Goal: Task Accomplishment & Management: Manage account settings

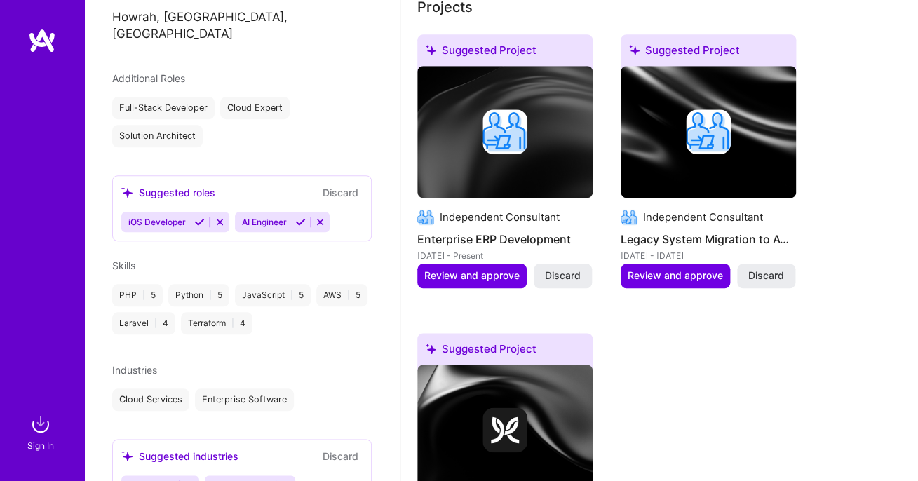
scroll to position [377, 0]
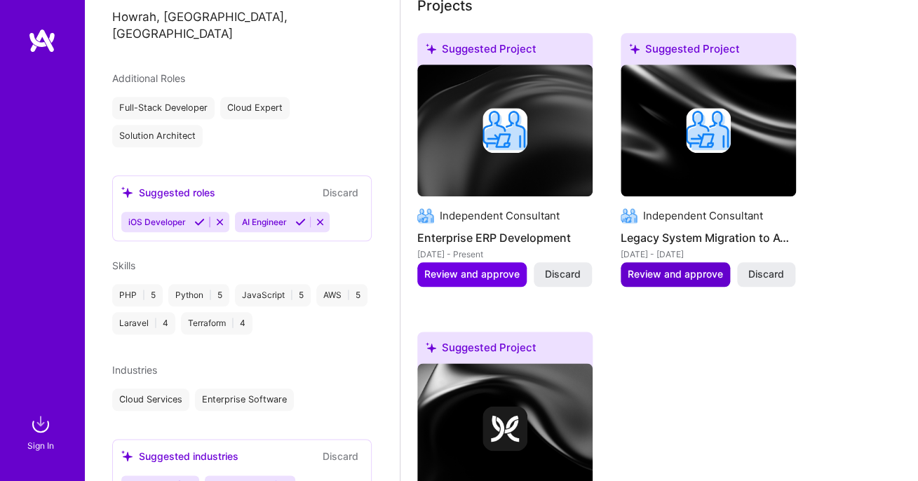
click at [665, 271] on span "Review and approve" at bounding box center [674, 274] width 95 height 14
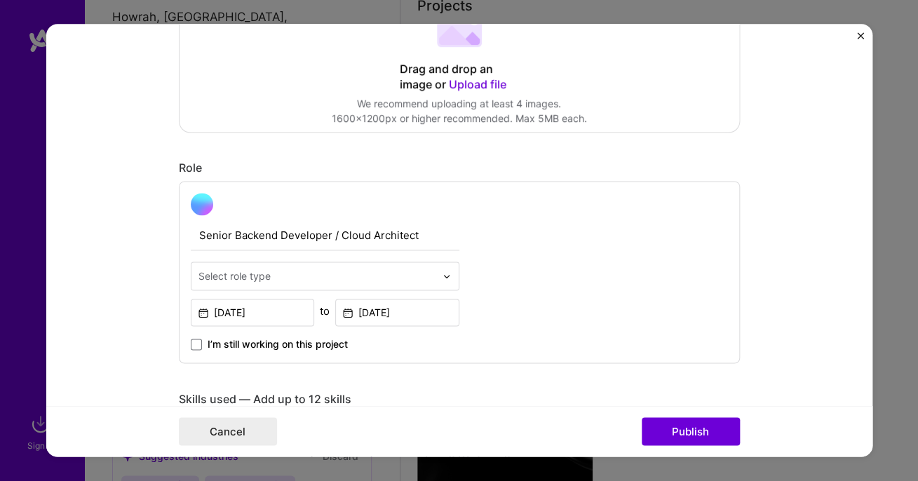
scroll to position [369, 0]
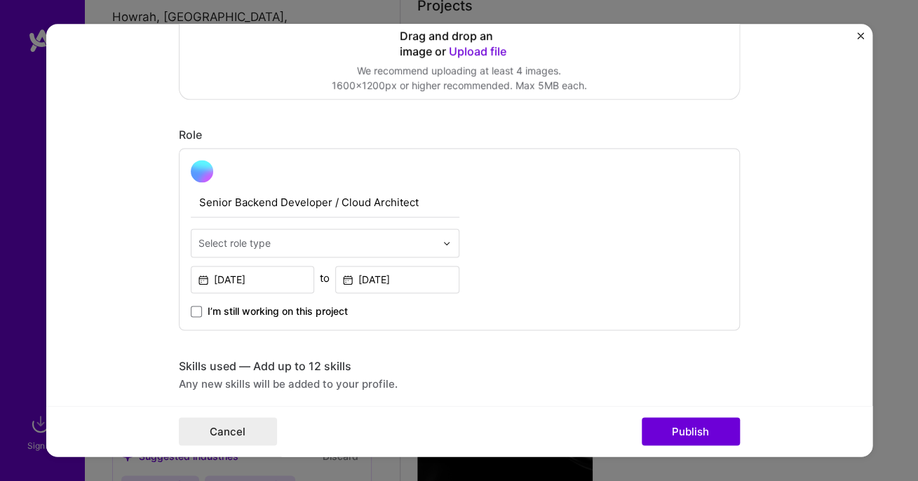
click at [441, 243] on div "Select role type" at bounding box center [316, 242] width 251 height 27
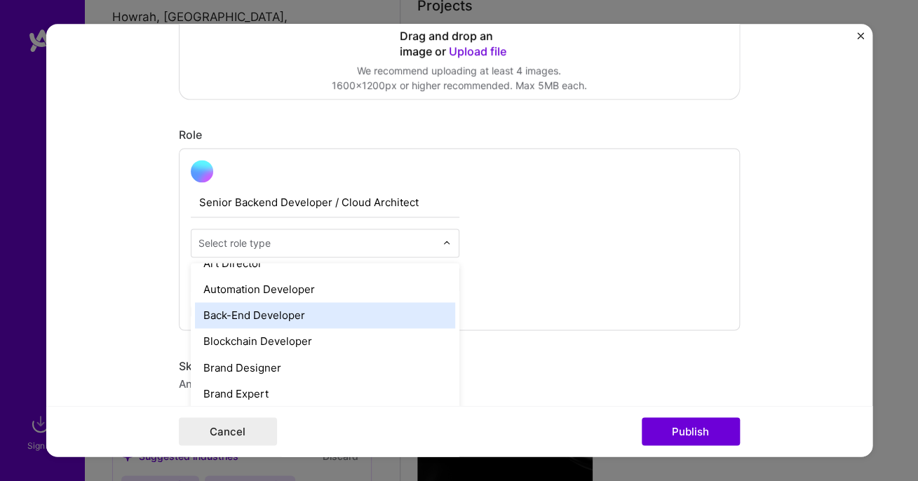
scroll to position [215, 0]
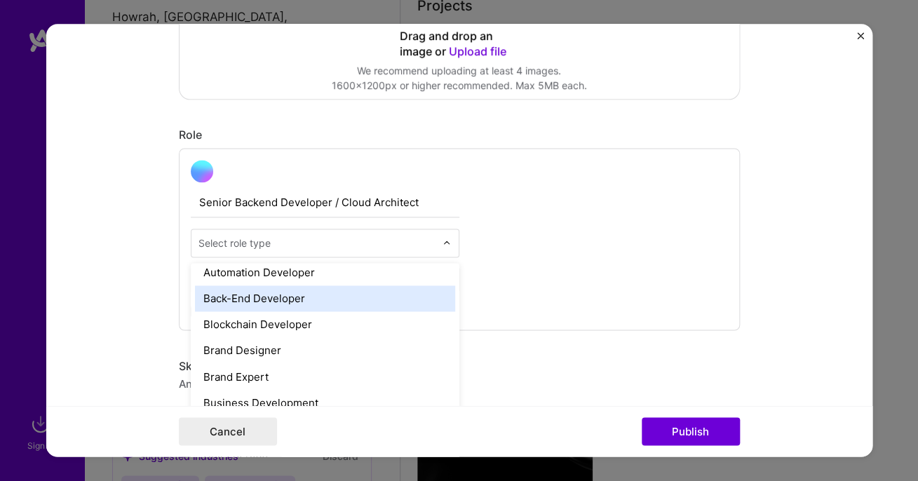
click at [407, 306] on div "Back-End Developer" at bounding box center [325, 298] width 260 height 26
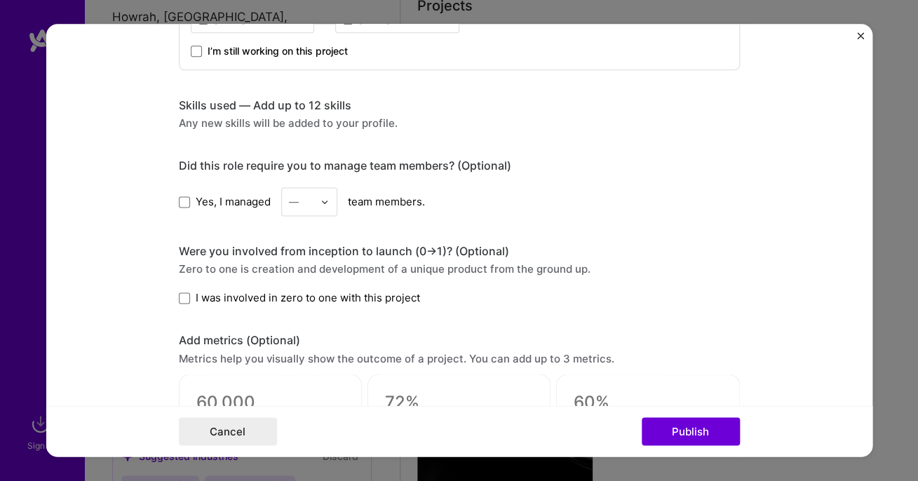
scroll to position [674, 0]
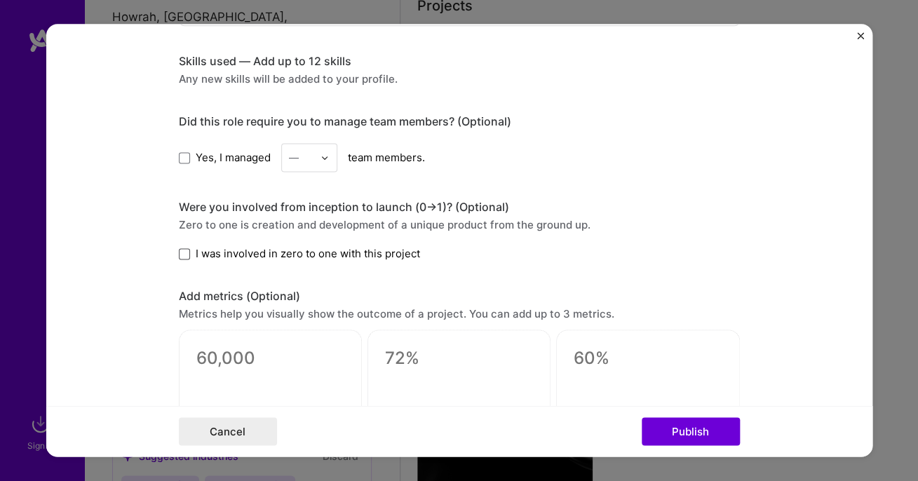
click at [181, 255] on span at bounding box center [184, 253] width 11 height 11
click at [0, 0] on input "I was involved in zero to one with this project" at bounding box center [0, 0] width 0 height 0
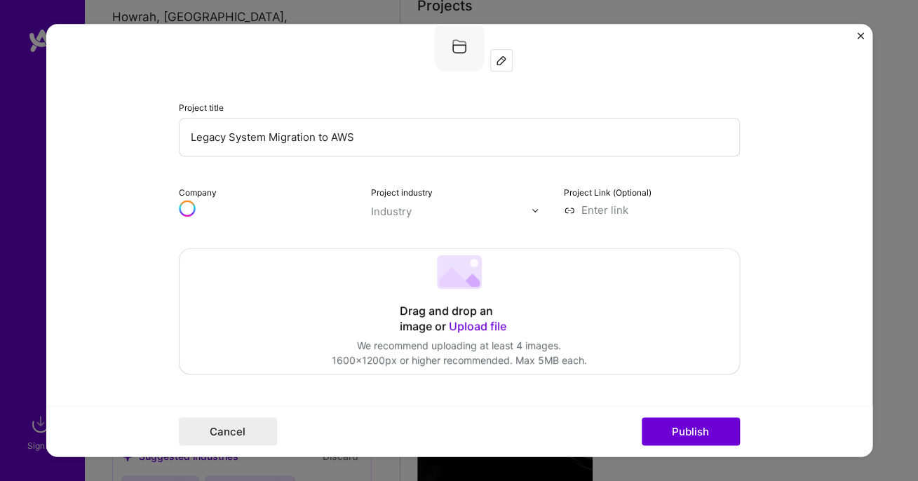
scroll to position [91, 0]
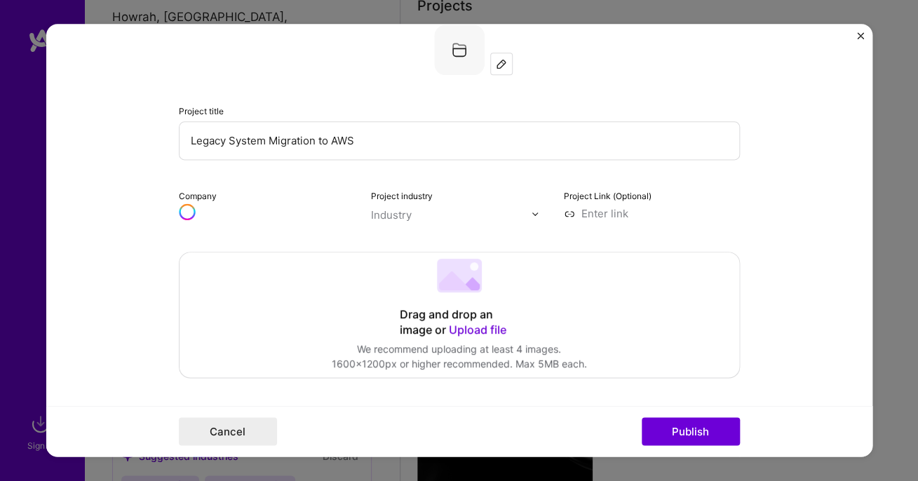
click at [186, 219] on circle at bounding box center [186, 212] width 15 height 15
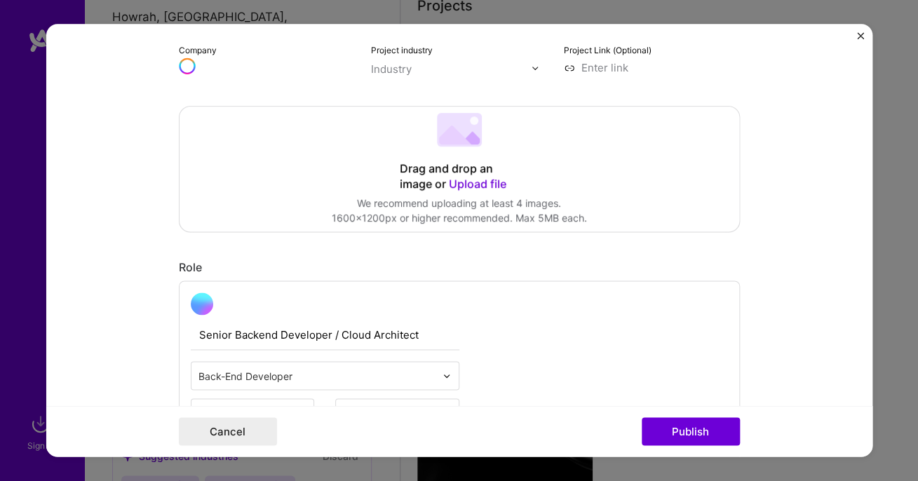
scroll to position [286, 0]
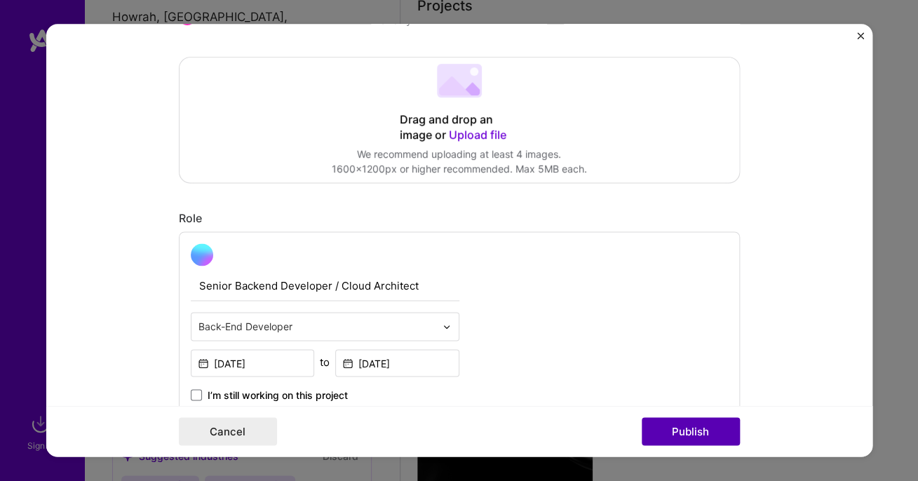
click at [675, 432] on button "Publish" at bounding box center [690, 432] width 98 height 28
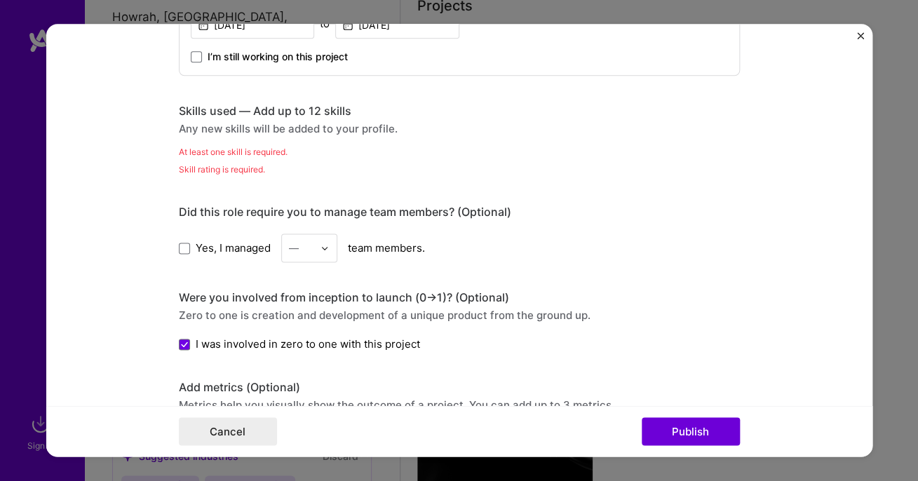
scroll to position [597, 0]
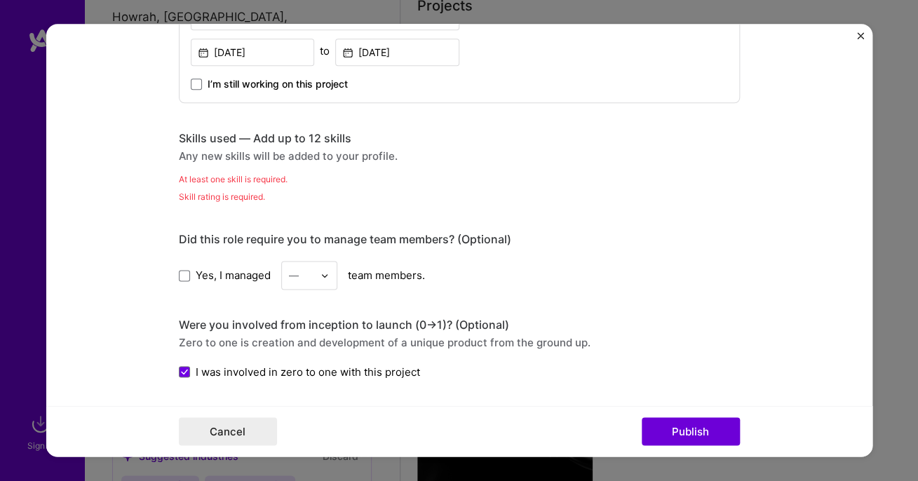
click at [261, 144] on div "Skills used — Add up to 12 skills" at bounding box center [459, 138] width 561 height 15
click at [240, 180] on div "At least one skill is required." at bounding box center [459, 179] width 561 height 15
click at [227, 200] on div "Skill rating is required." at bounding box center [459, 196] width 561 height 15
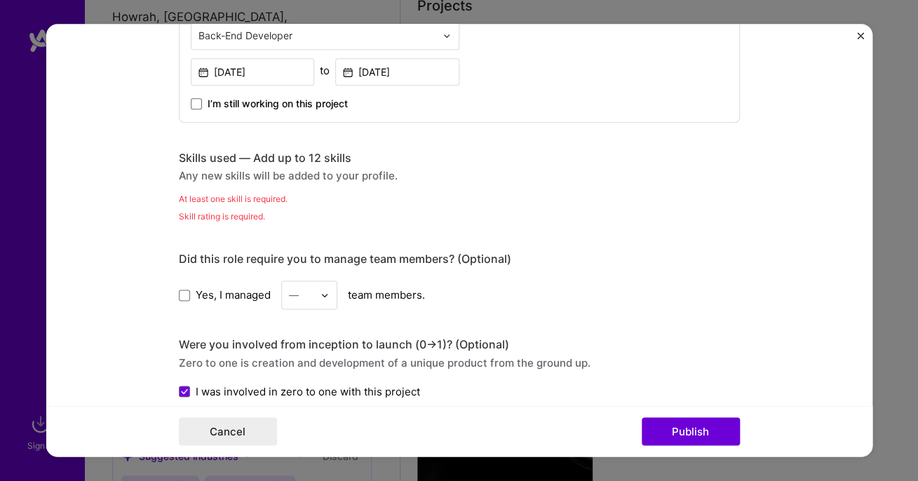
click at [224, 161] on div "Skills used — Add up to 12 skills" at bounding box center [459, 158] width 561 height 15
click at [284, 156] on div "Skills used — Add up to 12 skills" at bounding box center [459, 158] width 561 height 15
click at [335, 166] on div "Skills used — Add up to 12 skills Any new skills will be added to your profile." at bounding box center [459, 167] width 561 height 32
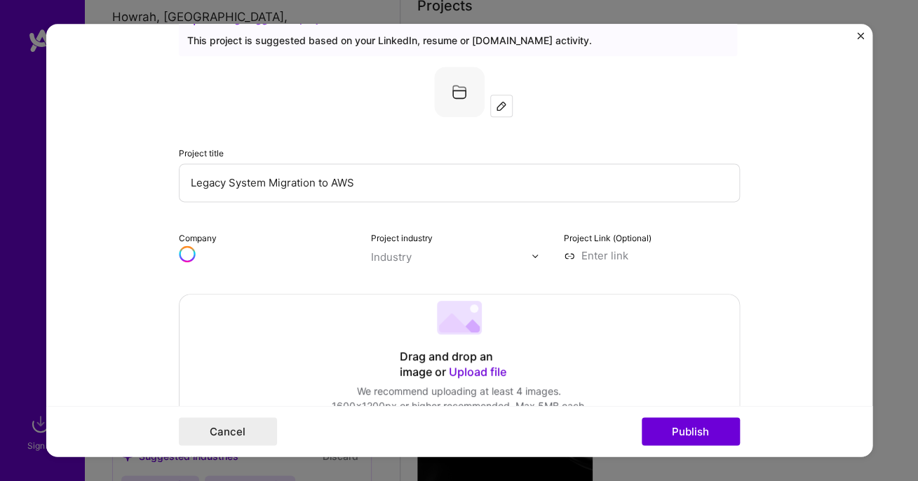
scroll to position [0, 0]
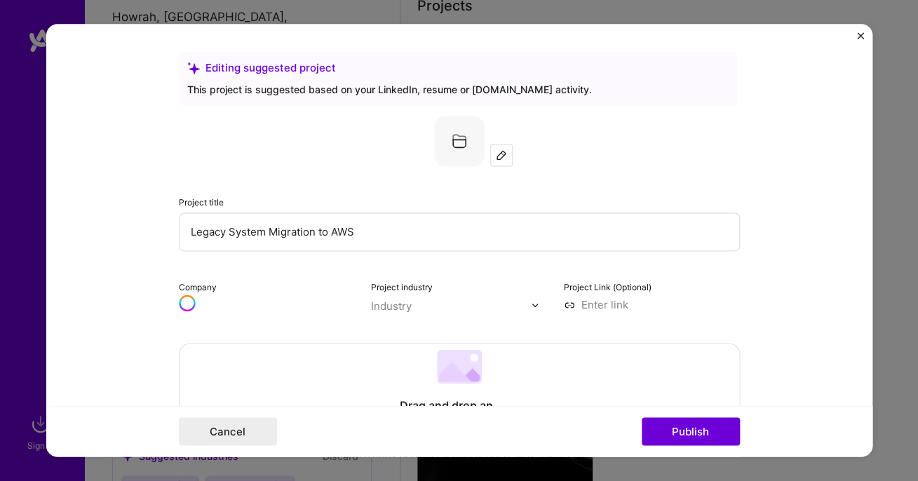
click at [500, 153] on img at bounding box center [501, 154] width 11 height 11
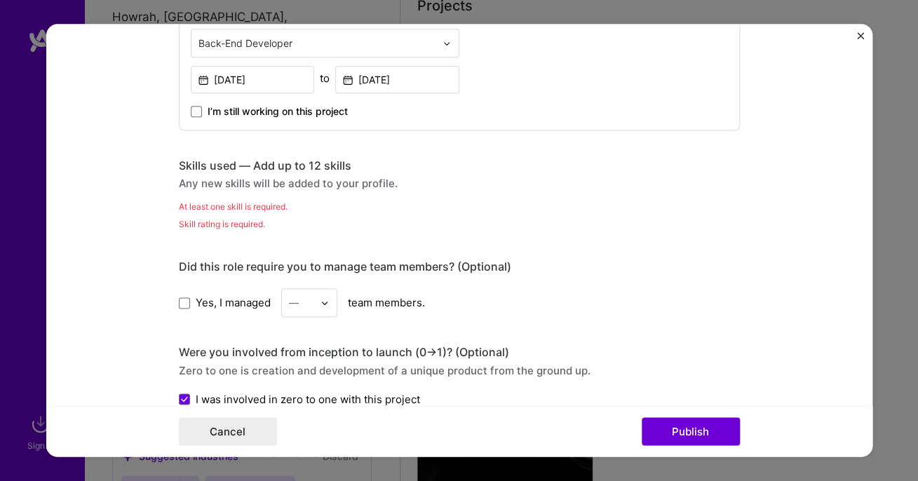
scroll to position [580, 0]
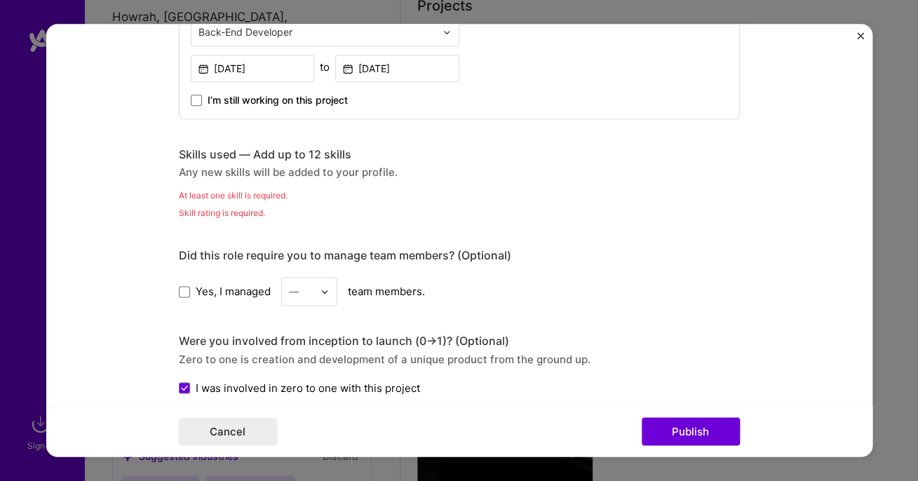
click at [306, 163] on div "Skills used — Add up to 12 skills Any new skills will be added to your profile." at bounding box center [459, 163] width 561 height 32
click at [214, 155] on div "Skills used — Add up to 12 skills" at bounding box center [459, 154] width 561 height 15
click at [224, 173] on div "Any new skills will be added to your profile." at bounding box center [459, 172] width 561 height 15
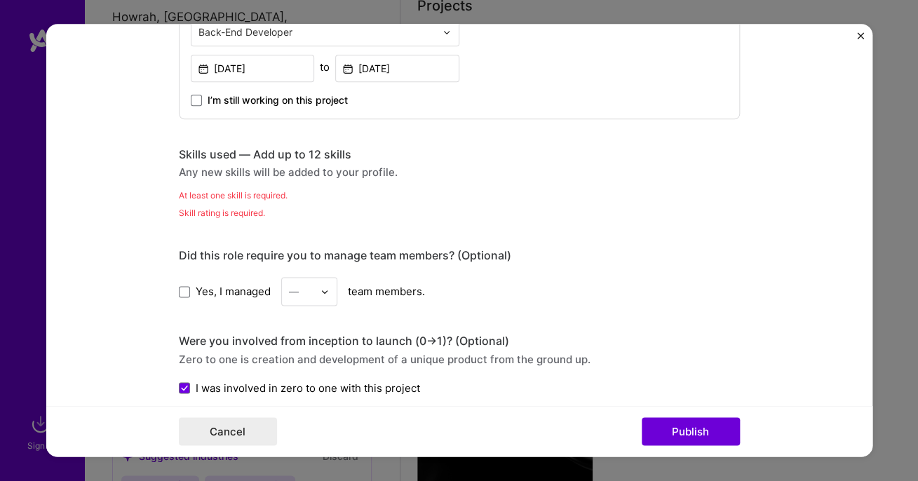
click at [329, 174] on div "Any new skills will be added to your profile." at bounding box center [459, 172] width 561 height 15
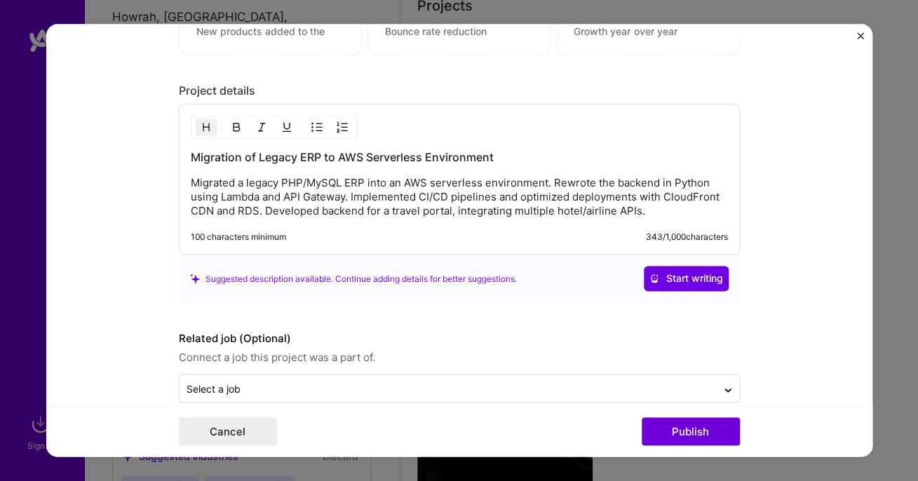
scroll to position [1124, 0]
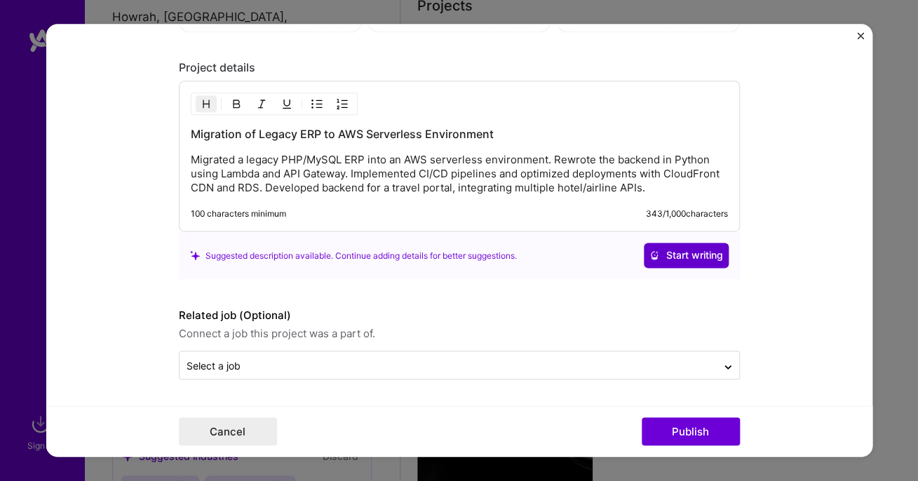
click at [674, 254] on span "Start writing" at bounding box center [686, 256] width 74 height 14
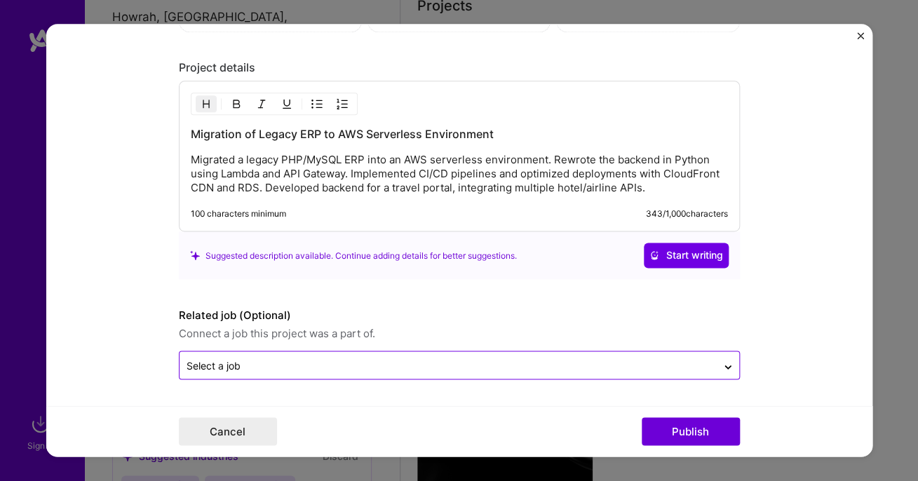
click at [449, 357] on div at bounding box center [447, 366] width 523 height 18
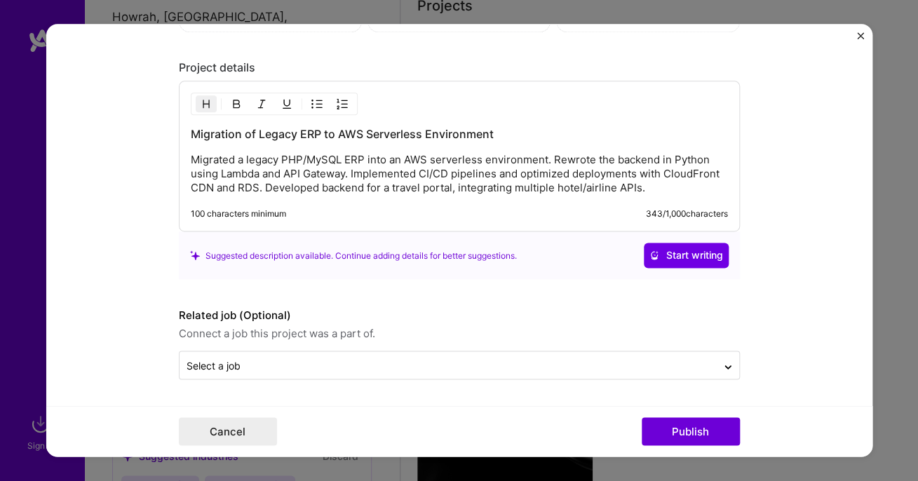
click at [797, 319] on form "Editing suggested project This project is suggested based on your LinkedIn, res…" at bounding box center [459, 240] width 826 height 432
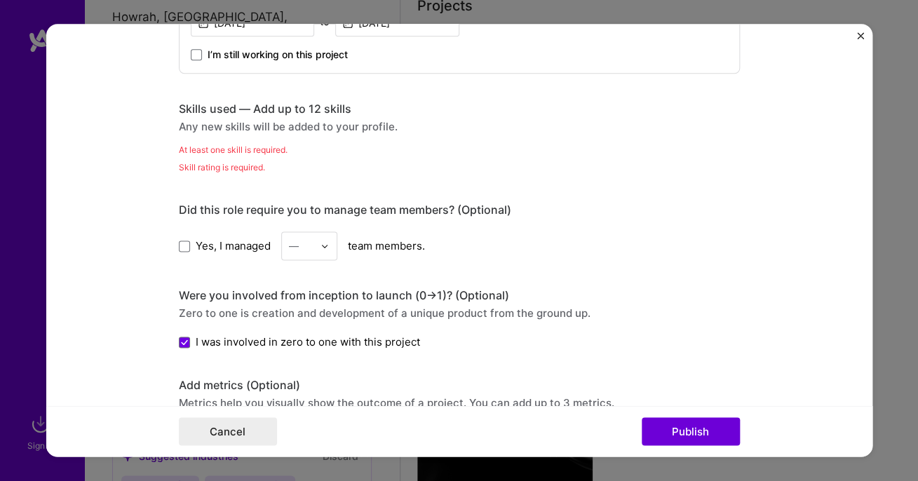
scroll to position [586, 0]
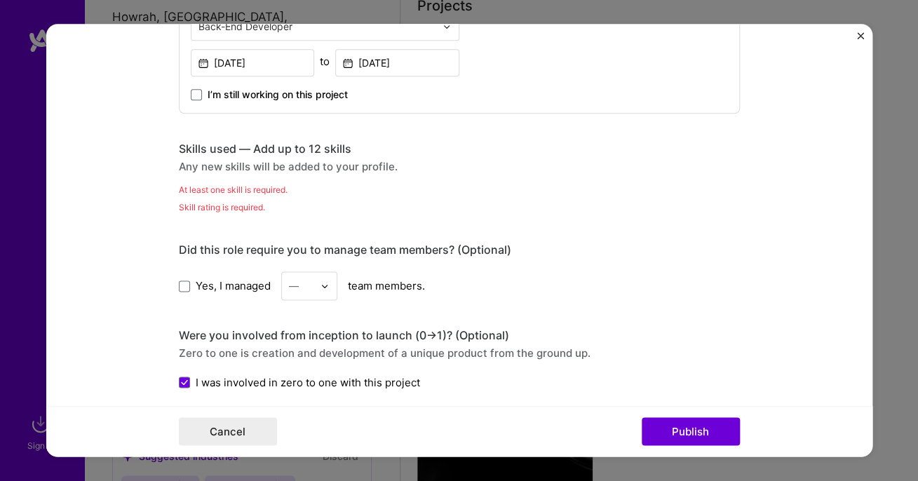
click at [196, 151] on div "Skills used — Add up to 12 skills" at bounding box center [459, 149] width 561 height 15
click at [292, 142] on div "Editing suggested project This project is suggested based on your LinkedIn, res…" at bounding box center [459, 191] width 561 height 1451
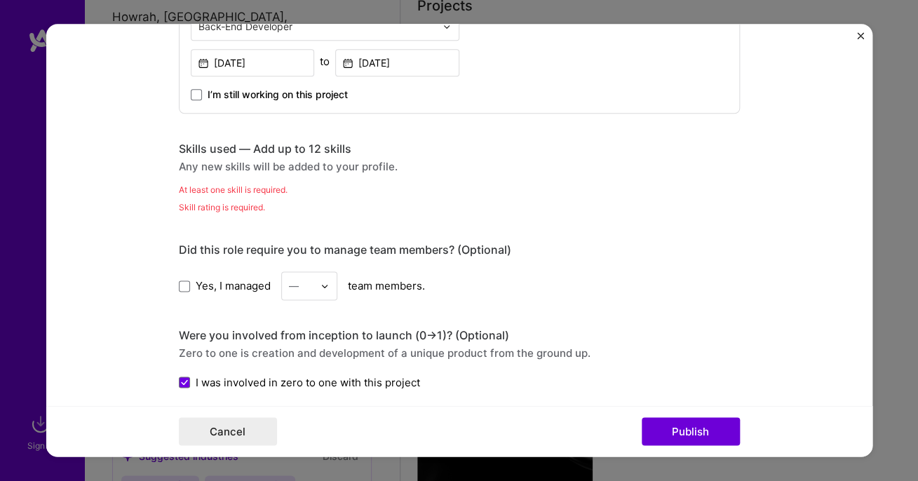
click at [330, 160] on div "Skills used — Add up to 12 skills Any new skills will be added to your profile." at bounding box center [459, 158] width 561 height 32
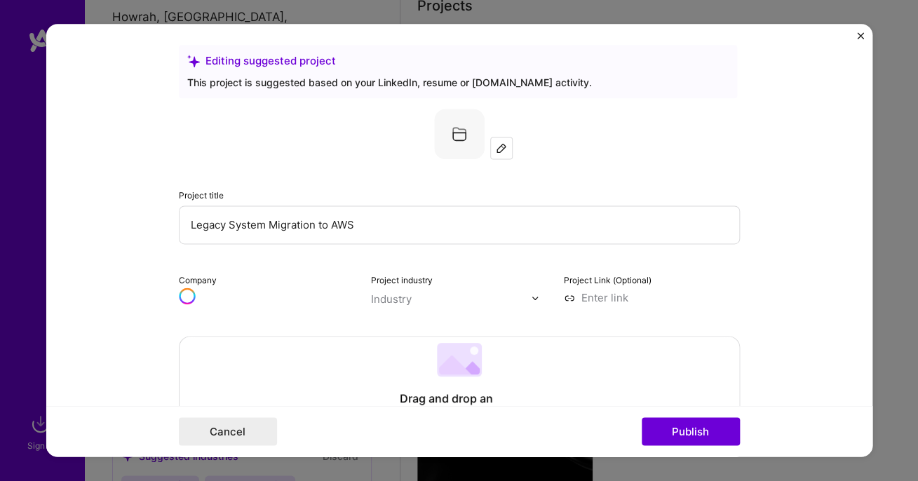
scroll to position [0, 0]
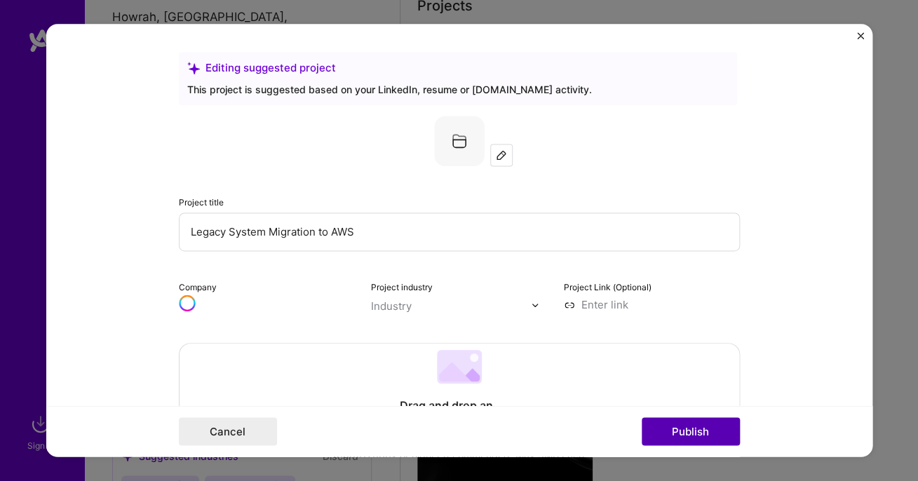
click at [702, 439] on button "Publish" at bounding box center [690, 432] width 98 height 28
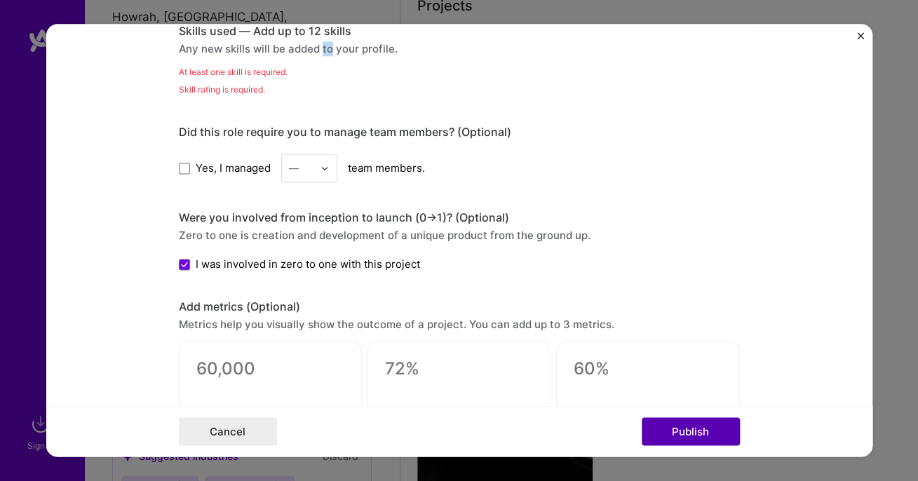
scroll to position [704, 0]
click at [261, 75] on div "At least one skill is required." at bounding box center [459, 71] width 561 height 15
click at [235, 36] on div "Skills used — Add up to 12 skills" at bounding box center [459, 31] width 561 height 15
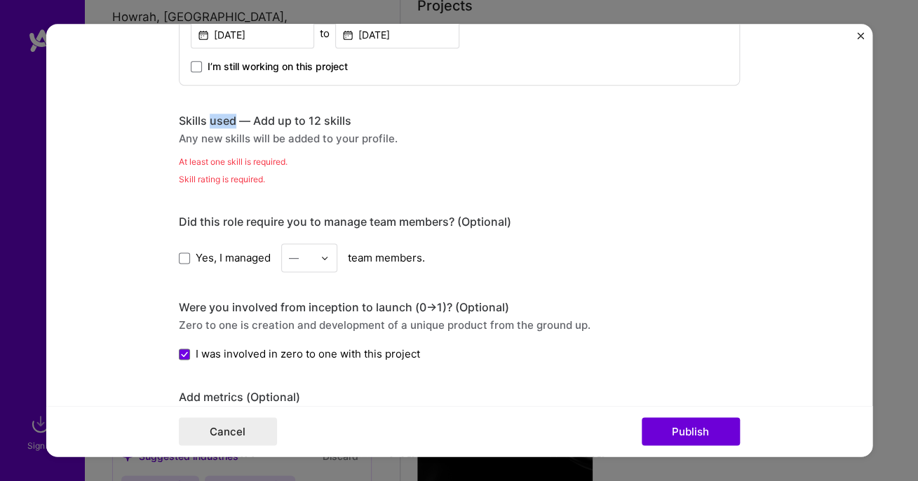
scroll to position [607, 0]
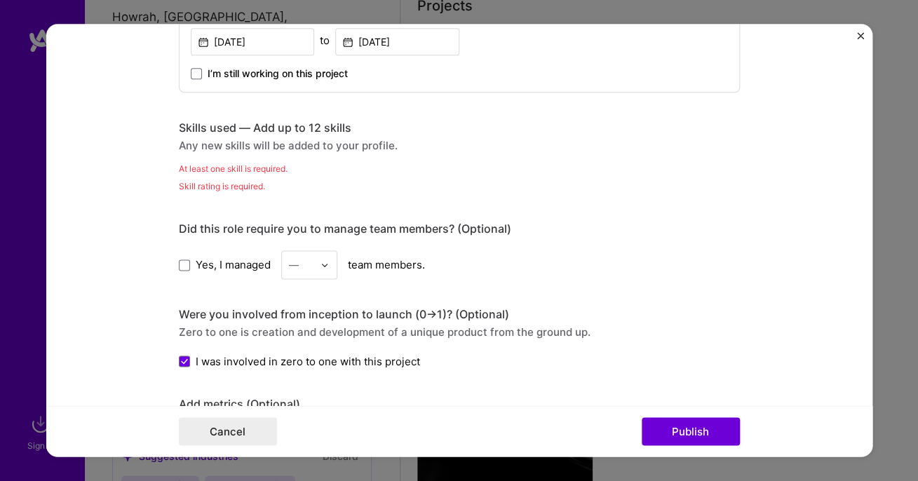
click at [336, 137] on div "Skills used — Add up to 12 skills Any new skills will be added to your profile." at bounding box center [459, 137] width 561 height 32
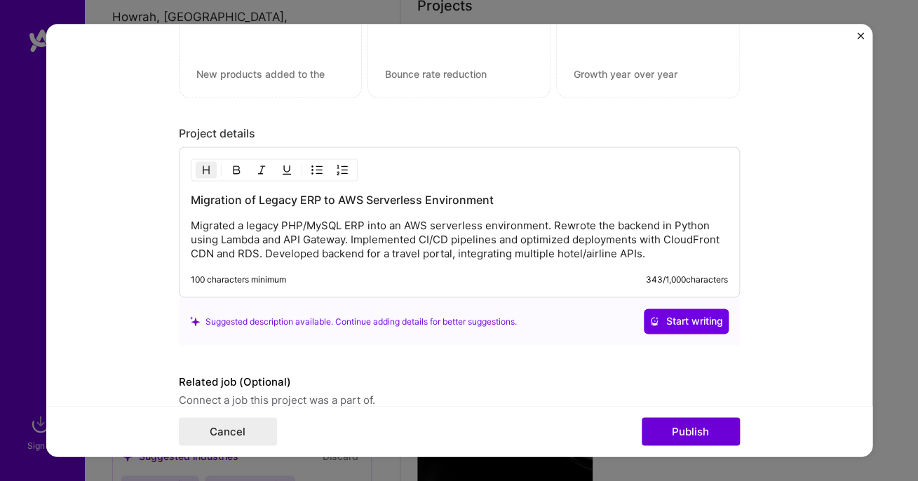
scroll to position [1124, 0]
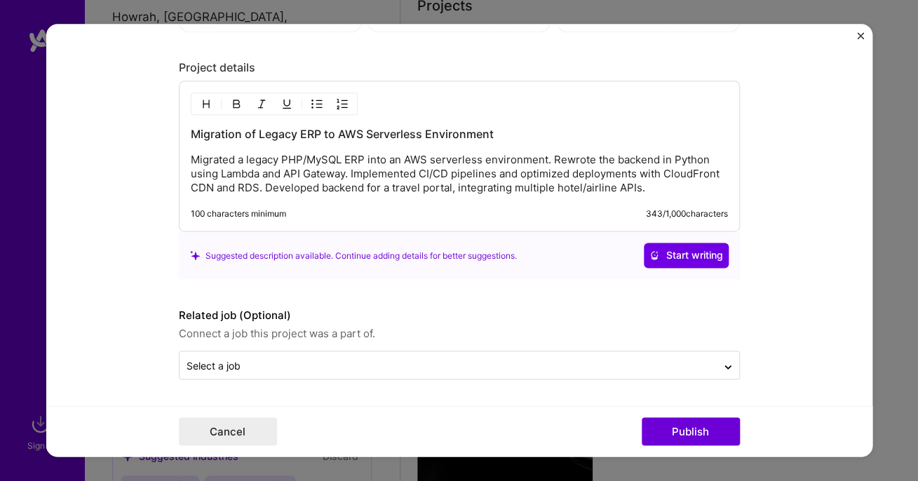
click at [383, 191] on p "Migrated a legacy PHP/MySQL ERP into an AWS serverless environment. Rewrote the…" at bounding box center [459, 175] width 537 height 42
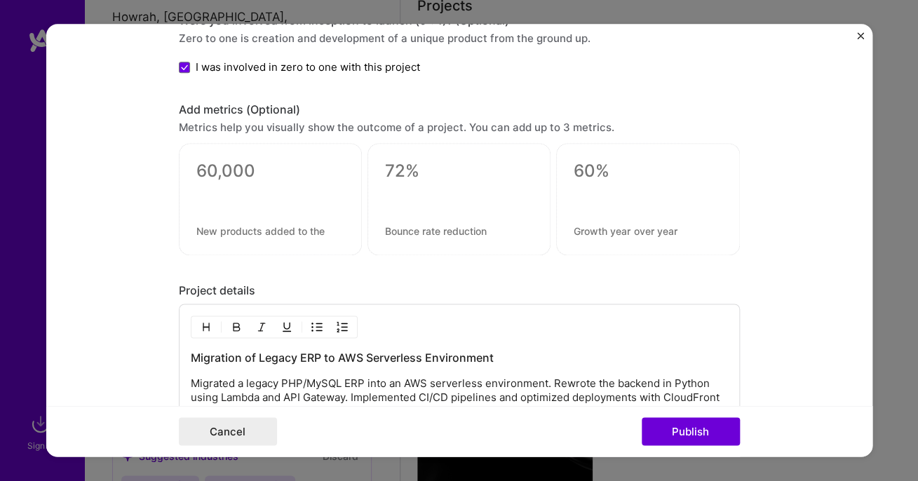
scroll to position [894, 0]
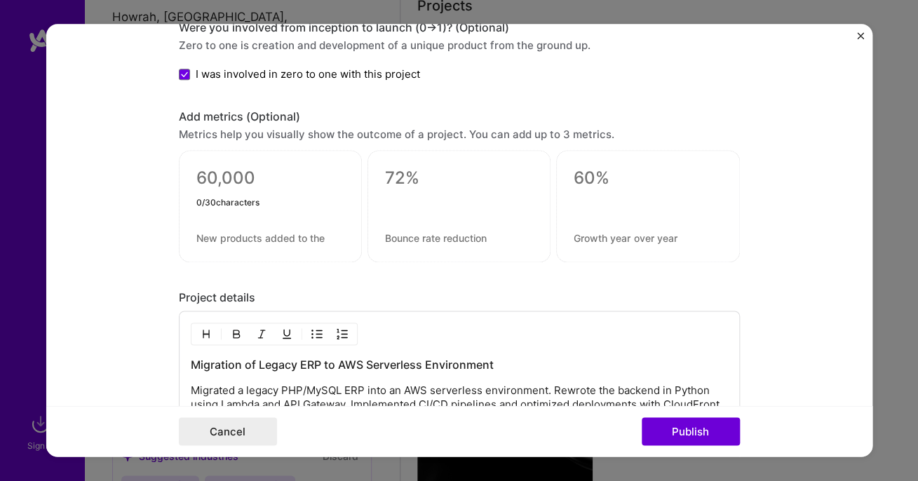
click at [250, 185] on textarea at bounding box center [270, 178] width 148 height 21
click at [434, 182] on textarea at bounding box center [459, 178] width 148 height 21
click at [597, 179] on textarea at bounding box center [647, 178] width 148 height 21
click at [297, 186] on textarea at bounding box center [270, 178] width 148 height 21
click at [308, 236] on textarea at bounding box center [270, 238] width 148 height 13
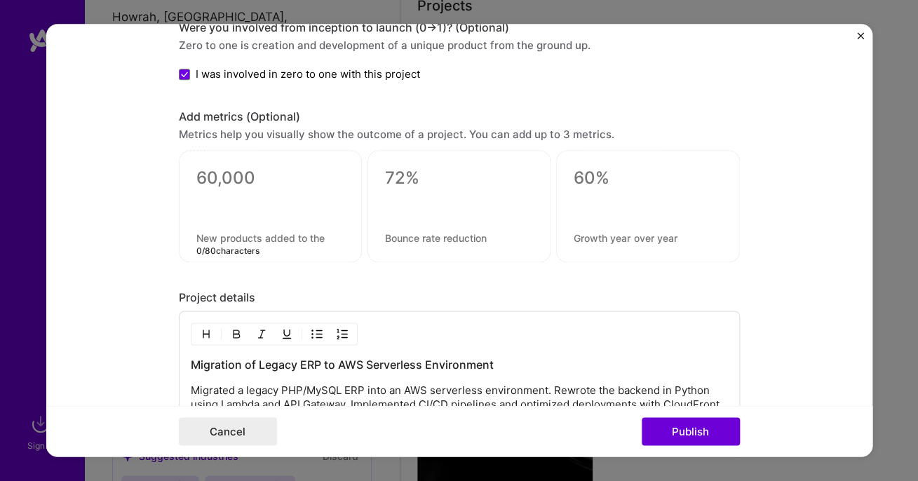
click at [264, 181] on textarea at bounding box center [270, 178] width 148 height 21
click at [261, 237] on textarea at bounding box center [270, 238] width 148 height 13
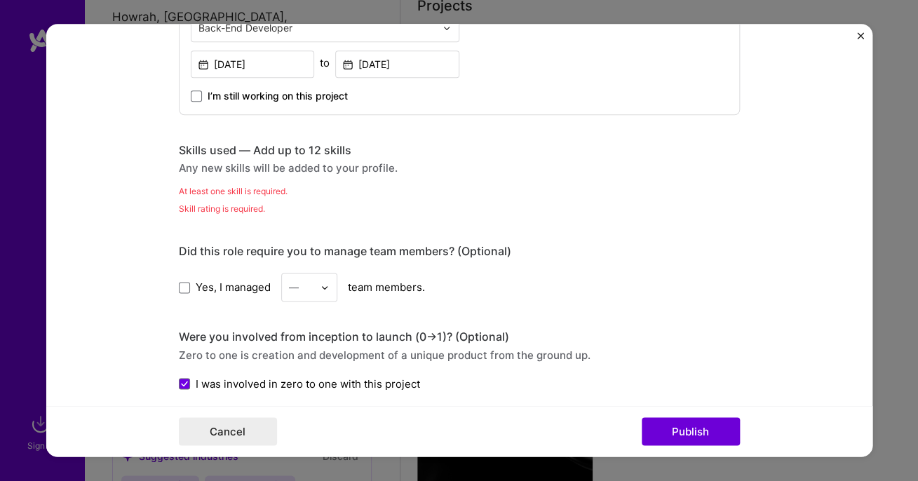
scroll to position [575, 0]
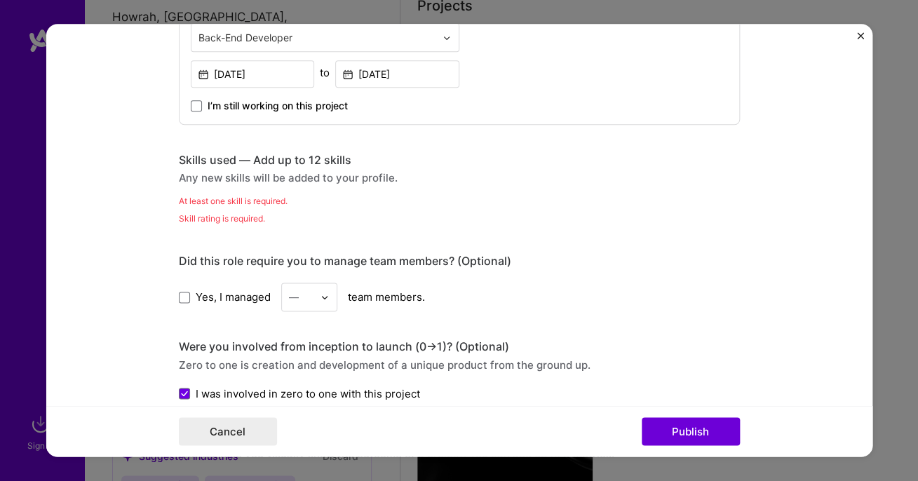
click at [297, 154] on div "Skills used — Add up to 12 skills" at bounding box center [459, 160] width 561 height 15
click at [286, 162] on div "Skills used — Add up to 12 skills" at bounding box center [459, 160] width 561 height 15
click at [212, 166] on div "Skills used — Add up to 12 skills" at bounding box center [459, 160] width 561 height 15
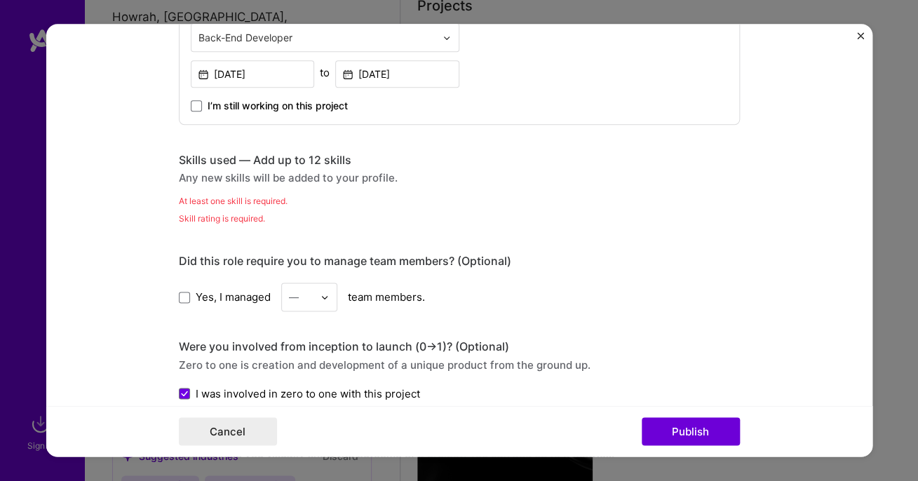
click at [181, 163] on div "Skills used — Add up to 12 skills" at bounding box center [459, 160] width 561 height 15
click at [312, 163] on div "Skills used — Add up to 12 skills" at bounding box center [459, 160] width 561 height 15
click at [231, 163] on div "Skills used — Add up to 12 skills" at bounding box center [459, 160] width 561 height 15
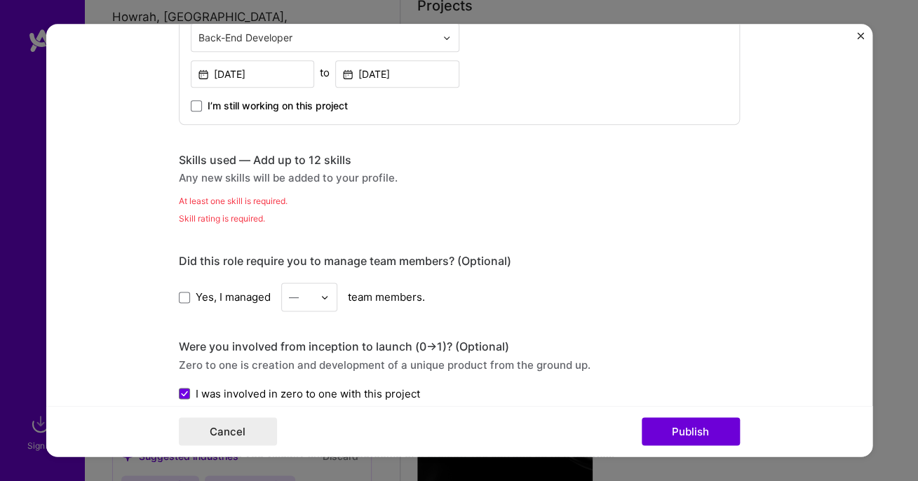
click at [238, 178] on div "Any new skills will be added to your profile." at bounding box center [459, 177] width 561 height 15
click at [345, 172] on div "Any new skills will be added to your profile." at bounding box center [459, 177] width 561 height 15
click at [285, 192] on div "Skills used — Add up to 12 skills Any new skills will be added to your profile.…" at bounding box center [459, 189] width 561 height 73
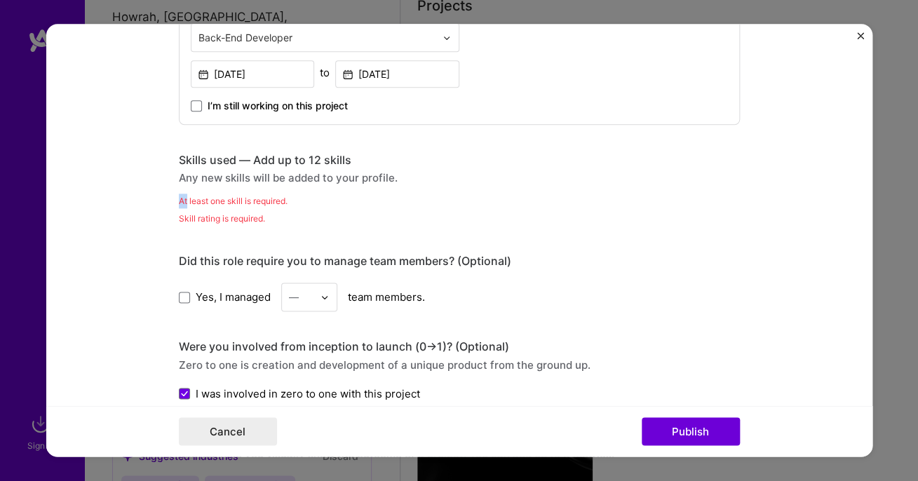
click at [285, 192] on div "Skills used — Add up to 12 skills Any new skills will be added to your profile.…" at bounding box center [459, 189] width 561 height 73
click at [233, 170] on div "Skills used — Add up to 12 skills Any new skills will be added to your profile." at bounding box center [459, 169] width 561 height 32
click at [283, 160] on div "Skills used — Add up to 12 skills" at bounding box center [459, 160] width 561 height 15
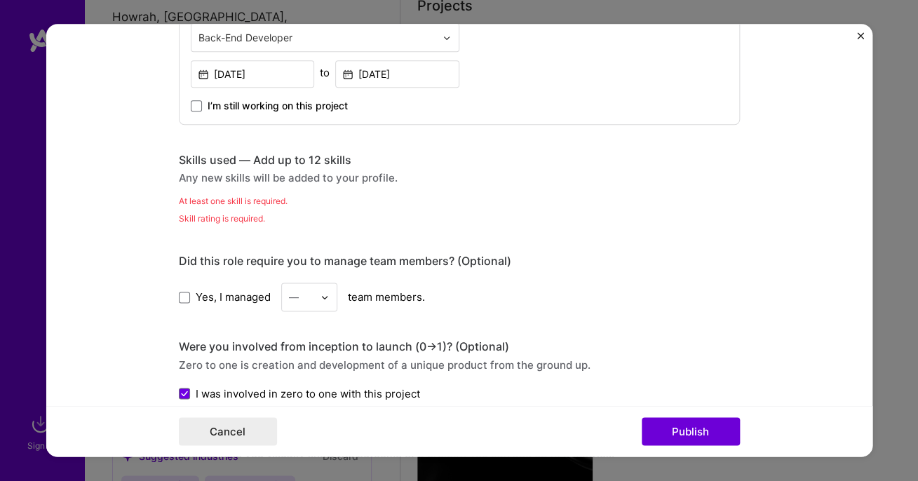
click at [224, 165] on div "Skills used — Add up to 12 skills" at bounding box center [459, 160] width 561 height 15
click at [859, 36] on img "Close" at bounding box center [860, 35] width 7 height 7
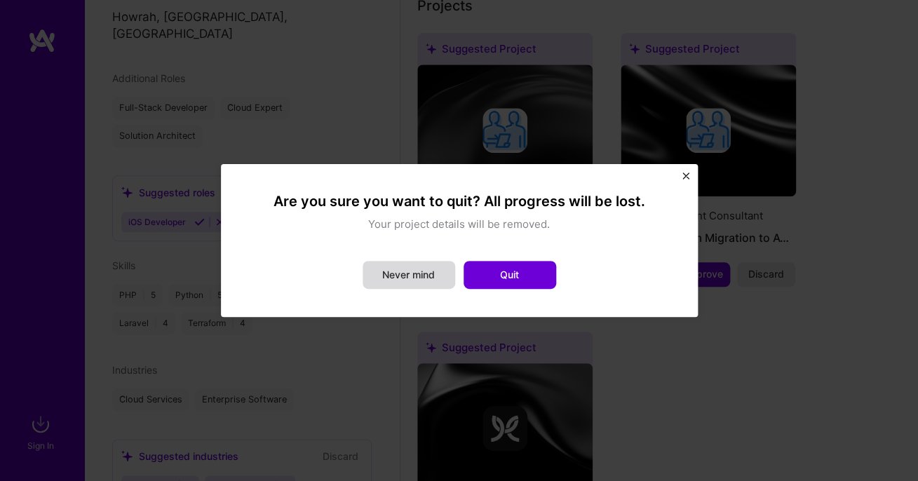
click at [439, 278] on button "Never mind" at bounding box center [408, 275] width 93 height 28
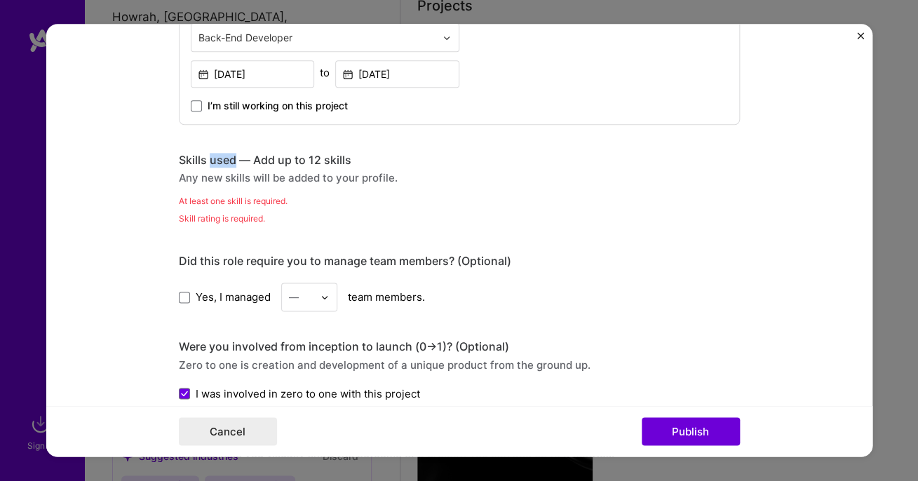
click at [862, 37] on img "Close" at bounding box center [860, 35] width 7 height 7
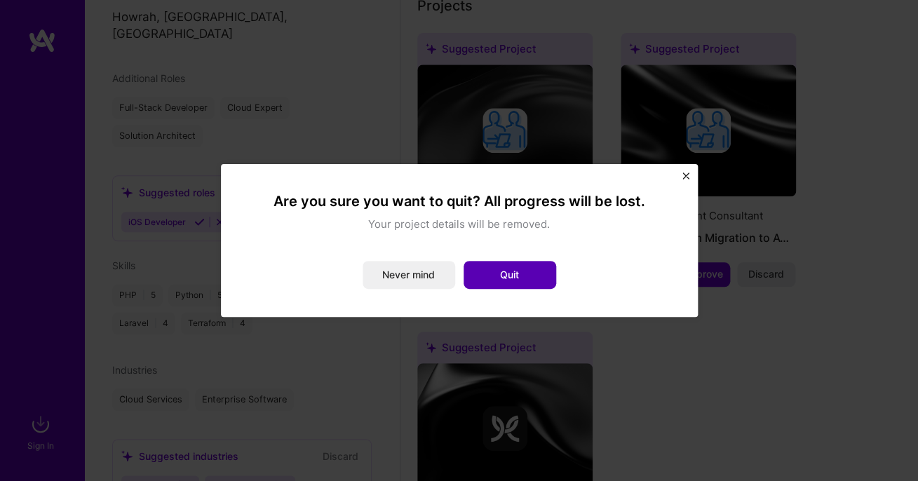
click at [540, 275] on button "Quit" at bounding box center [509, 275] width 93 height 28
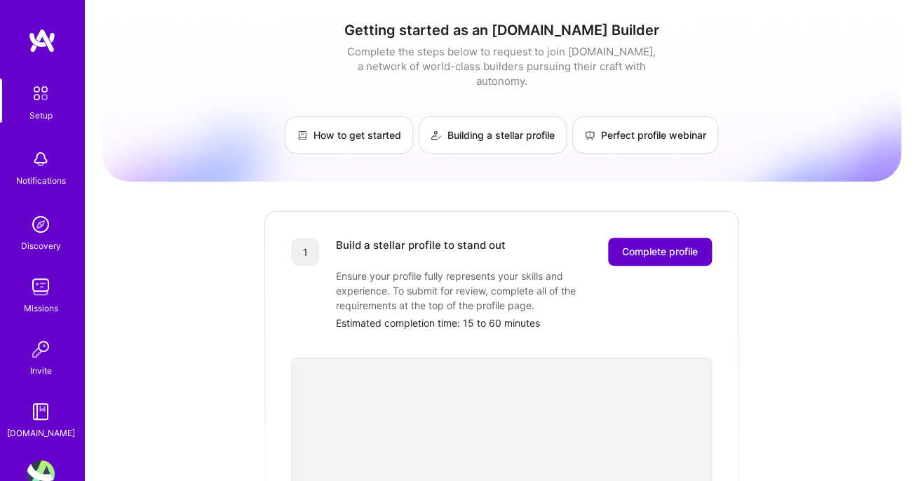
click at [655, 245] on span "Complete profile" at bounding box center [660, 252] width 76 height 14
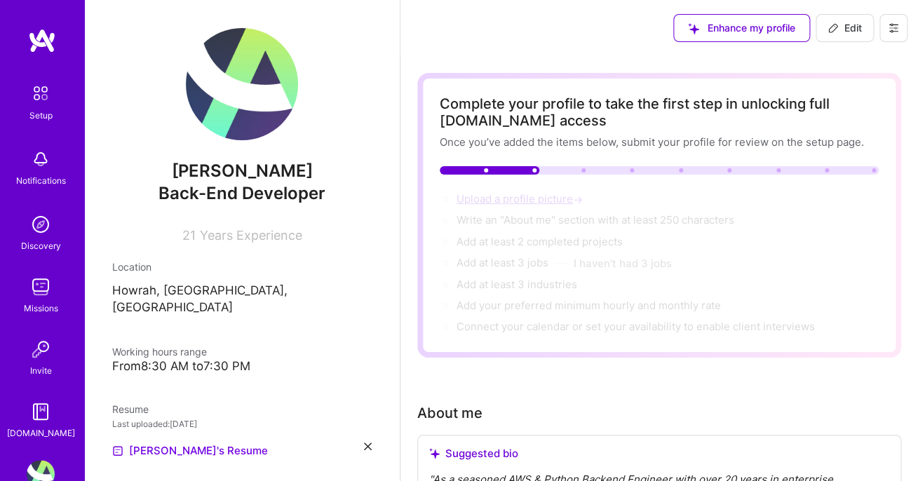
click at [540, 199] on span "Upload a profile picture →" at bounding box center [520, 198] width 129 height 13
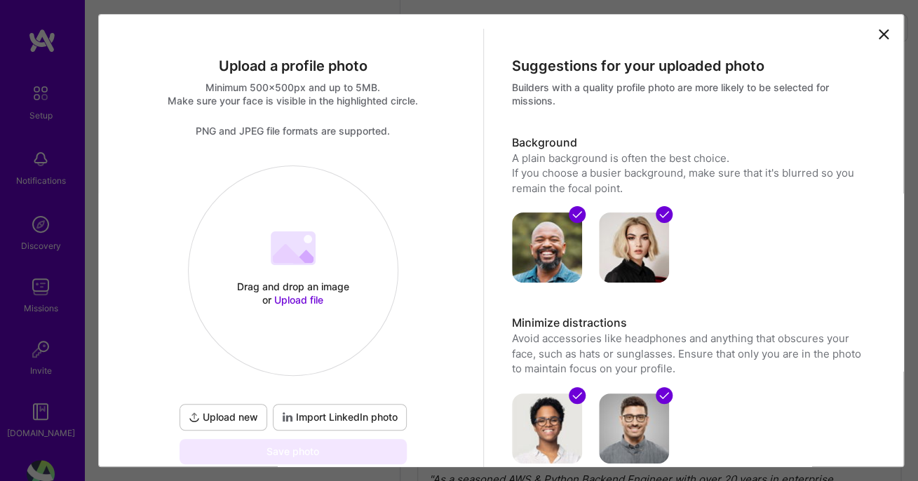
click at [304, 297] on span "Upload file" at bounding box center [298, 300] width 49 height 12
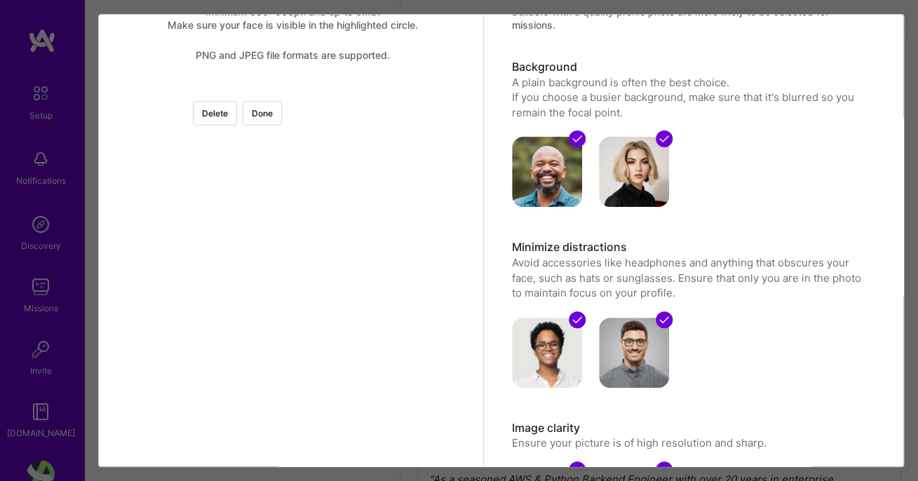
scroll to position [89, 0]
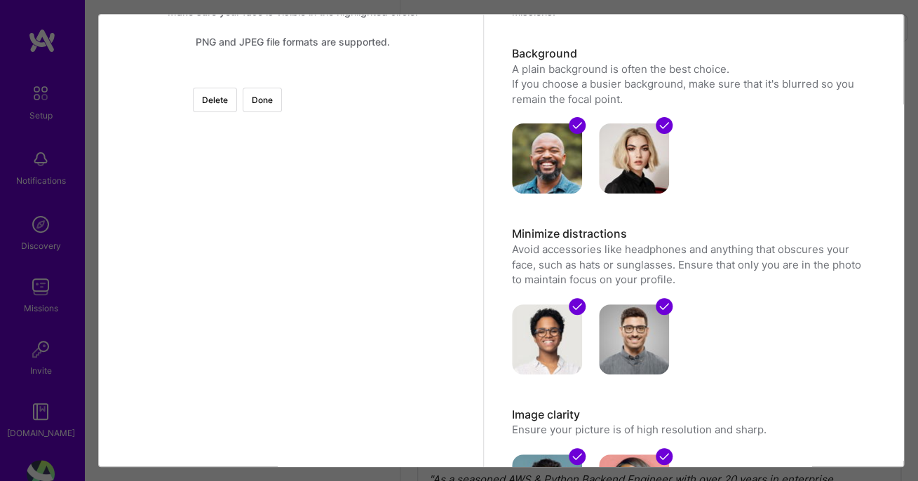
click at [380, 308] on div at bounding box center [463, 302] width 341 height 341
click at [282, 106] on button "Done" at bounding box center [262, 100] width 39 height 25
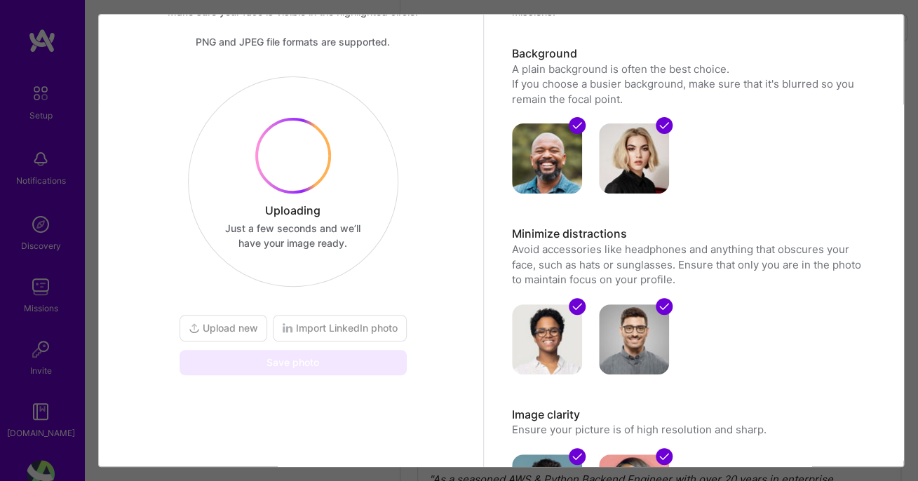
scroll to position [80, 0]
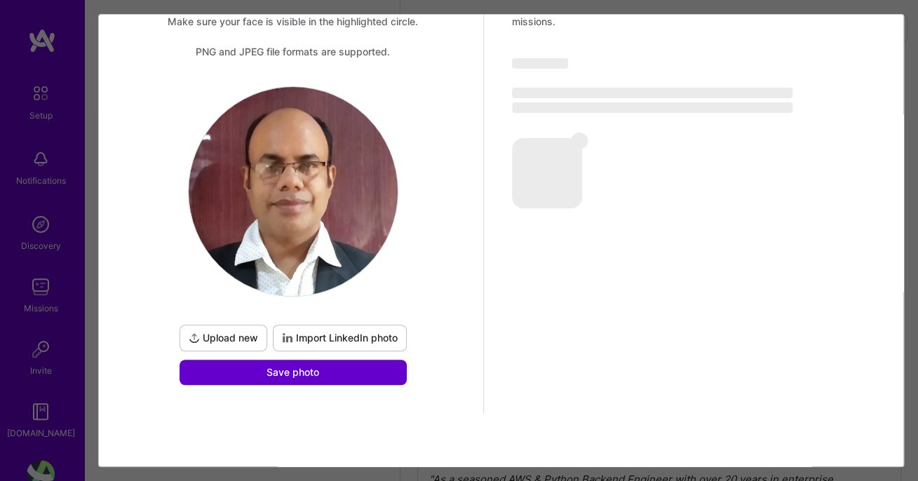
click at [362, 374] on button "Save photo" at bounding box center [292, 372] width 227 height 25
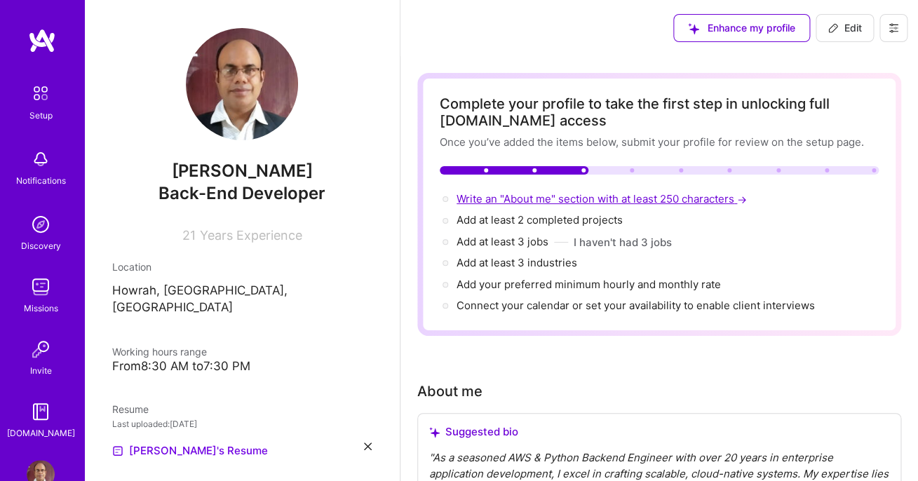
click at [583, 197] on span "Write an "About me" section with at least 250 characters →" at bounding box center [602, 198] width 293 height 13
select select "US"
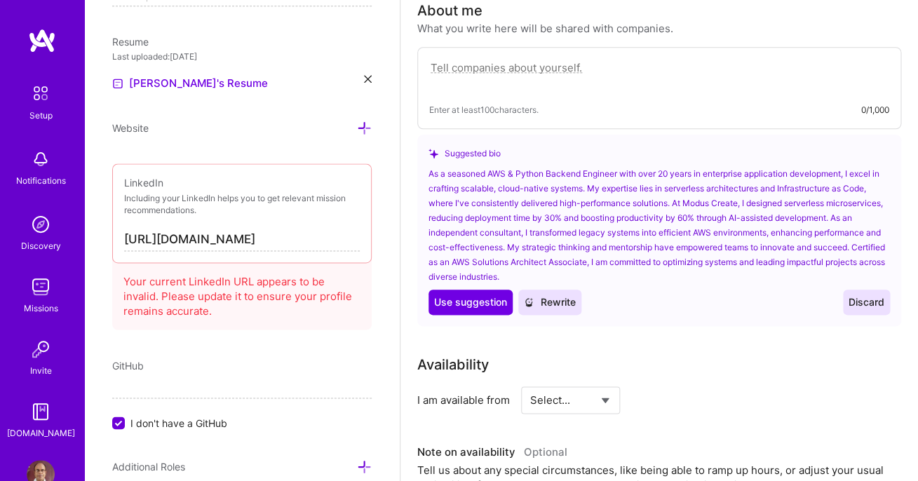
scroll to position [381, 0]
paste textarea "Senior AWS & Python Backend Engineer with 8+ years of hands-on experience build…"
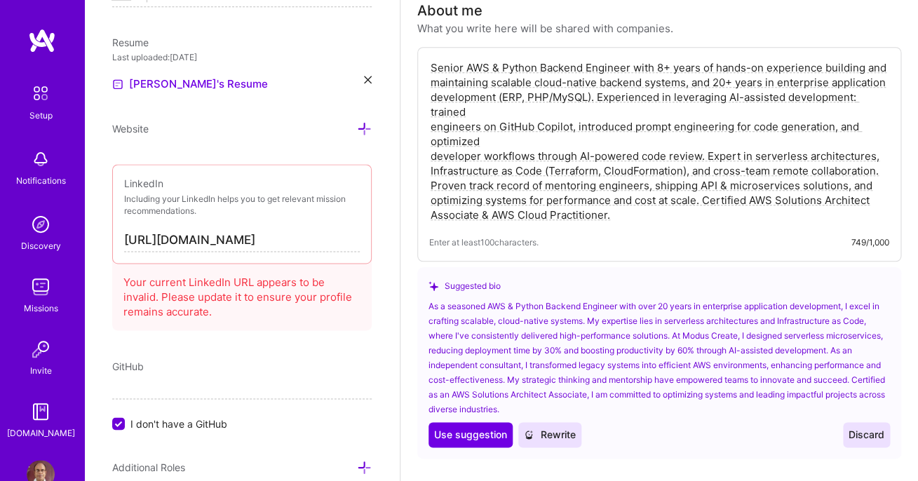
click at [432, 130] on textarea "Senior AWS & Python Backend Engineer with 8+ years of hands-on experience build…" at bounding box center [659, 141] width 460 height 165
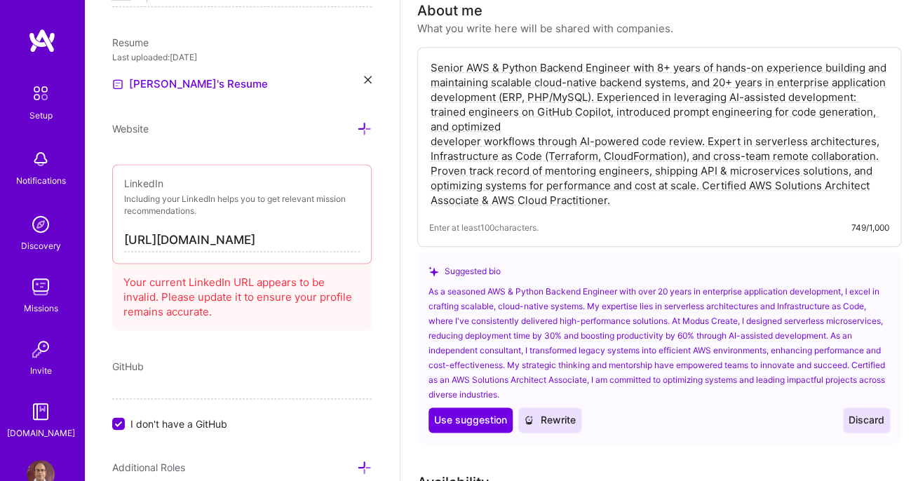
click at [433, 142] on textarea "Senior AWS & Python Backend Engineer with 8+ years of hands-on experience build…" at bounding box center [659, 134] width 460 height 150
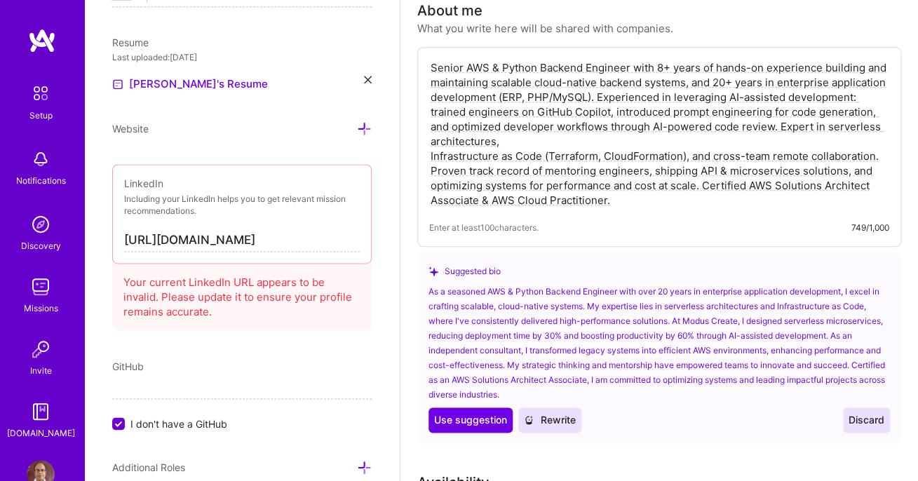
click at [428, 159] on div "Senior AWS & Python Backend Engineer with 8+ years of hands-on experience build…" at bounding box center [659, 147] width 484 height 200
click at [430, 158] on textarea "Senior AWS & Python Backend Engineer with 8+ years of hands-on experience build…" at bounding box center [659, 134] width 460 height 150
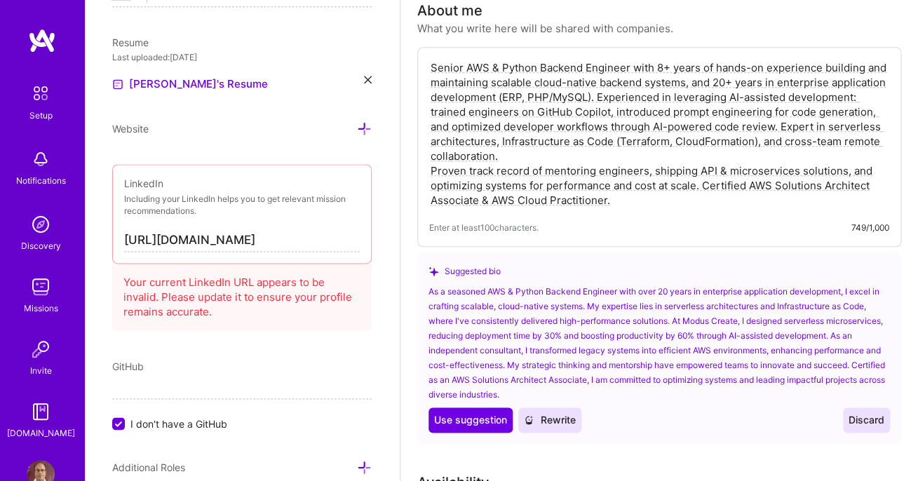
click at [431, 172] on textarea "Senior AWS & Python Backend Engineer with 8+ years of hands-on experience build…" at bounding box center [659, 134] width 460 height 150
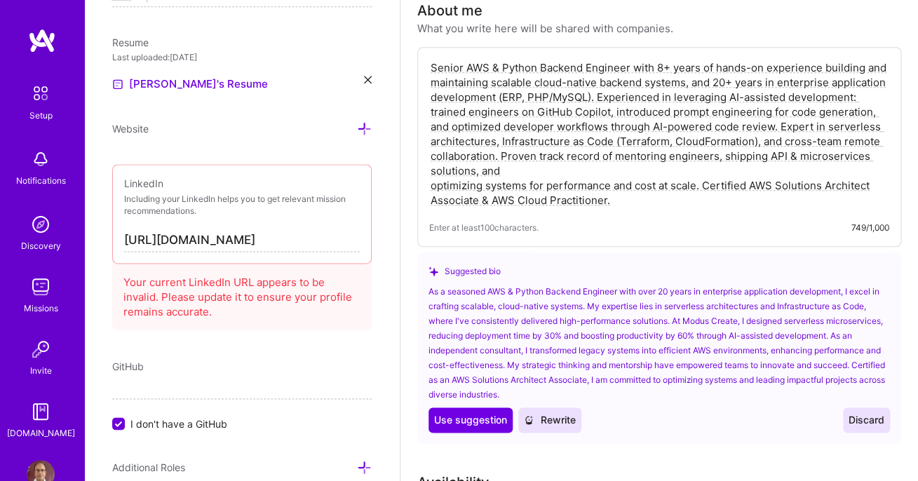
click at [430, 187] on textarea "Senior AWS & Python Backend Engineer with 8+ years of hands-on experience build…" at bounding box center [659, 134] width 460 height 150
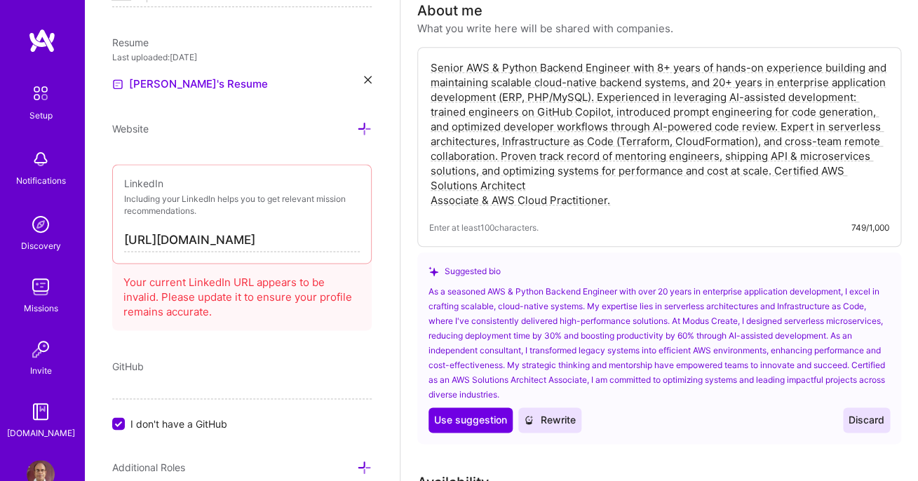
click at [432, 203] on textarea "Senior AWS & Python Backend Engineer with 8+ years of hands-on experience build…" at bounding box center [659, 134] width 460 height 150
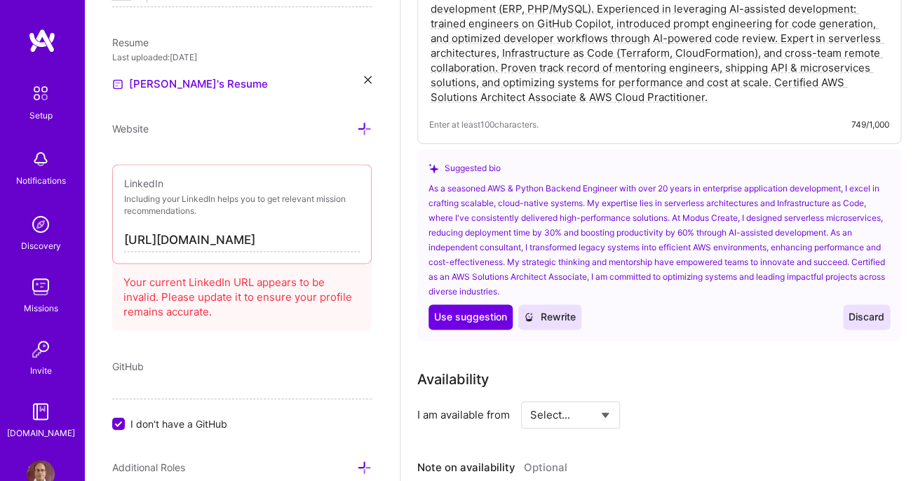
scroll to position [583, 0]
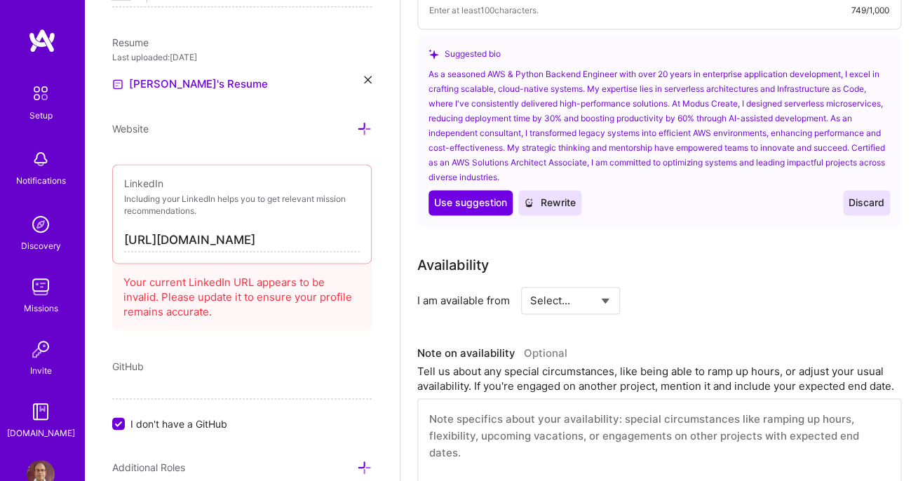
type textarea "Senior AWS & Python Backend Engineer with 8+ years of hands-on experience build…"
select select "Right Now"
click option "Right Now" at bounding box center [0, 0] width 0 height 0
click at [632, 331] on div "Availability I am available from Select... Right Now Future Date Not Available …" at bounding box center [659, 371] width 484 height 235
click at [681, 304] on input at bounding box center [698, 300] width 84 height 27
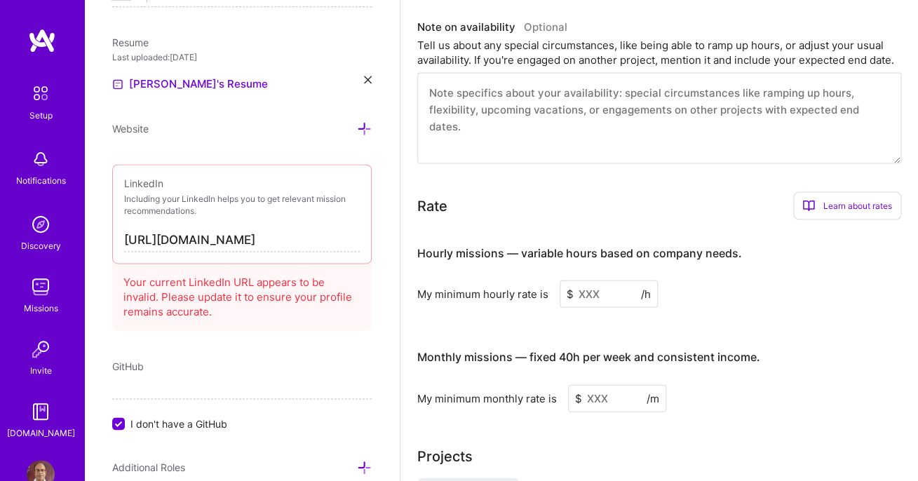
scroll to position [912, 0]
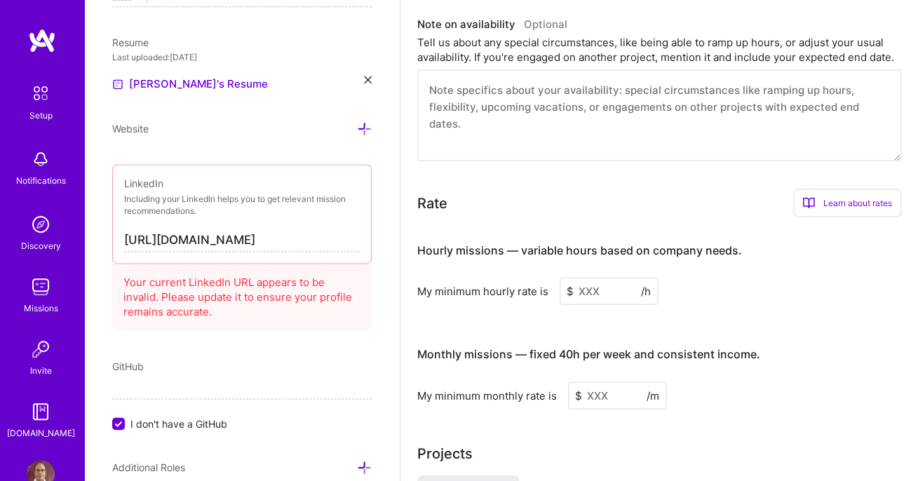
type input "40"
click at [597, 303] on input at bounding box center [608, 290] width 98 height 27
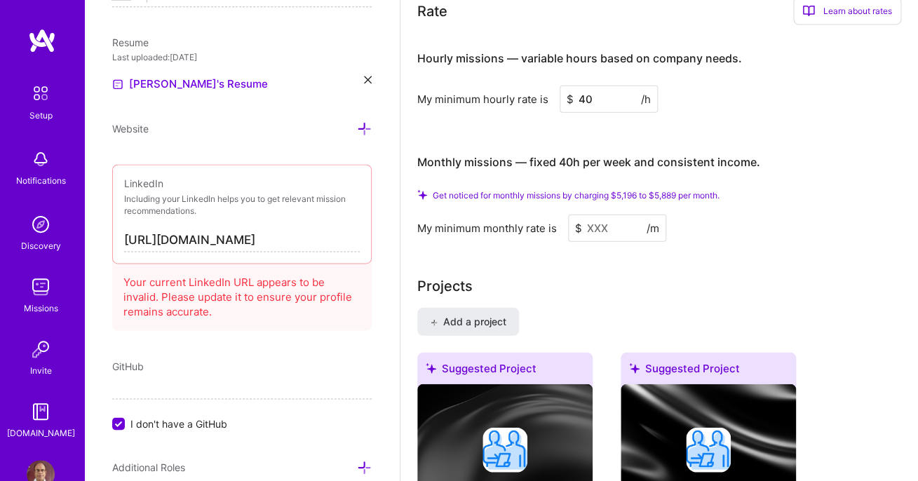
scroll to position [1100, 0]
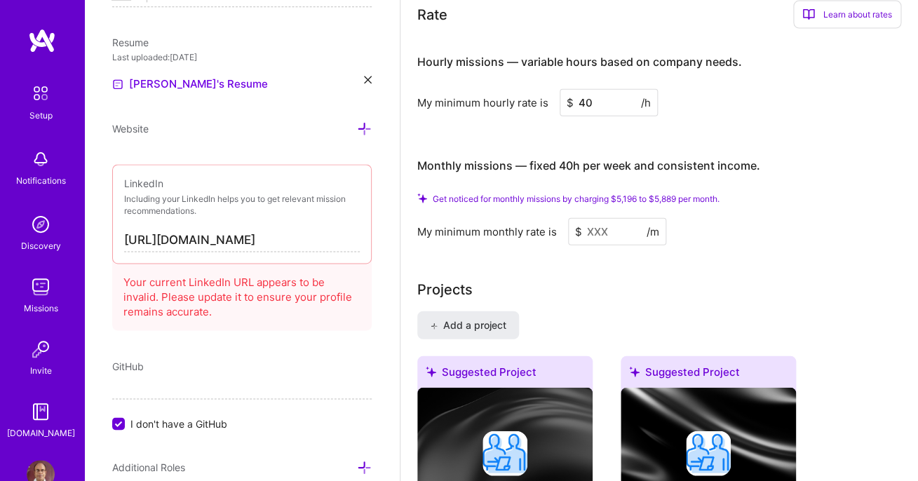
type input "40"
click at [602, 241] on input at bounding box center [617, 231] width 98 height 27
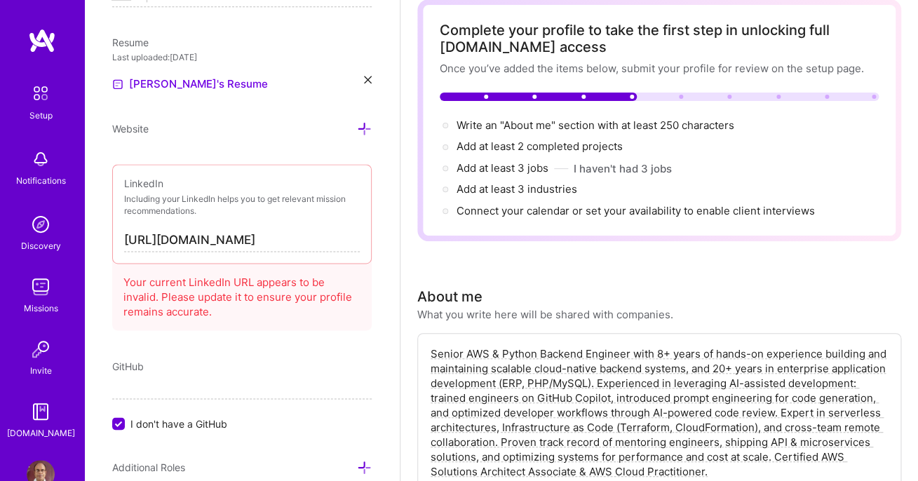
scroll to position [0, 0]
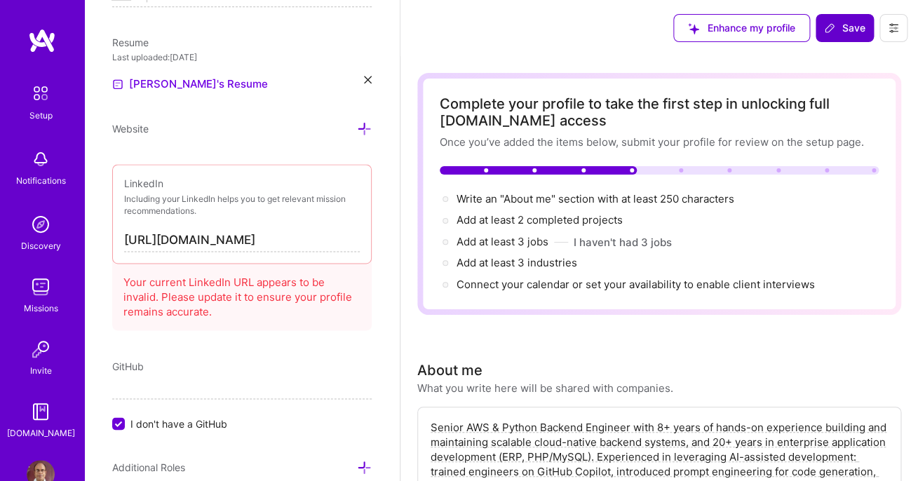
type input "5000"
click at [835, 27] on span "Save" at bounding box center [844, 28] width 41 height 14
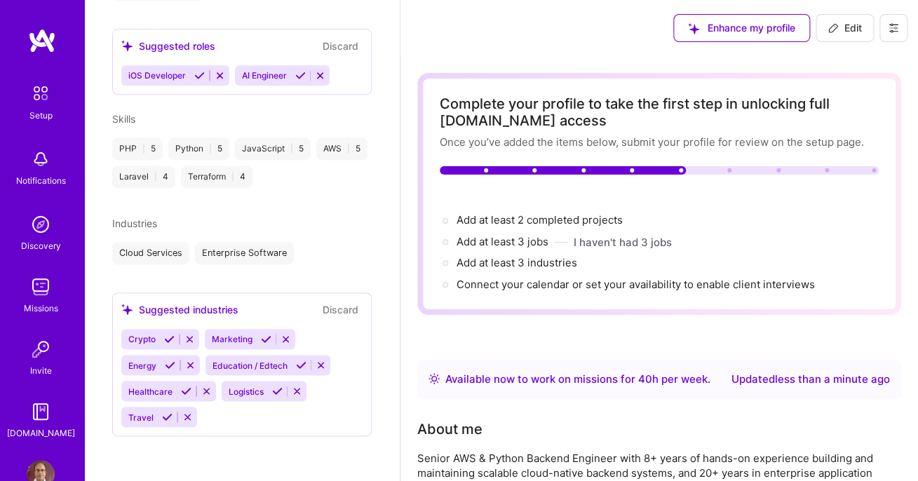
scroll to position [350, 0]
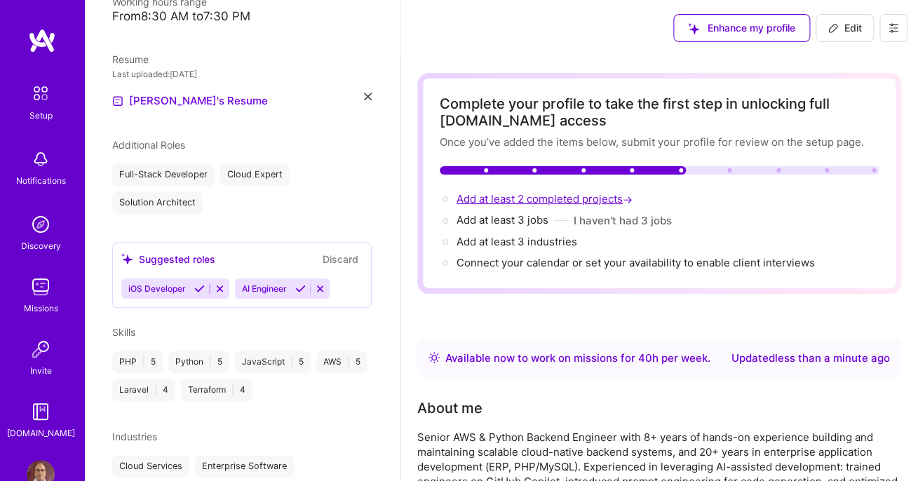
click at [575, 192] on span "Add at least 2 completed projects →" at bounding box center [545, 198] width 179 height 13
select select "US"
select select "Right Now"
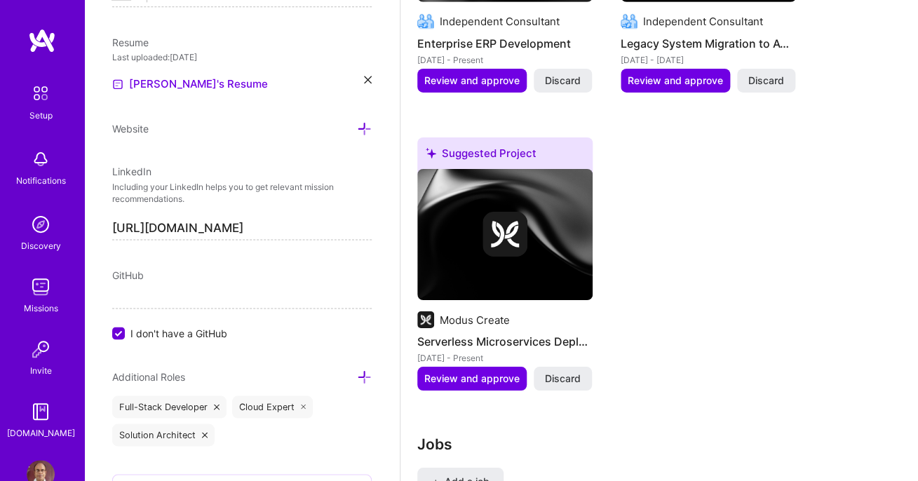
scroll to position [1551, 0]
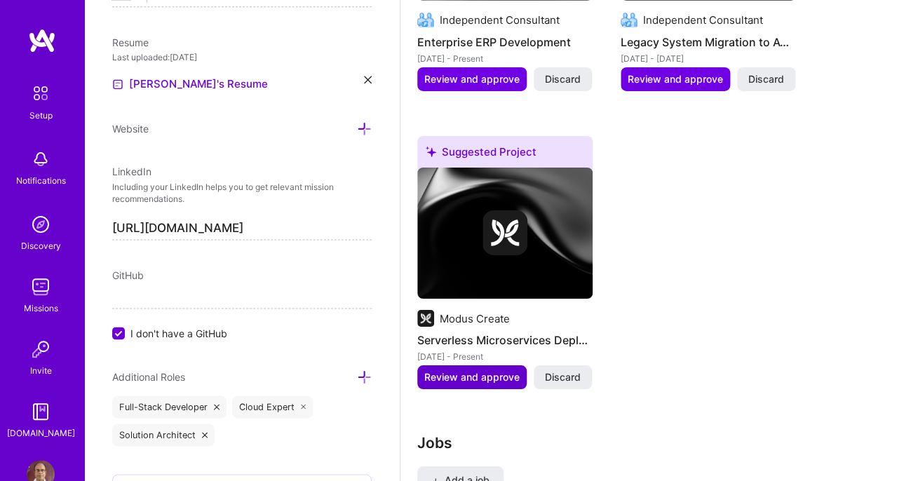
click at [504, 384] on span "Review and approve" at bounding box center [471, 377] width 95 height 14
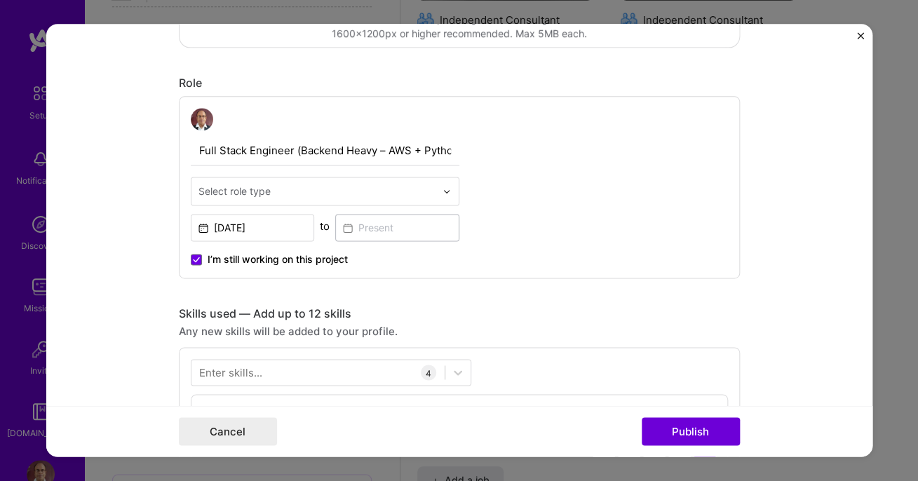
scroll to position [425, 0]
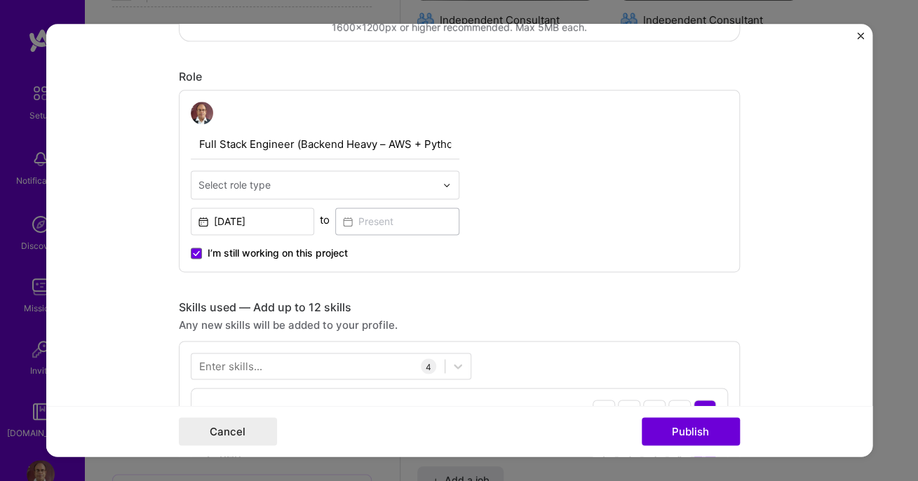
click at [447, 180] on div at bounding box center [450, 184] width 16 height 27
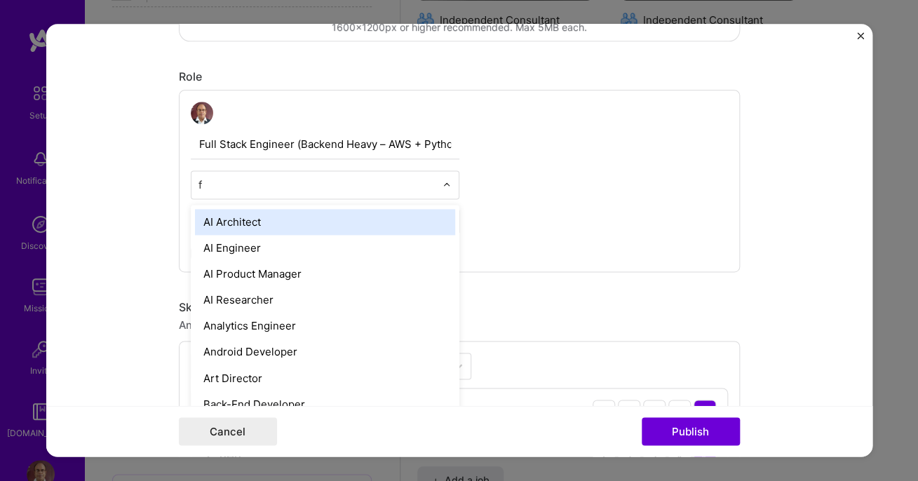
type input "fu"
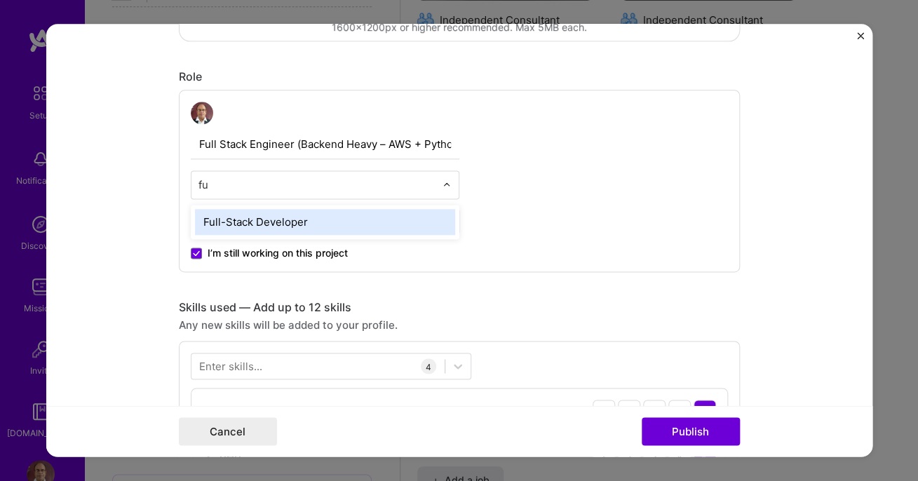
click at [344, 219] on div "Full-Stack Developer" at bounding box center [325, 222] width 260 height 26
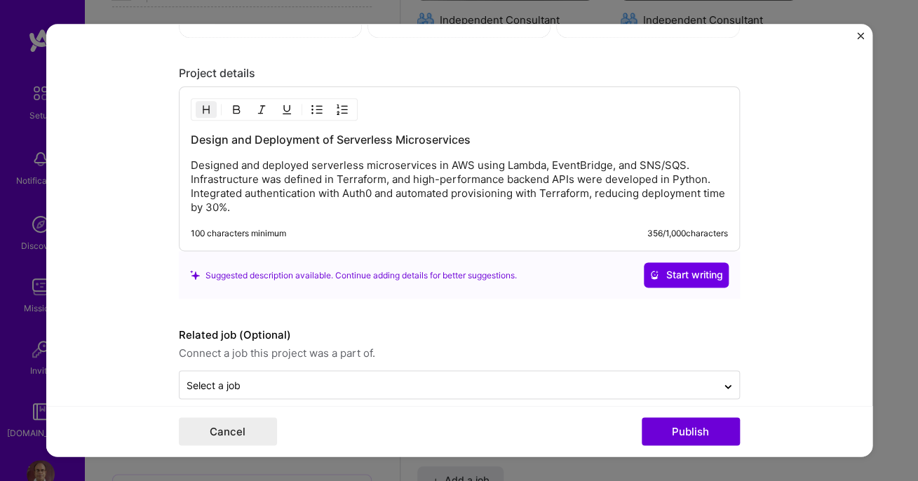
scroll to position [1345, 0]
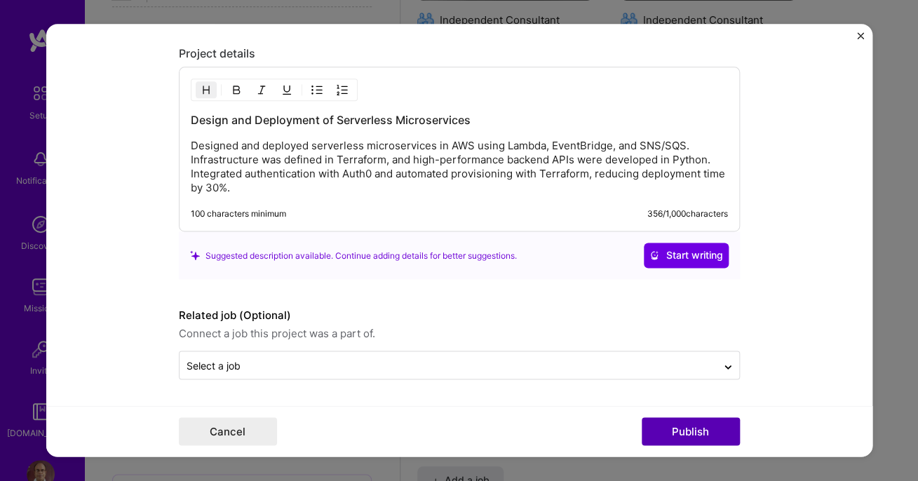
click at [686, 426] on button "Publish" at bounding box center [690, 432] width 98 height 28
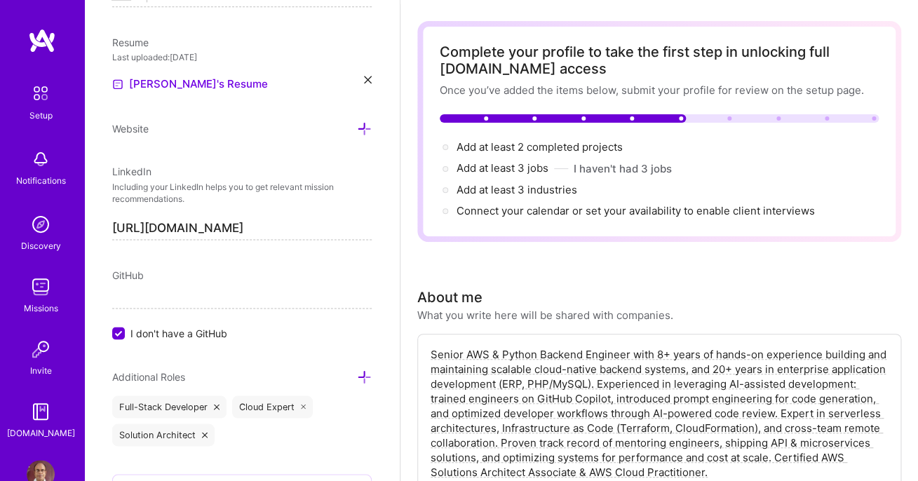
scroll to position [0, 0]
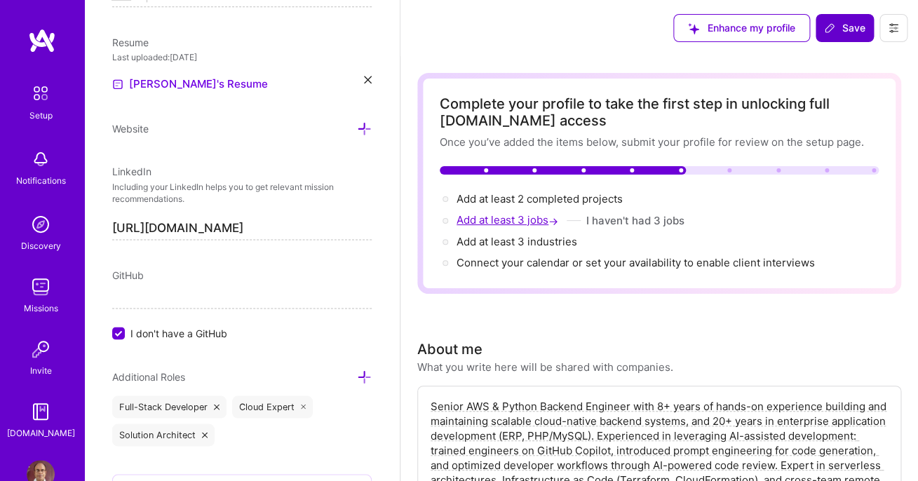
click at [524, 225] on span "Add at least 3 jobs →" at bounding box center [508, 219] width 104 height 13
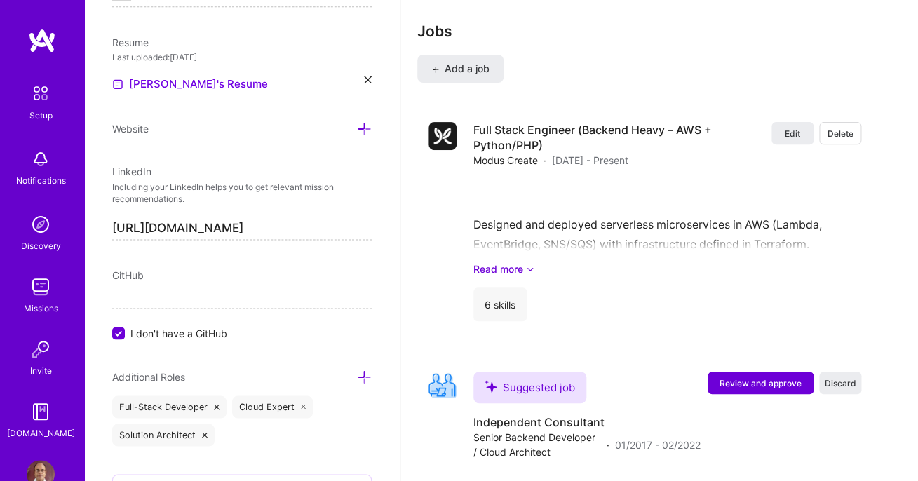
scroll to position [1933, 0]
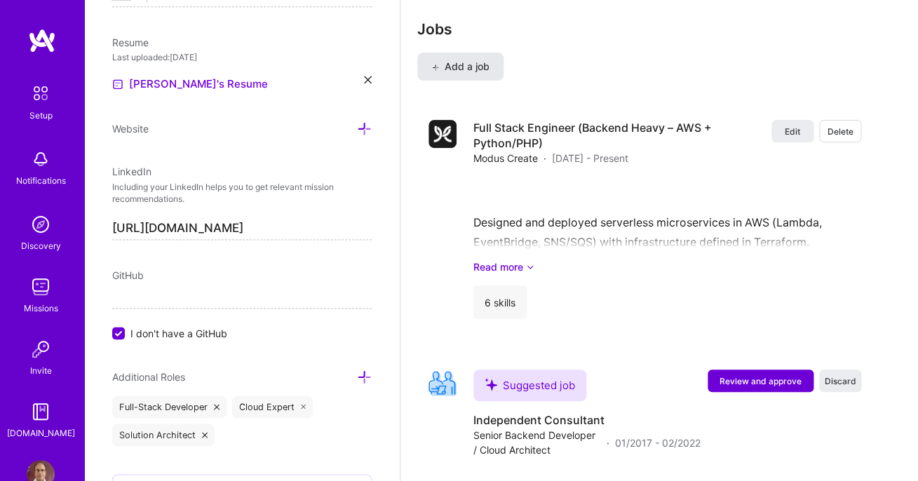
click at [475, 74] on span "Add a job" at bounding box center [460, 67] width 58 height 14
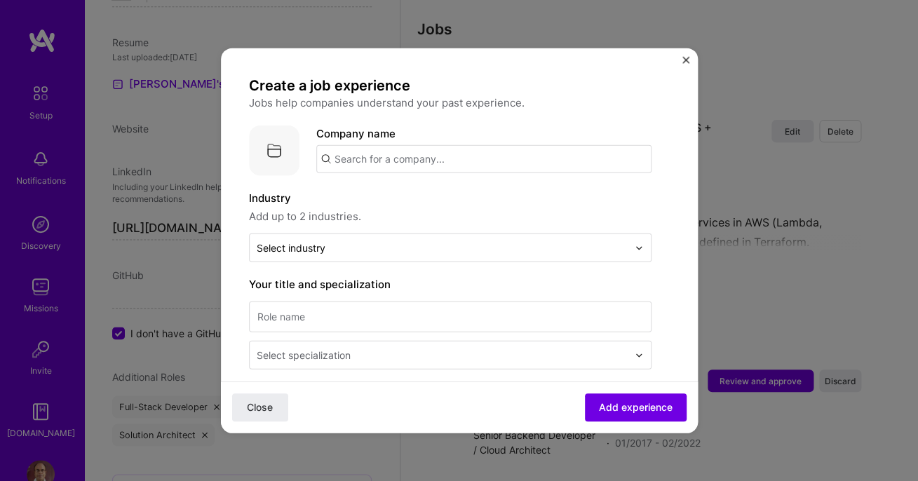
click at [390, 158] on input "text" at bounding box center [483, 159] width 335 height 28
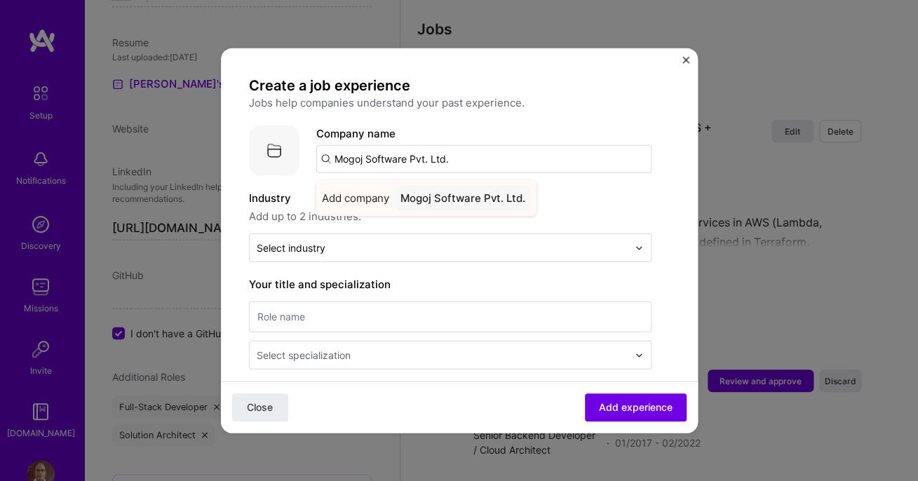
type input "Mogoj Software Pvt. Ltd."
click at [430, 195] on div "Mogoj Software Pvt. Ltd." at bounding box center [463, 198] width 136 height 25
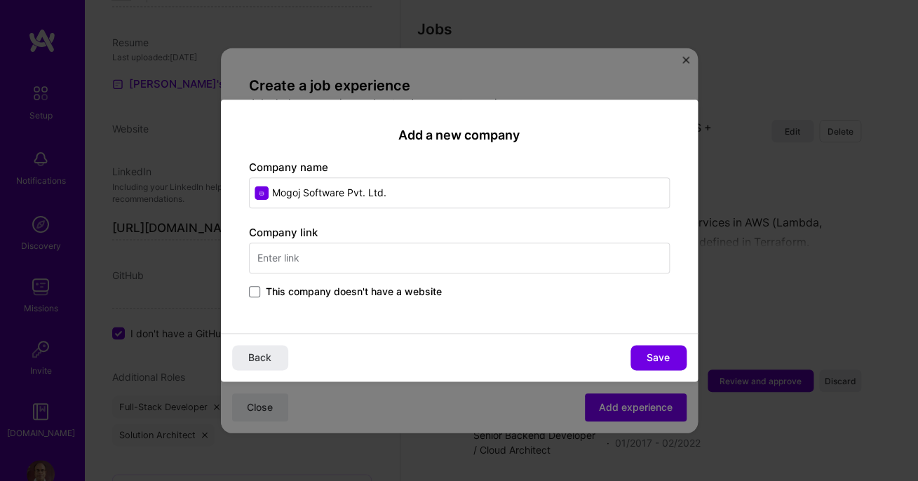
click at [345, 263] on input "text" at bounding box center [459, 258] width 421 height 31
type input "mogoj.com"
click at [651, 354] on span "Save" at bounding box center [657, 357] width 23 height 14
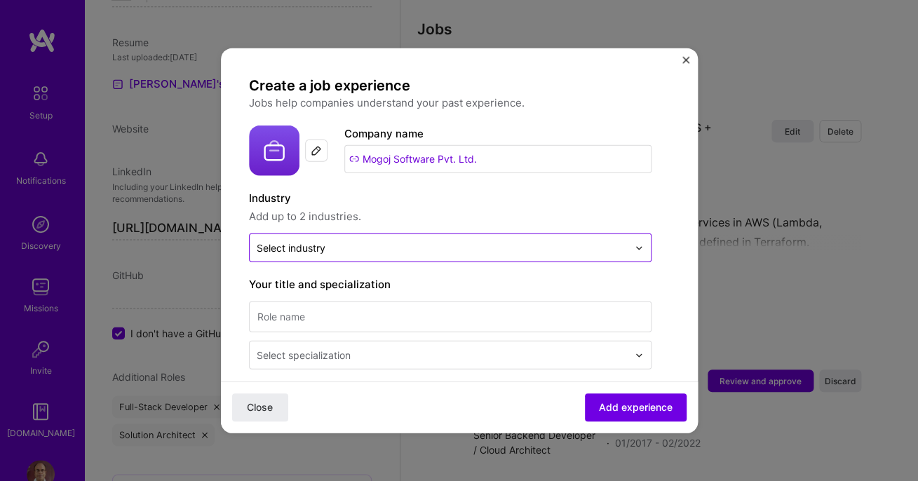
click at [375, 247] on input "text" at bounding box center [442, 247] width 371 height 15
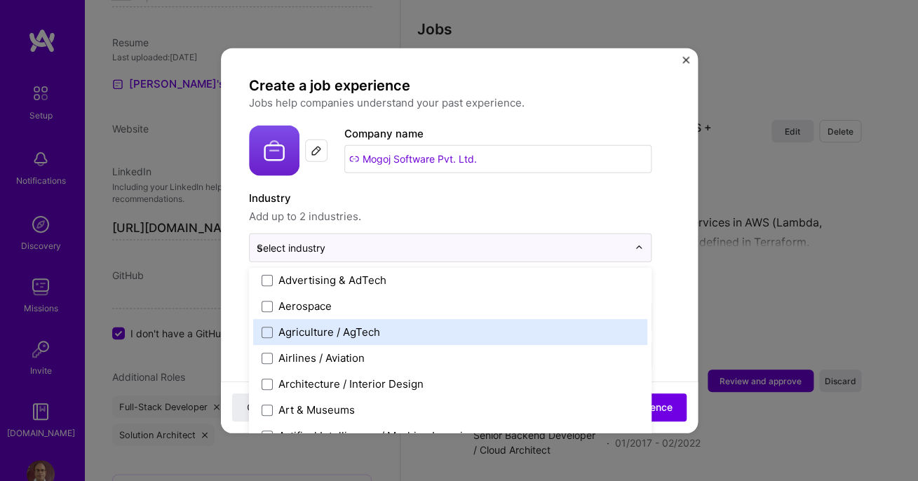
scroll to position [0, 0]
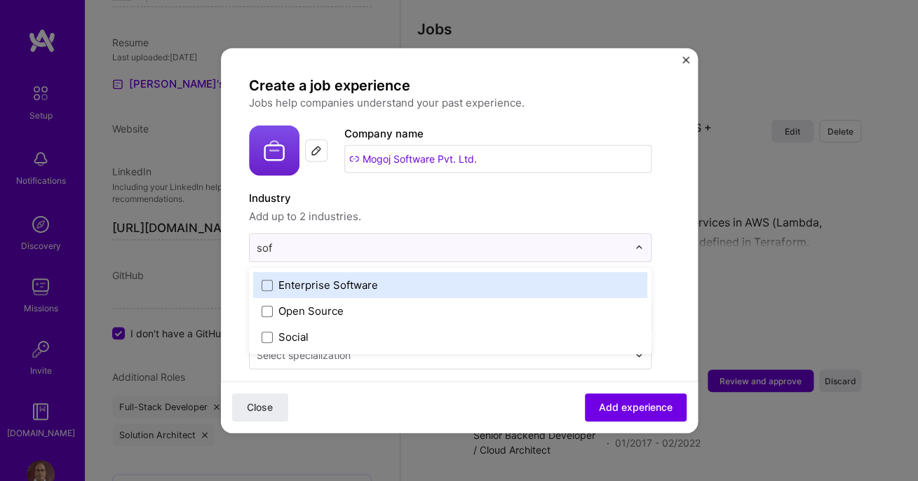
type input "soft"
click at [267, 281] on span at bounding box center [266, 284] width 11 height 11
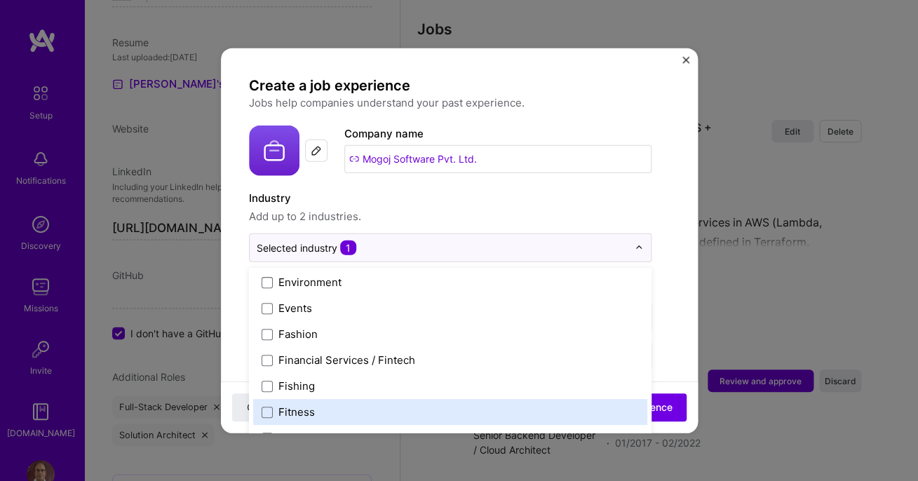
scroll to position [1458, 0]
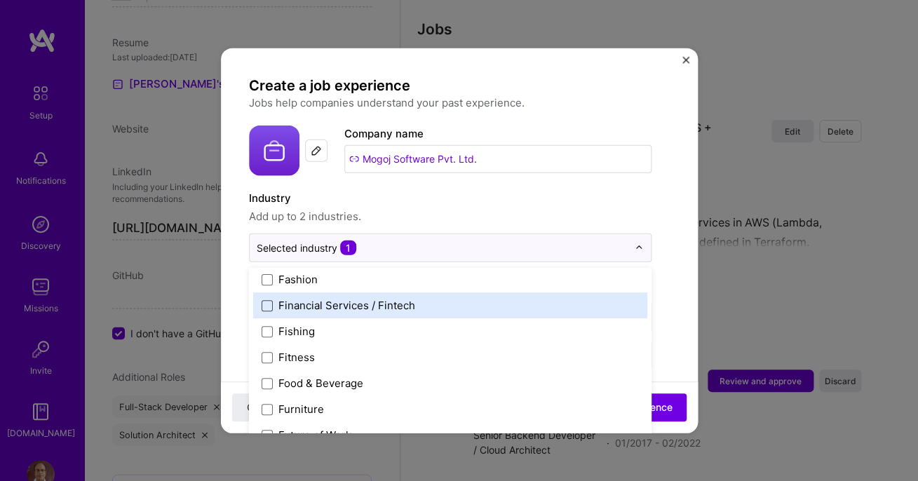
click at [266, 306] on span at bounding box center [266, 304] width 11 height 11
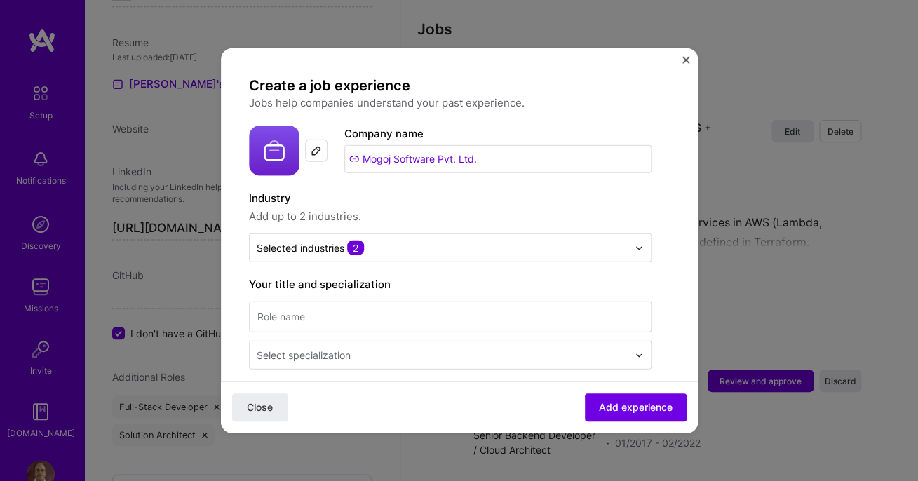
click at [600, 205] on label "Industry" at bounding box center [450, 198] width 402 height 17
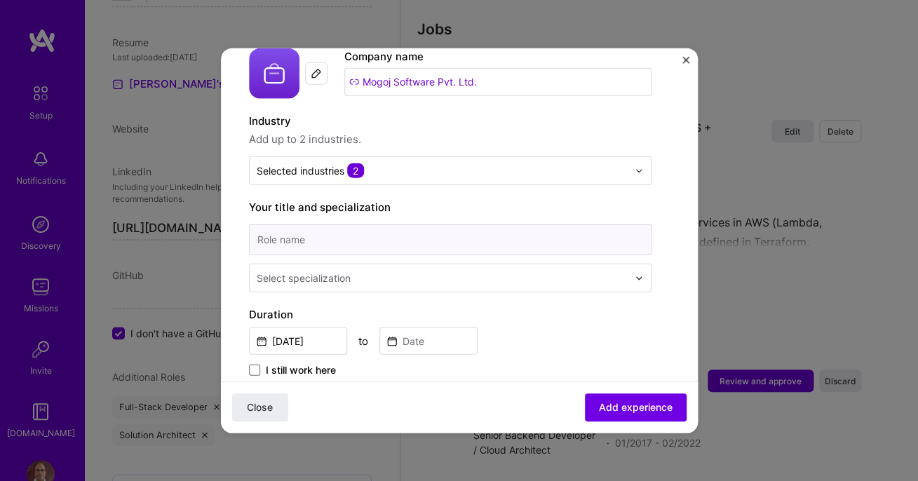
click at [324, 242] on input at bounding box center [450, 239] width 402 height 31
paste input "Senior Backend Developer / Cloud Architect"
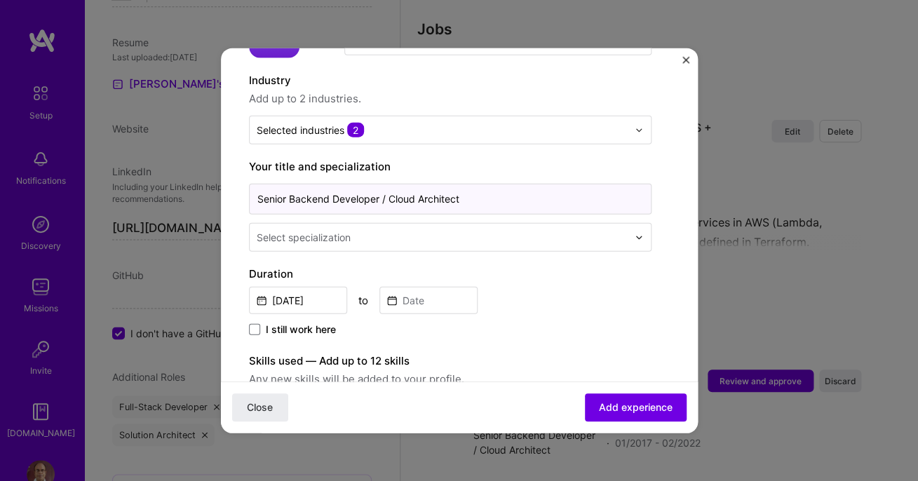
scroll to position [121, 0]
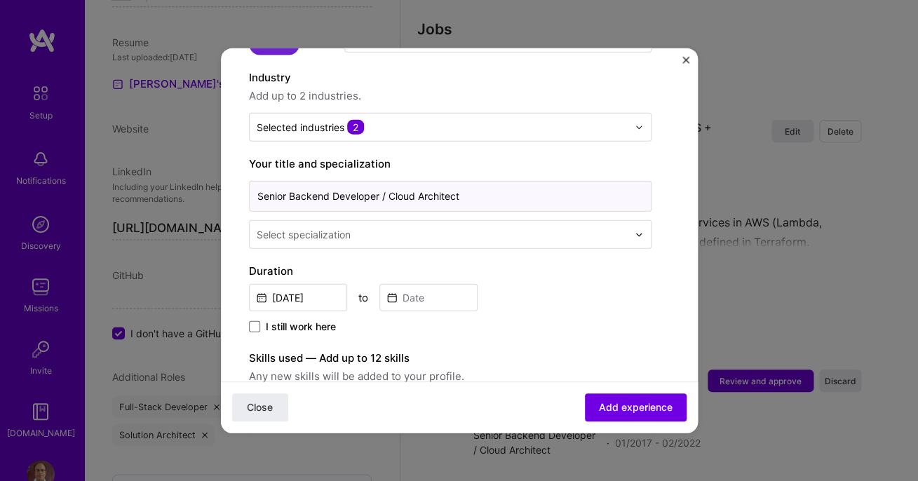
type input "Senior Backend Developer / Cloud Architect"
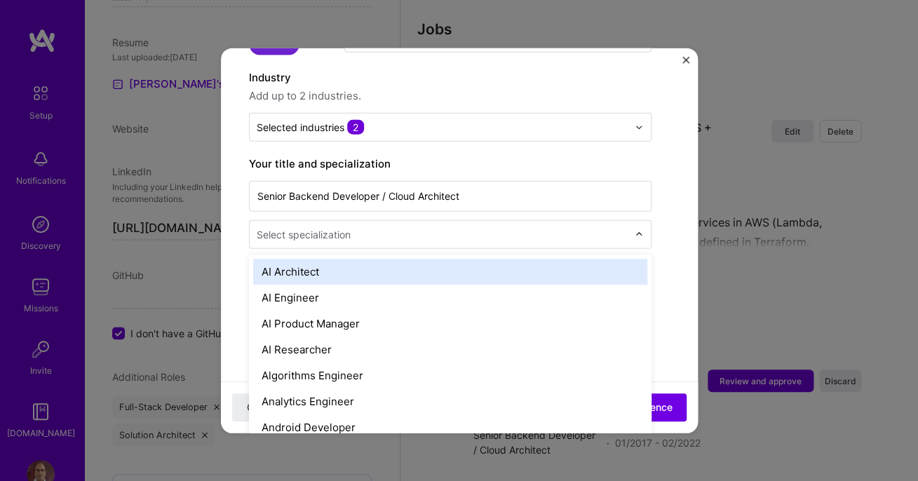
click at [362, 239] on input "text" at bounding box center [444, 234] width 374 height 15
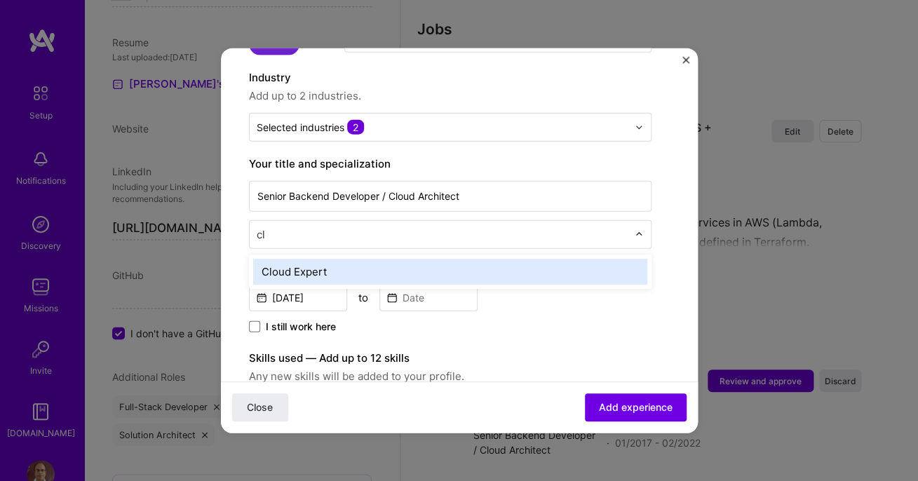
type input "clo"
click at [369, 270] on div "Cloud Expert" at bounding box center [450, 272] width 394 height 26
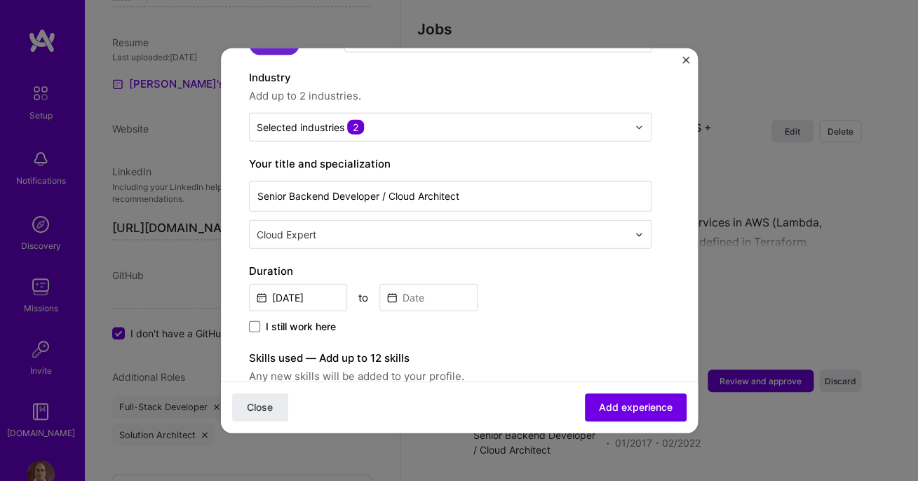
scroll to position [178, 0]
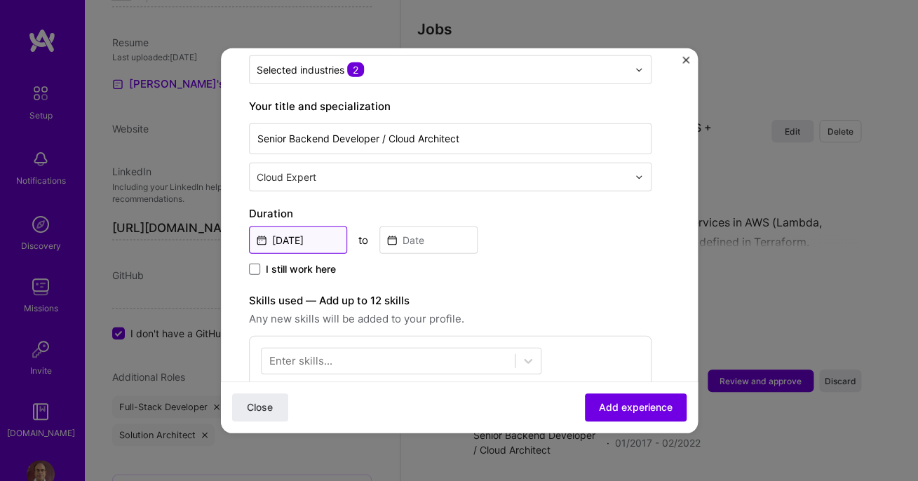
click at [332, 239] on input "Oct, 2025" at bounding box center [298, 239] width 98 height 27
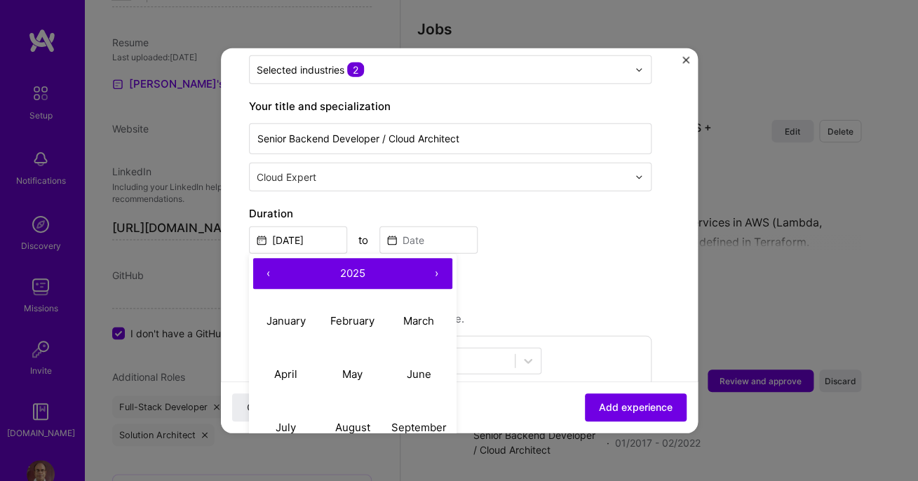
click at [360, 275] on span "2025" at bounding box center [352, 272] width 25 height 13
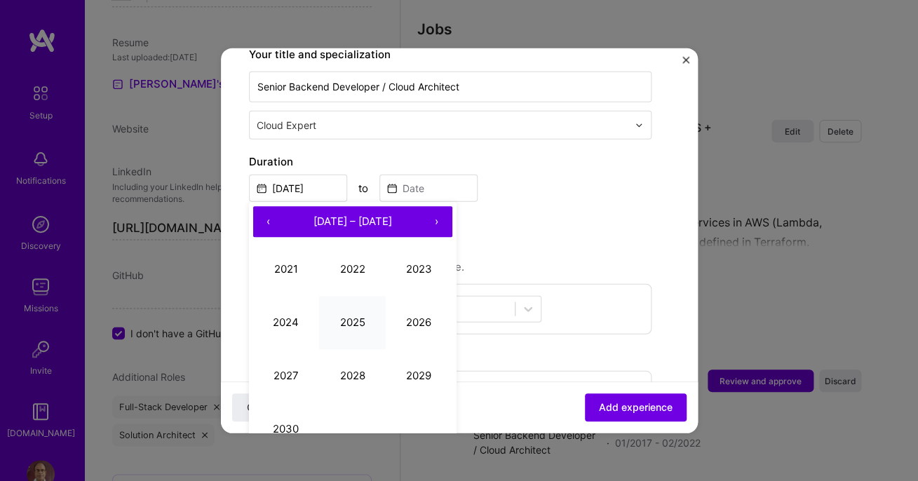
scroll to position [261, 0]
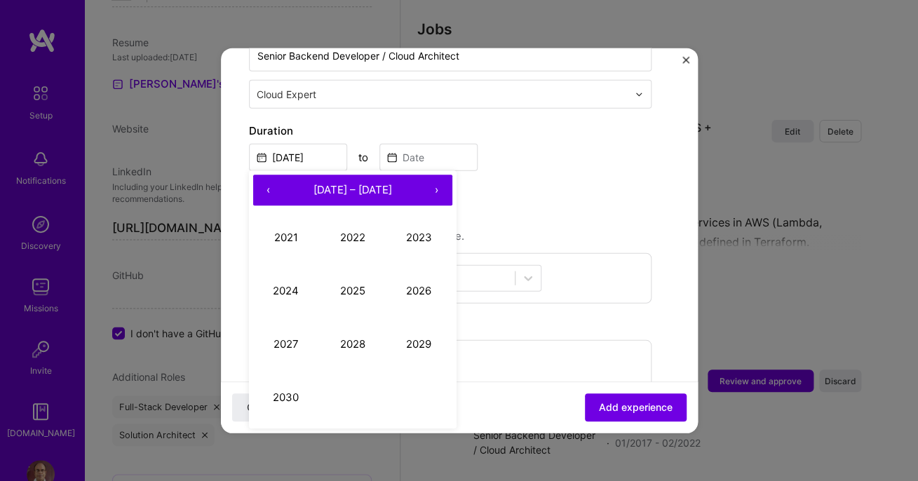
click at [269, 192] on button "‹" at bounding box center [268, 190] width 31 height 31
click at [295, 344] on button "2017" at bounding box center [286, 344] width 67 height 53
click at [290, 240] on abbr "January" at bounding box center [285, 237] width 39 height 13
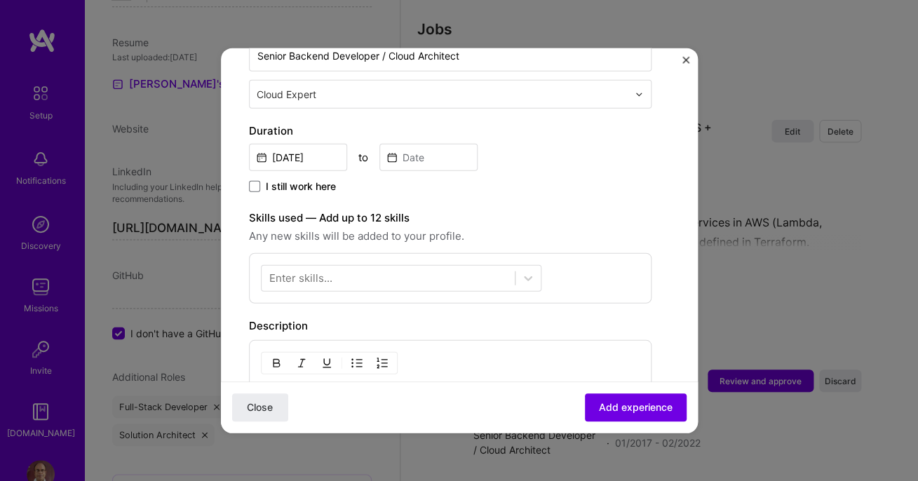
type input "[DATE]"
click at [416, 153] on input at bounding box center [428, 157] width 98 height 27
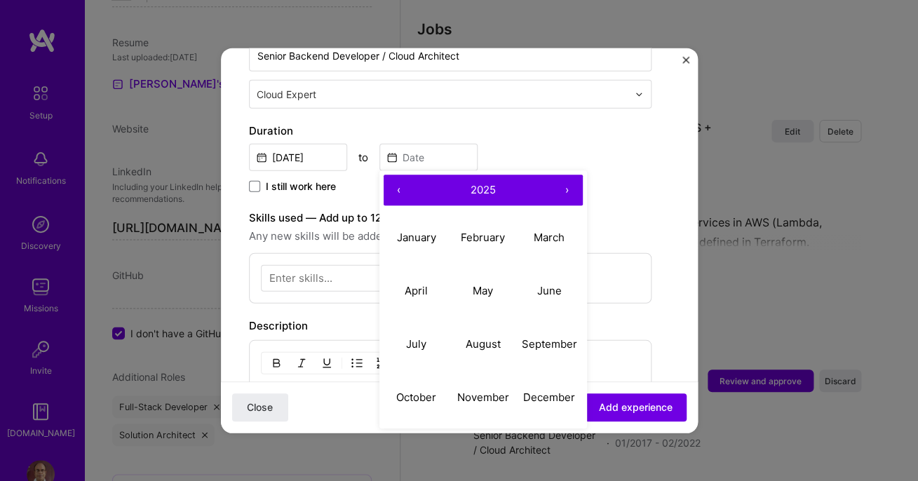
click at [400, 192] on button "‹" at bounding box center [398, 190] width 31 height 31
click at [507, 238] on button "February" at bounding box center [482, 237] width 67 height 53
type input "[DATE]"
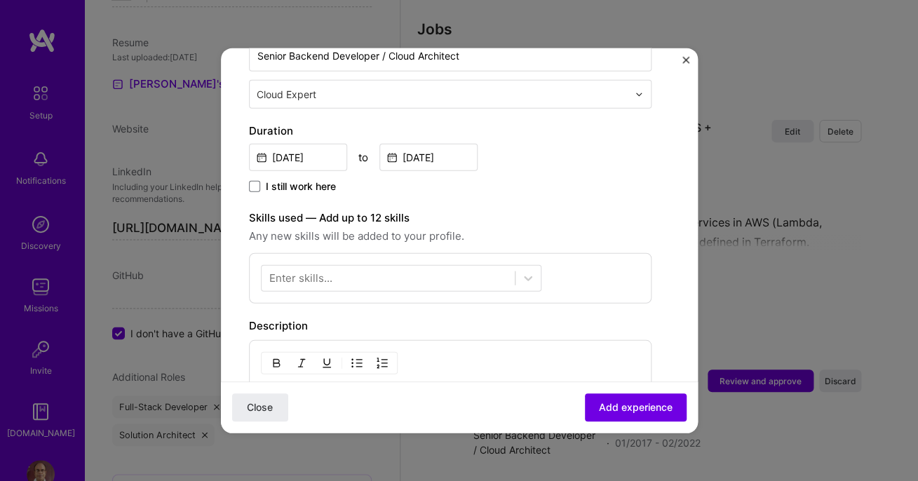
scroll to position [294, 0]
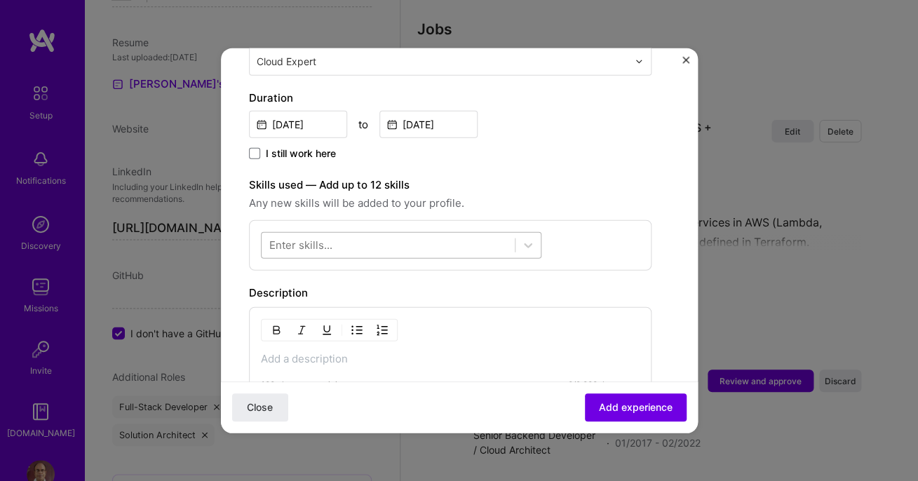
click at [361, 243] on div at bounding box center [387, 244] width 253 height 23
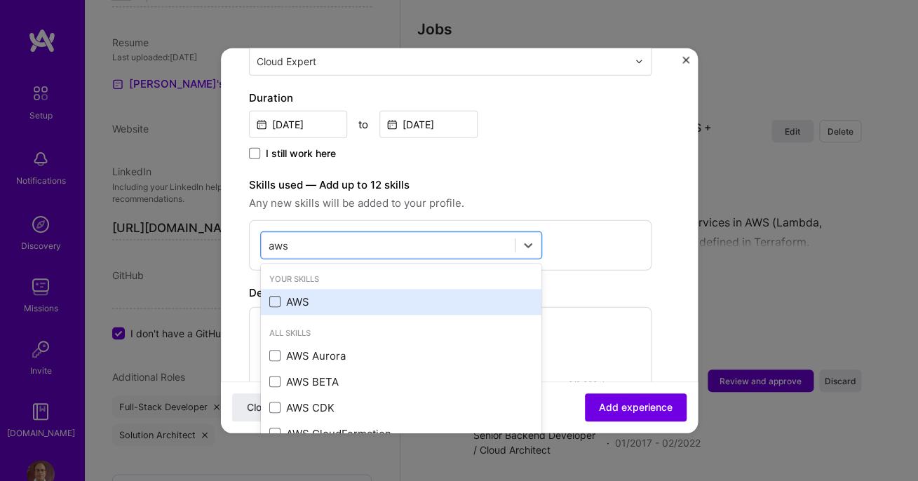
click at [275, 300] on span at bounding box center [274, 302] width 11 height 11
click at [0, 0] on input "checkbox" at bounding box center [0, 0] width 0 height 0
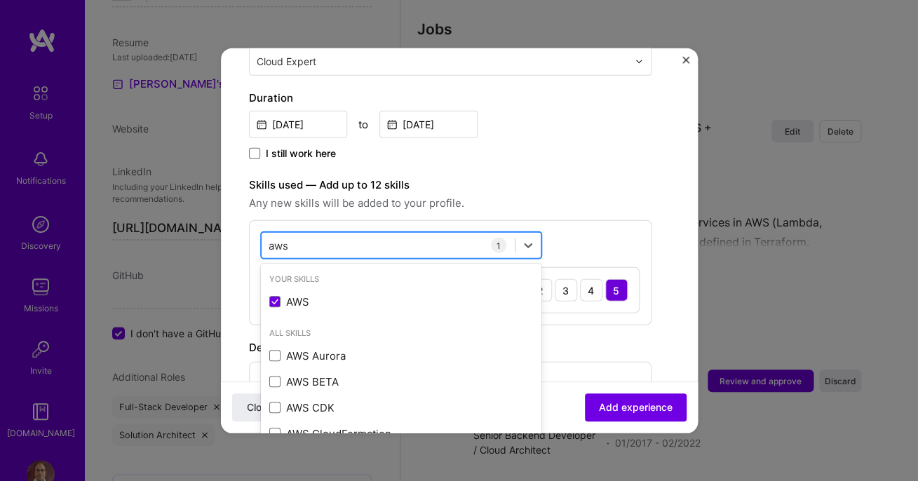
click at [327, 245] on div "aws aws" at bounding box center [387, 244] width 253 height 23
type input "a"
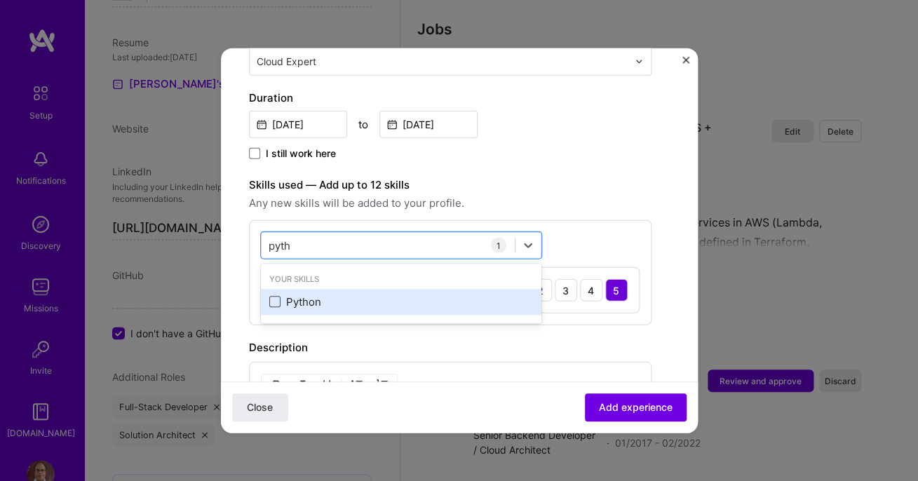
click at [276, 302] on span at bounding box center [274, 302] width 11 height 11
click at [0, 0] on input "checkbox" at bounding box center [0, 0] width 0 height 0
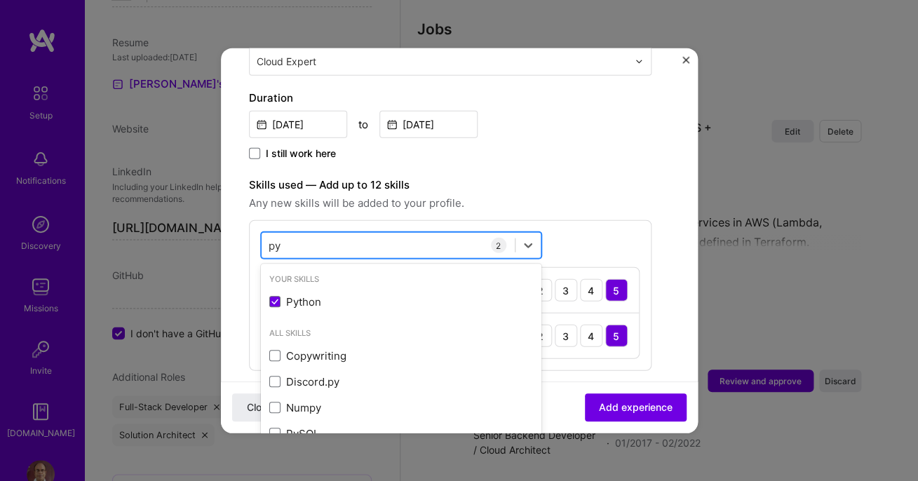
type input "p"
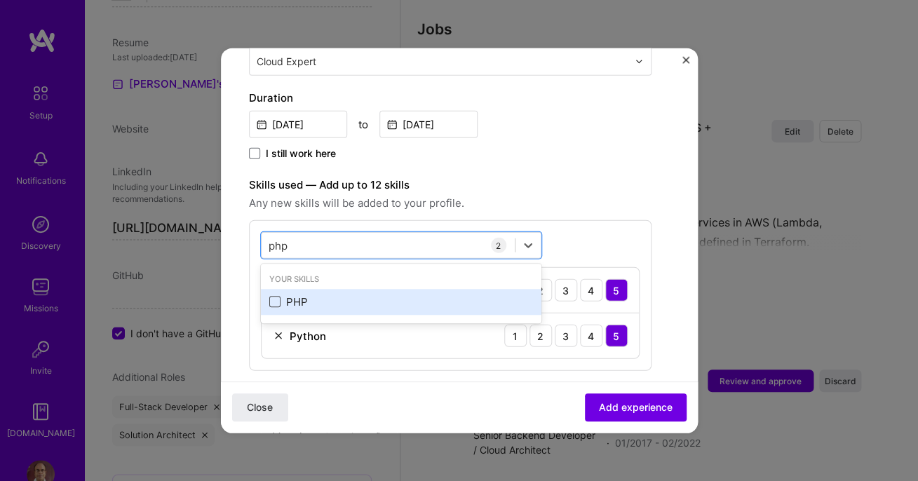
click at [275, 300] on span at bounding box center [274, 302] width 11 height 11
click at [0, 0] on input "checkbox" at bounding box center [0, 0] width 0 height 0
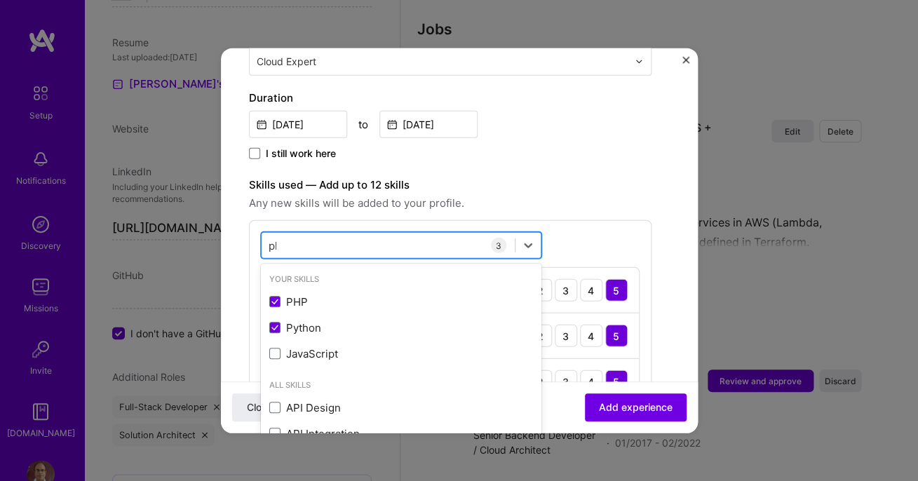
type input "p"
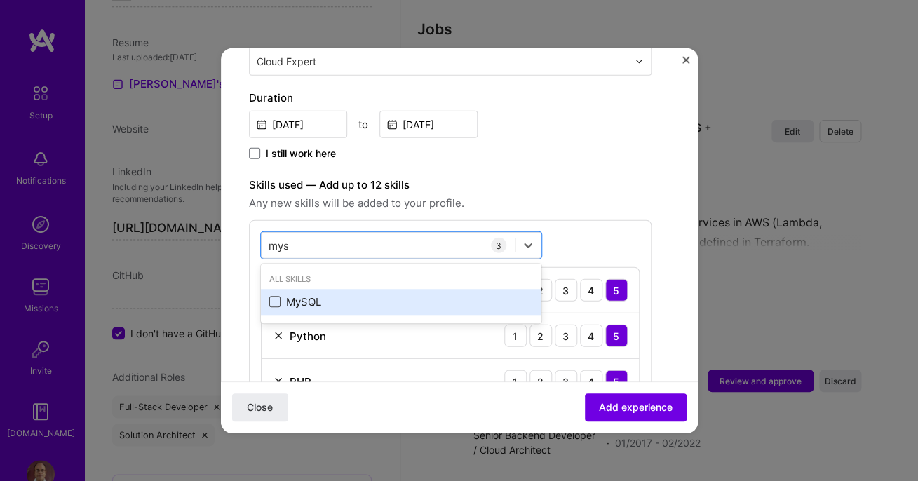
click at [275, 301] on span at bounding box center [274, 302] width 11 height 11
click at [0, 0] on input "checkbox" at bounding box center [0, 0] width 0 height 0
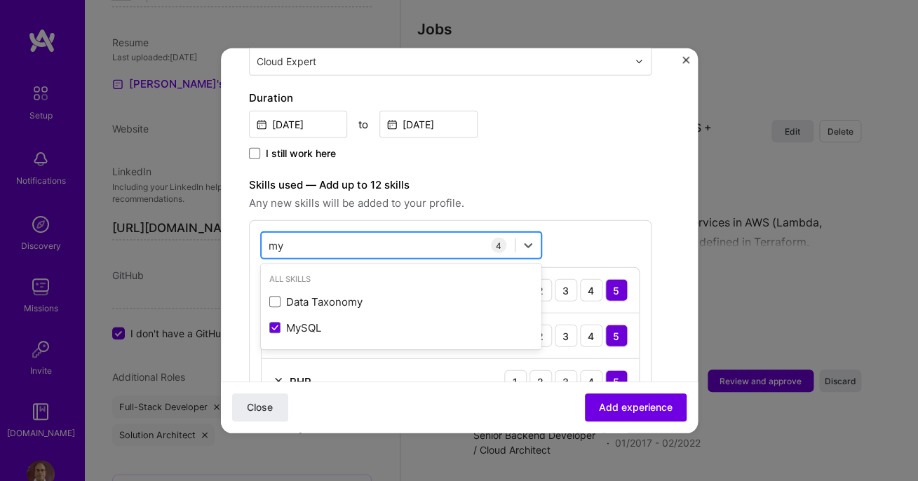
type input "m"
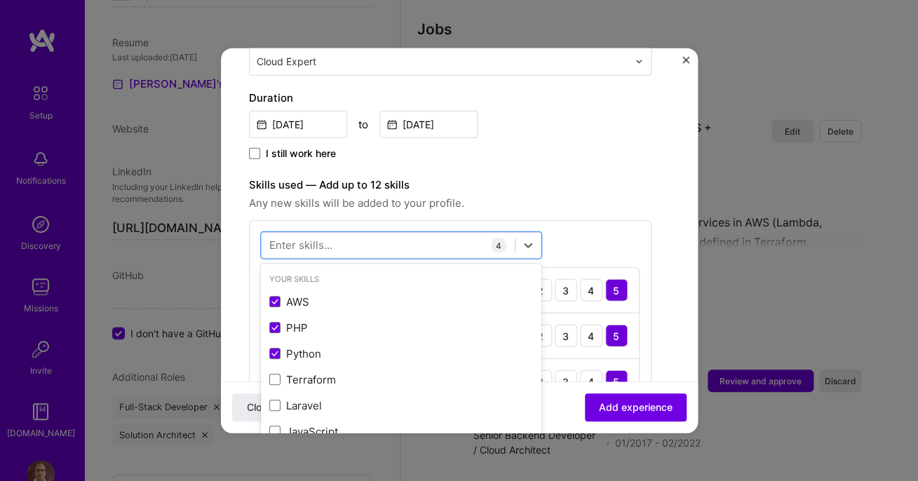
click at [493, 176] on div "Create a job experience Jobs help companies understand your past experience. Co…" at bounding box center [450, 300] width 402 height 1035
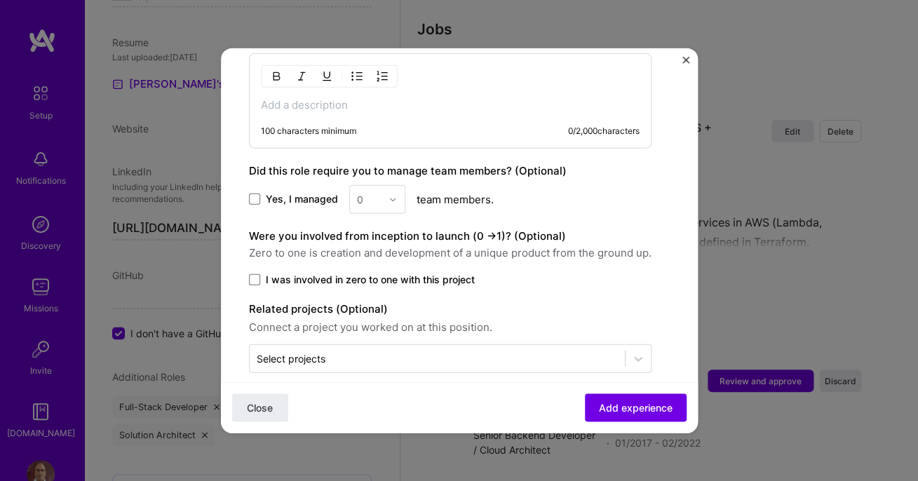
scroll to position [758, 0]
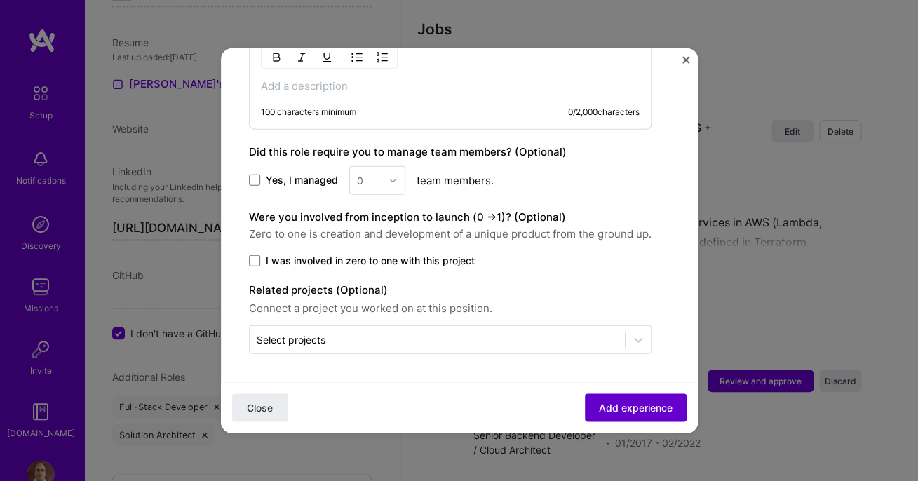
click at [610, 407] on span "Add experience" at bounding box center [636, 407] width 74 height 14
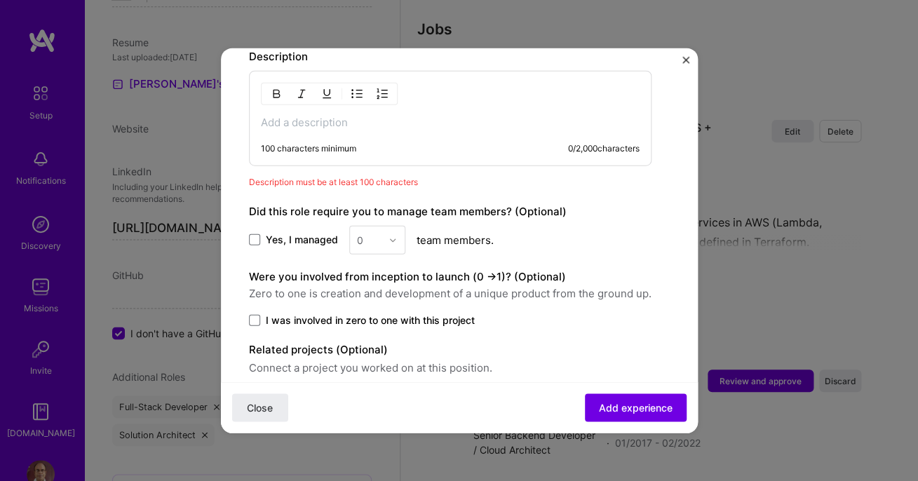
scroll to position [672, 0]
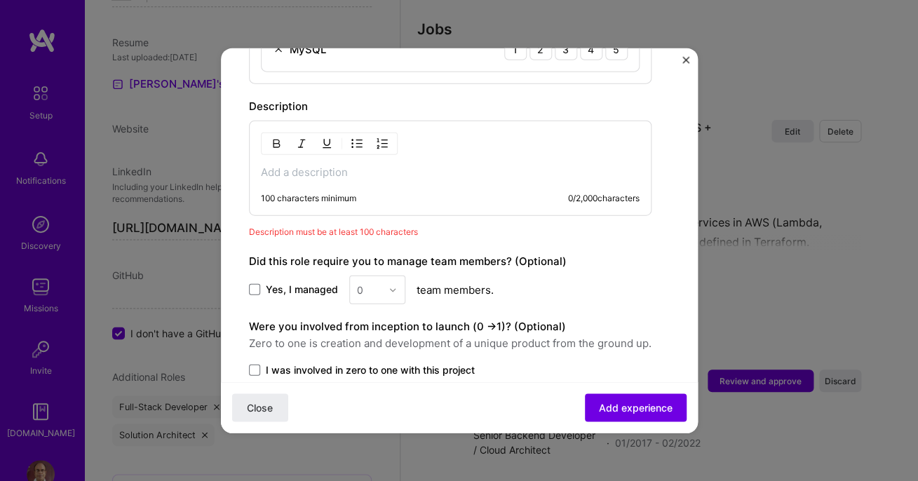
click at [347, 171] on p at bounding box center [450, 172] width 379 height 14
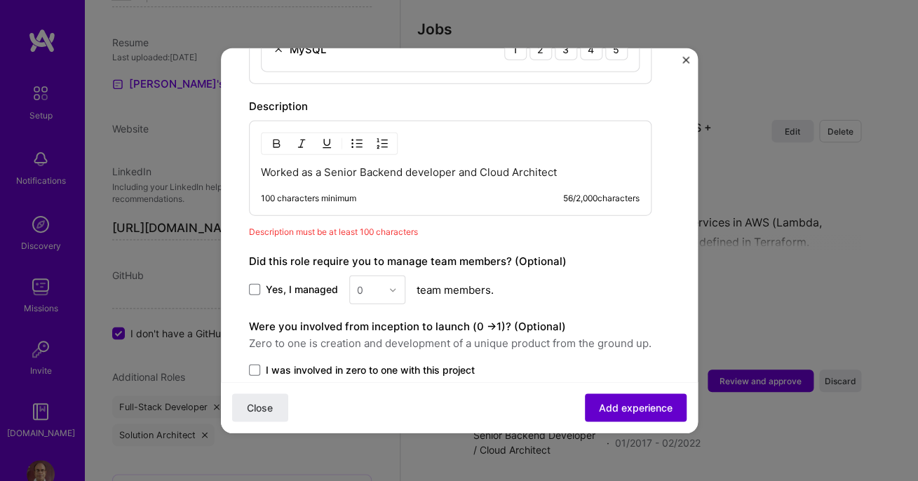
click at [626, 411] on span "Add experience" at bounding box center [636, 407] width 74 height 14
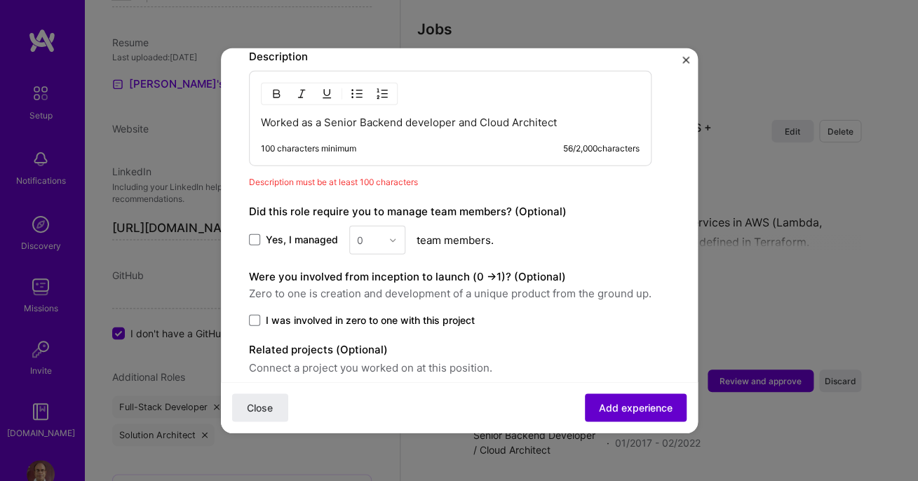
scroll to position [721, 0]
click at [561, 125] on p "Worked as a Senior Backend developer and Cloud Architect" at bounding box center [450, 123] width 379 height 14
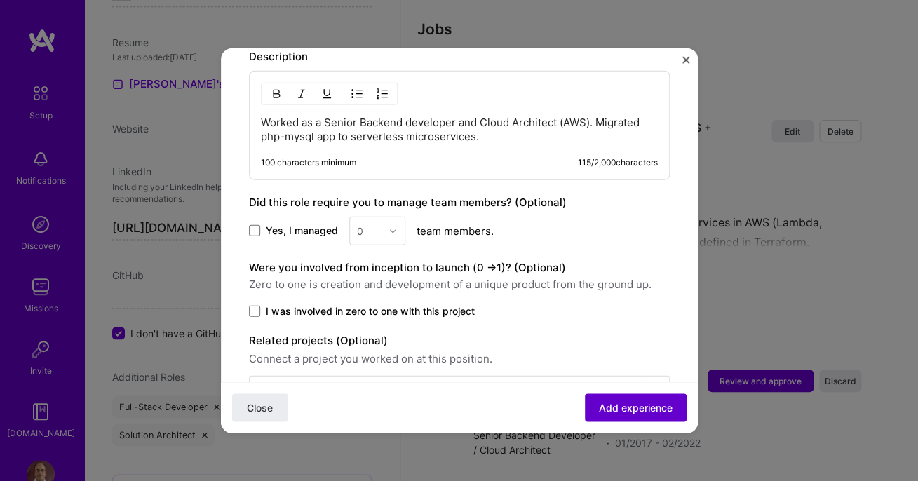
click at [631, 404] on span "Add experience" at bounding box center [636, 407] width 74 height 14
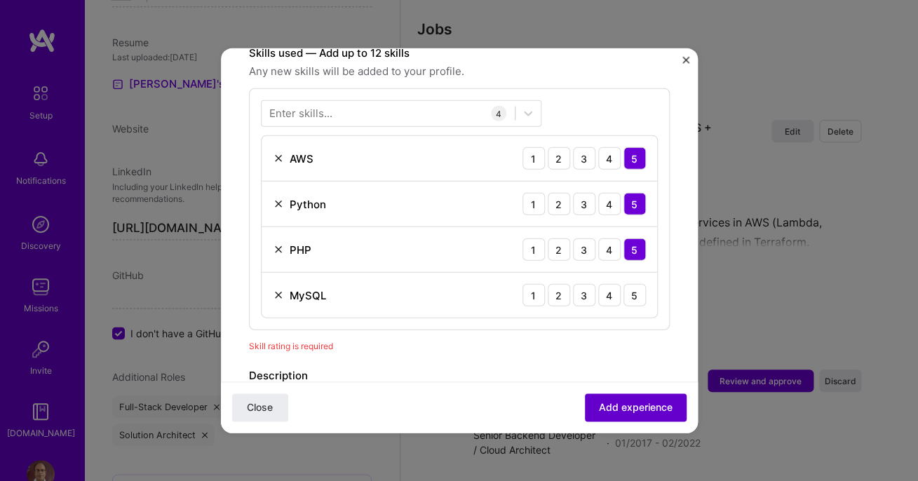
scroll to position [422, 0]
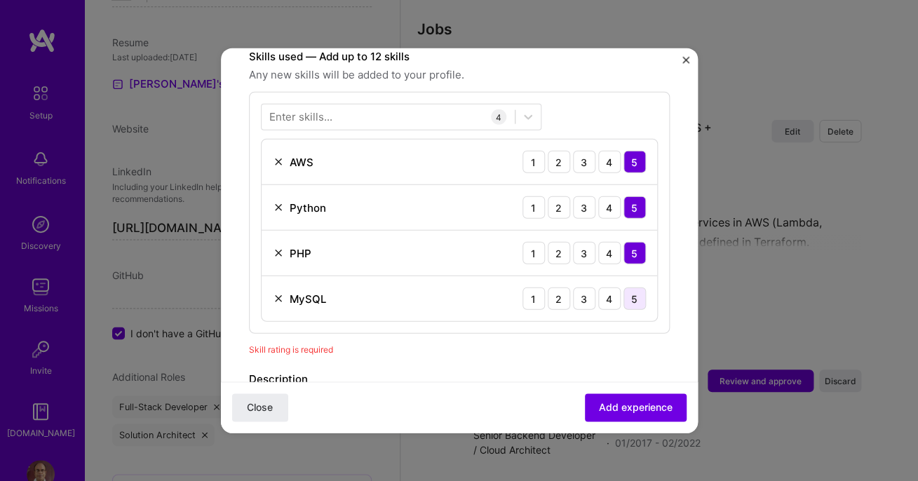
click at [634, 294] on div "5" at bounding box center [634, 298] width 22 height 22
click at [633, 407] on span "Add experience" at bounding box center [636, 407] width 74 height 14
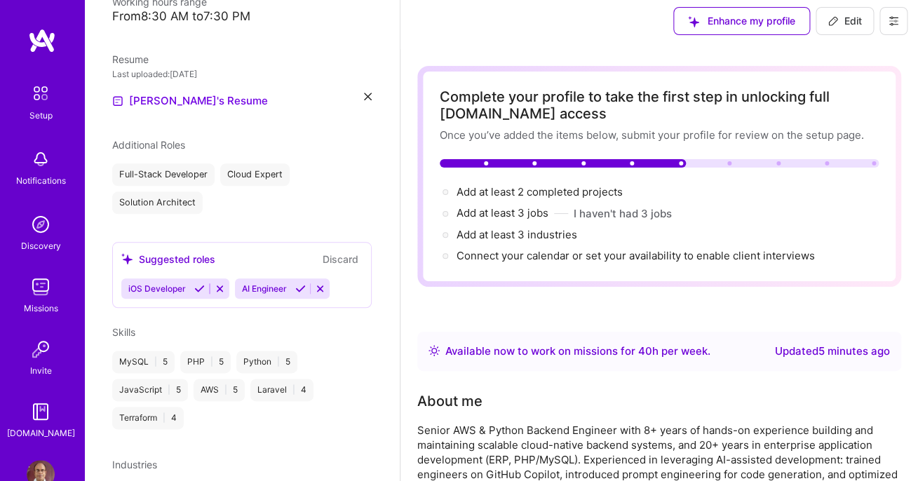
scroll to position [8, 0]
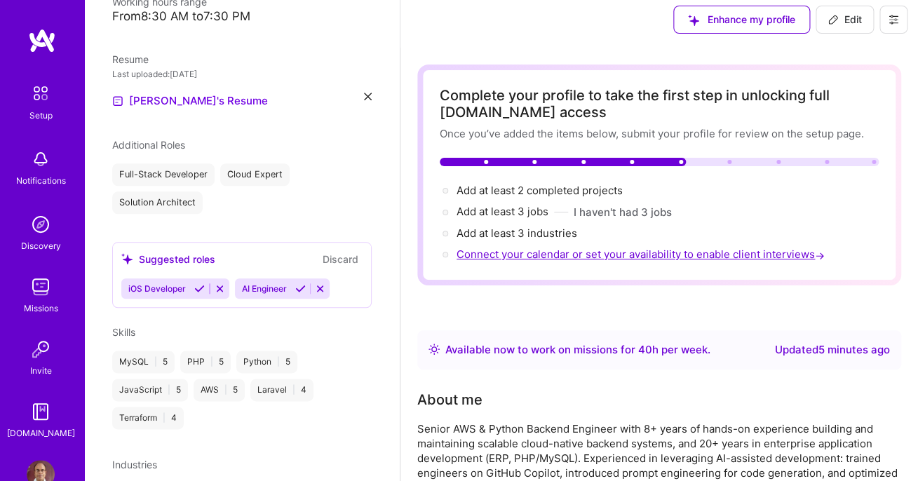
click at [711, 258] on span "Connect your calendar or set your availability to enable client interviews →" at bounding box center [641, 253] width 371 height 13
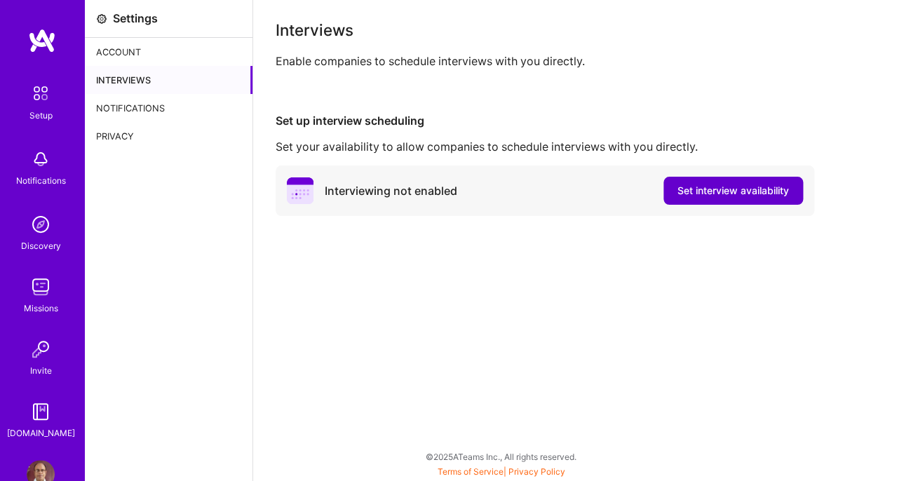
click at [714, 189] on span "Set interview availability" at bounding box center [732, 191] width 111 height 14
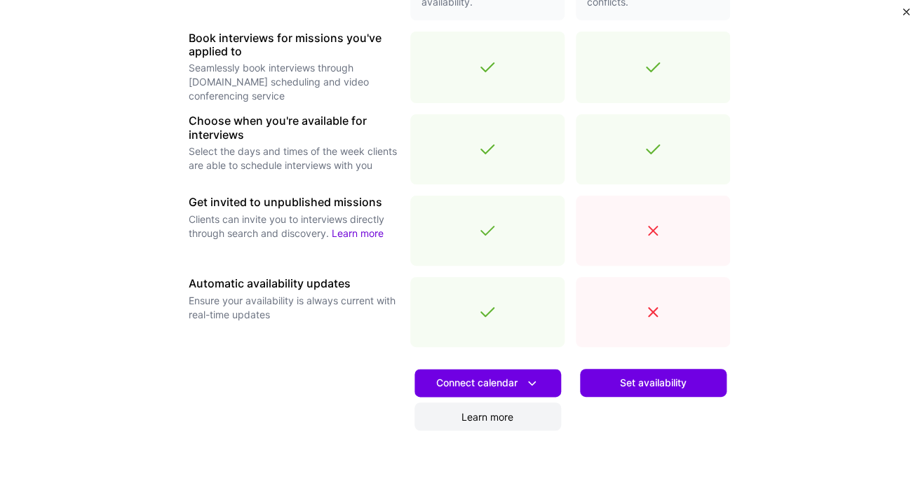
scroll to position [431, 0]
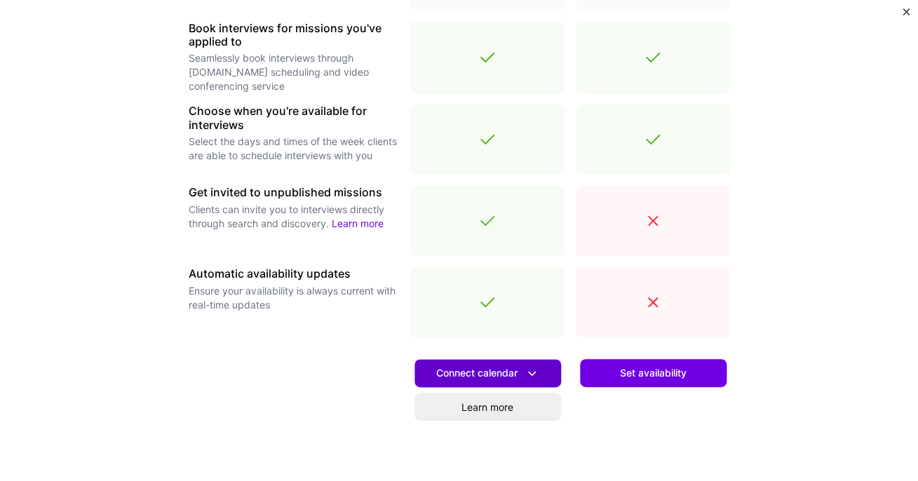
click at [496, 374] on span "Connect calendar" at bounding box center [487, 373] width 103 height 15
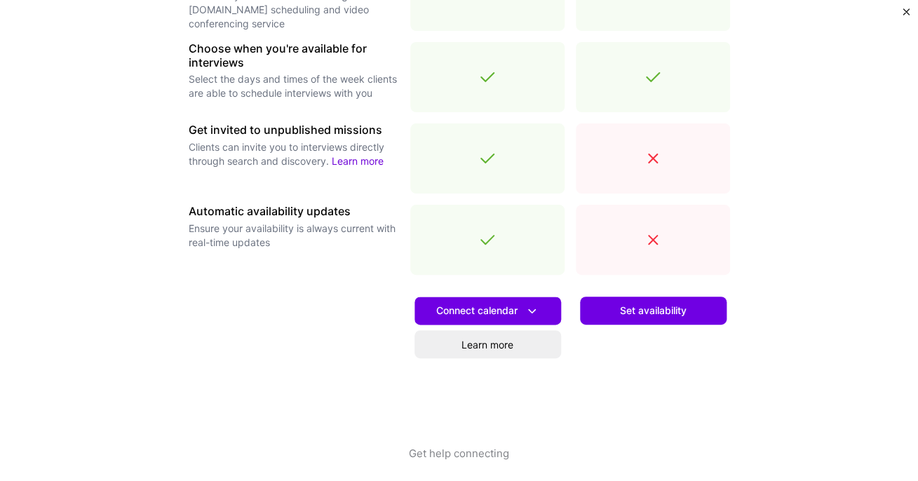
click at [571, 350] on div "Connected calendar Sync your calendar to avoid conflicts and let clients book i…" at bounding box center [459, 150] width 541 height 593
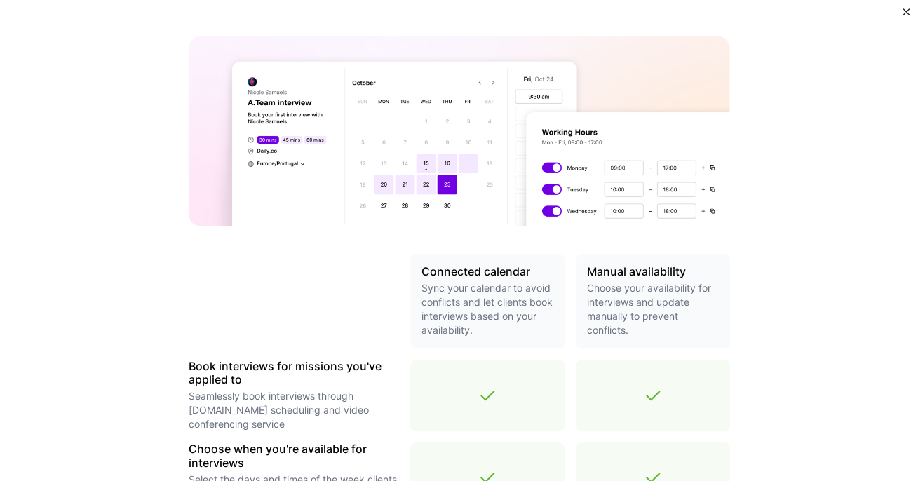
scroll to position [0, 0]
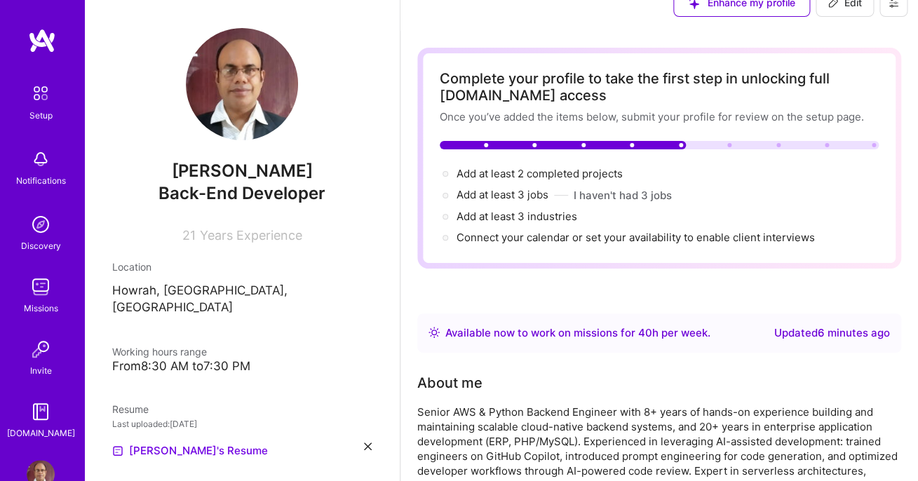
scroll to position [28, 0]
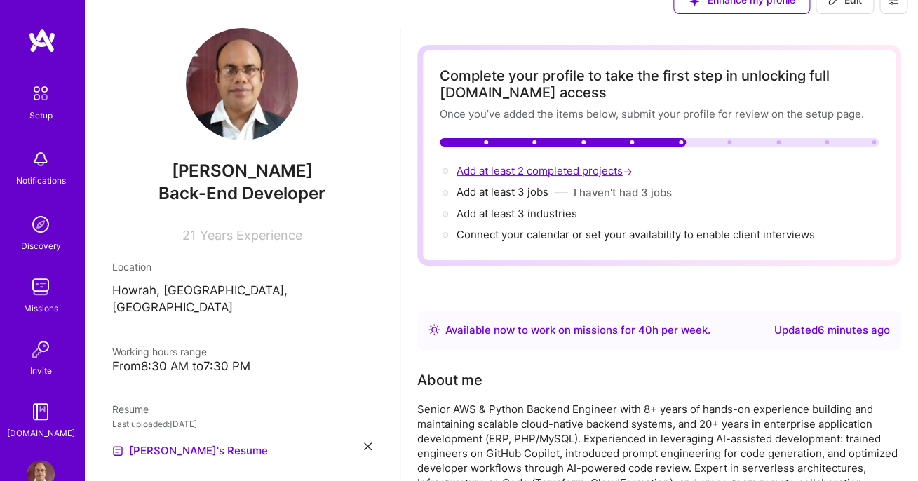
click at [566, 173] on span "Add at least 2 completed projects →" at bounding box center [545, 170] width 179 height 13
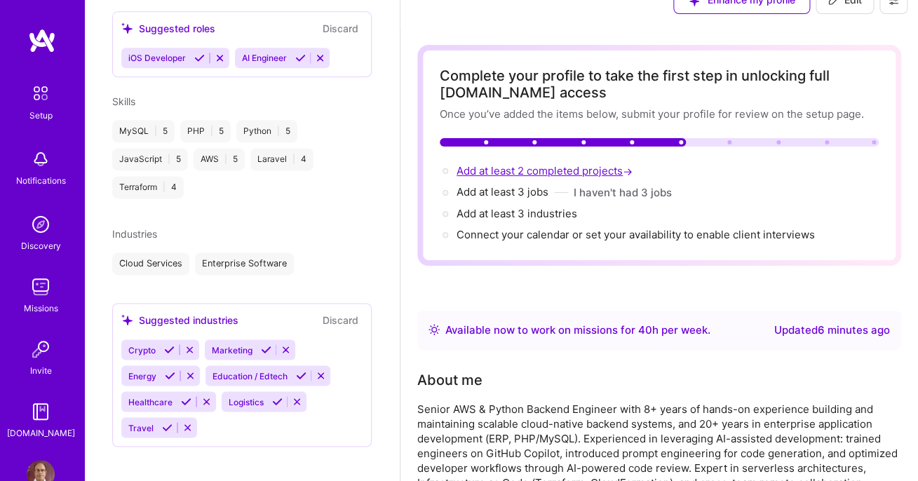
select select "US"
select select "Right Now"
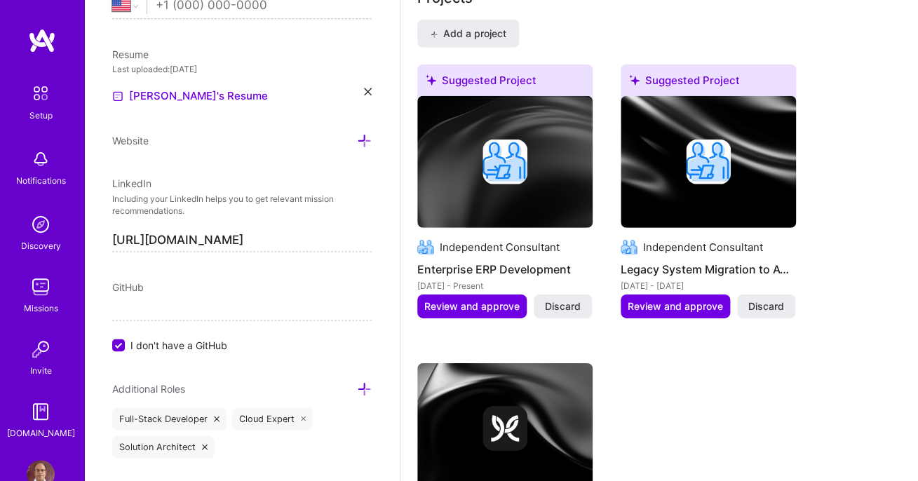
scroll to position [1325, 0]
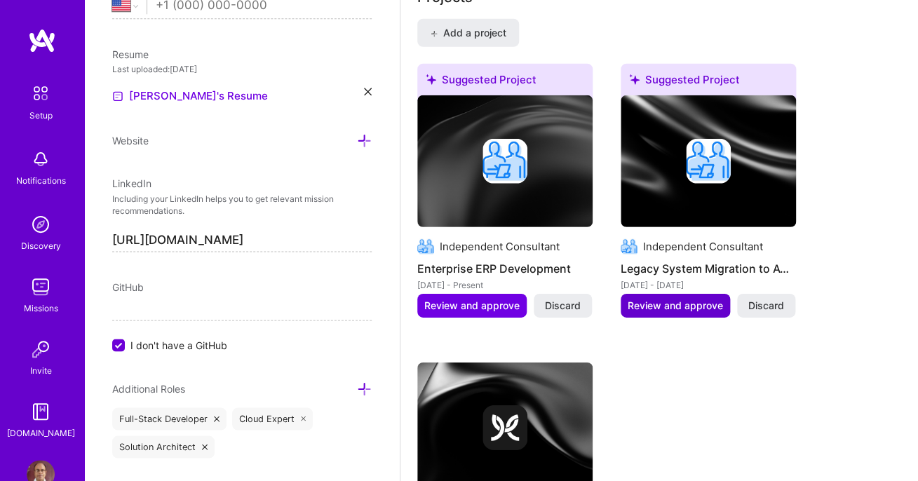
click at [681, 318] on button "Review and approve" at bounding box center [674, 306] width 109 height 24
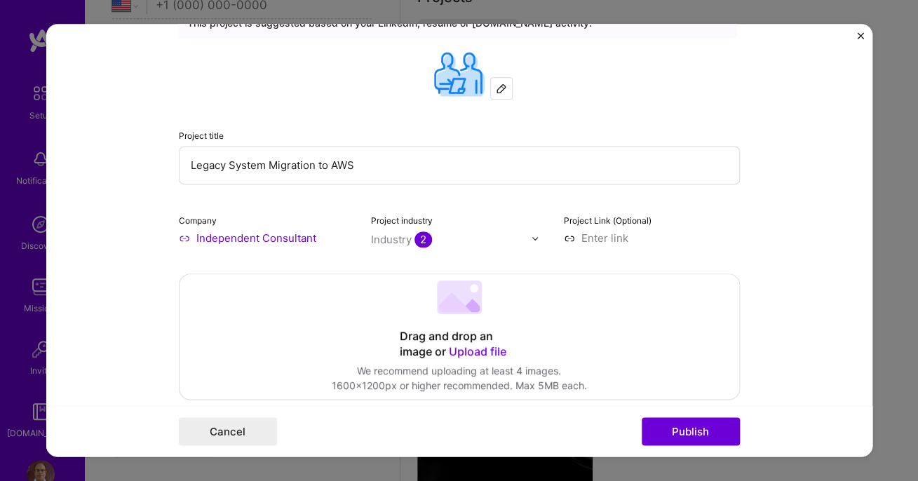
scroll to position [88, 0]
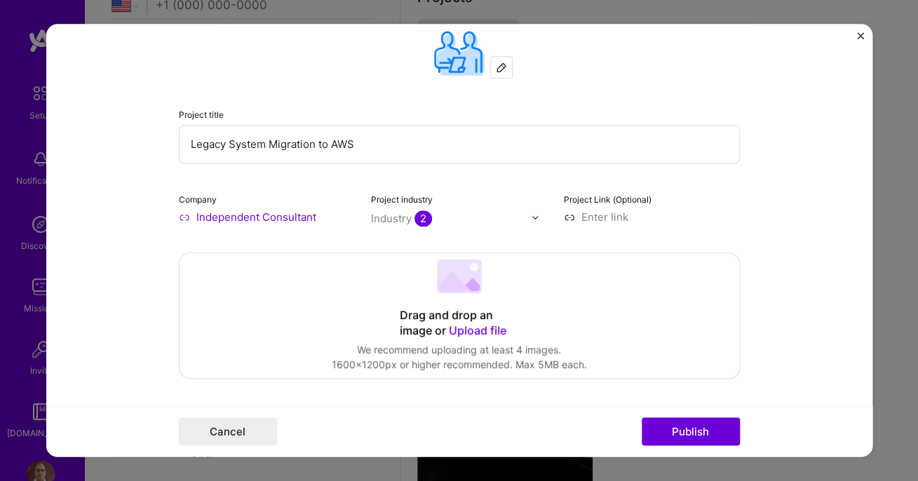
click at [283, 214] on input "Independent Consultant" at bounding box center [267, 217] width 176 height 15
click at [318, 215] on input "Independent Consultant" at bounding box center [267, 217] width 176 height 15
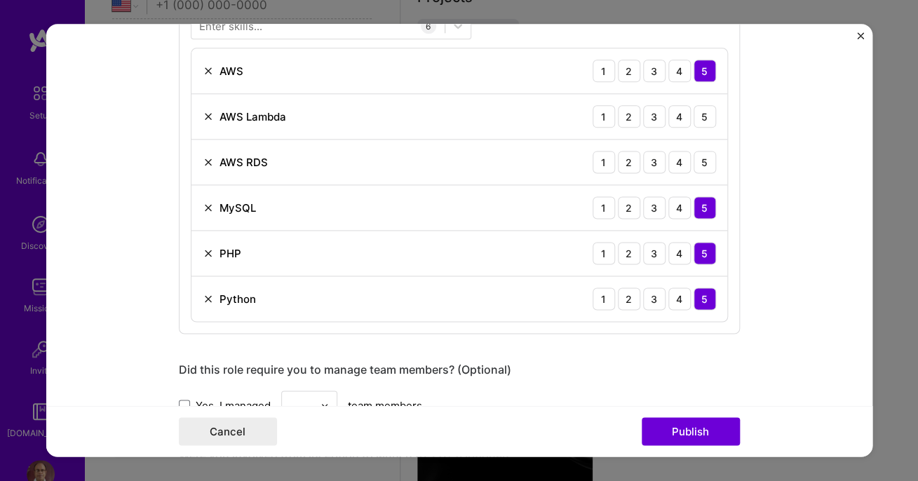
scroll to position [753, 0]
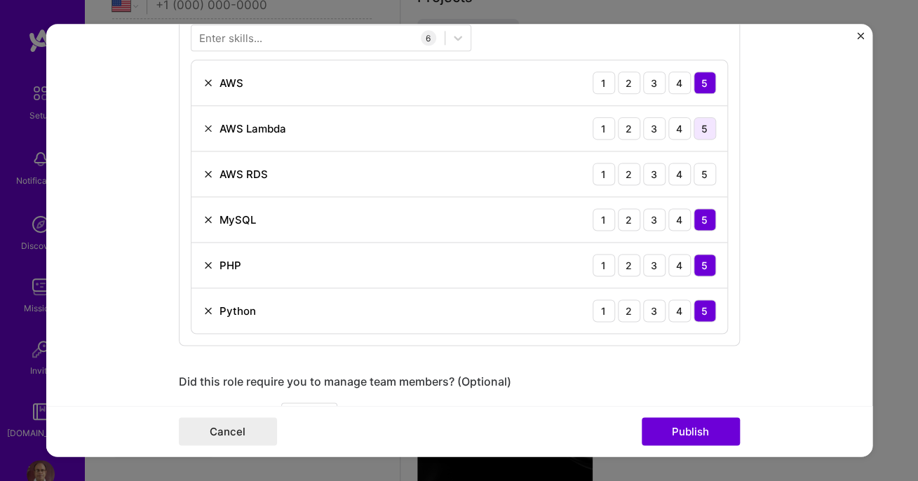
click at [704, 132] on div "5" at bounding box center [704, 128] width 22 height 22
click at [709, 178] on div "5" at bounding box center [704, 174] width 22 height 22
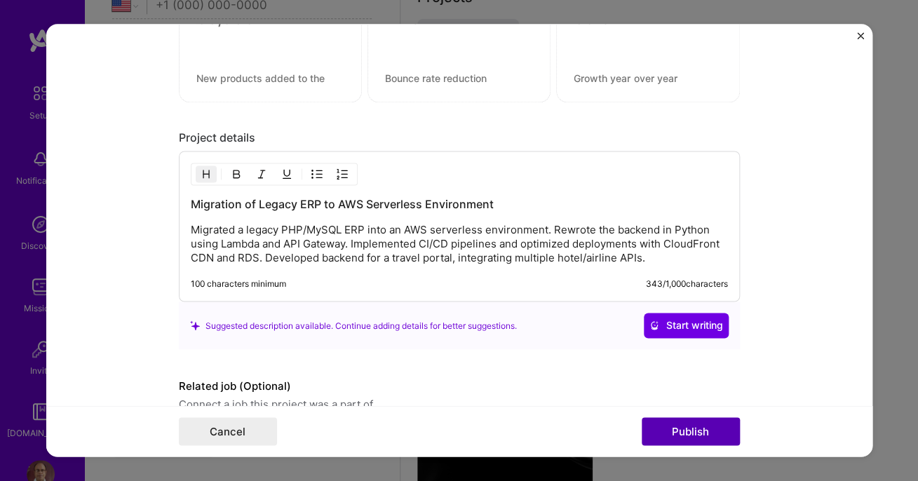
click at [678, 441] on button "Publish" at bounding box center [690, 432] width 98 height 28
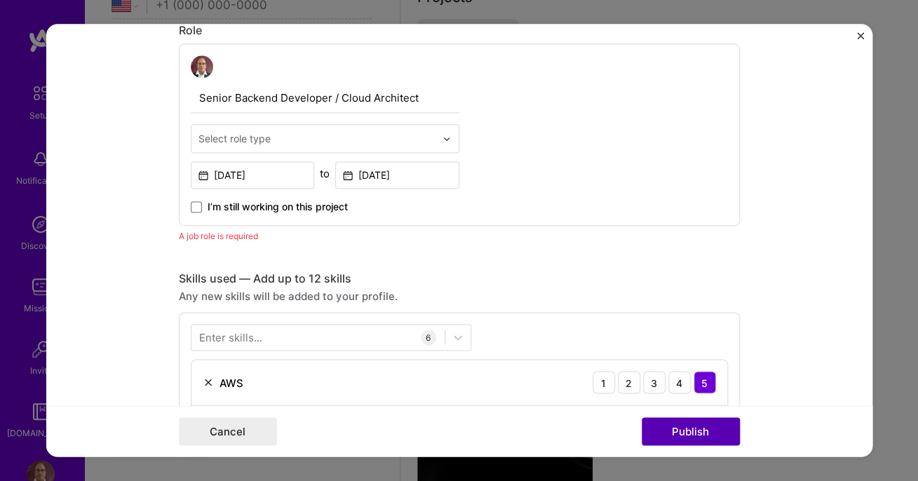
scroll to position [470, 0]
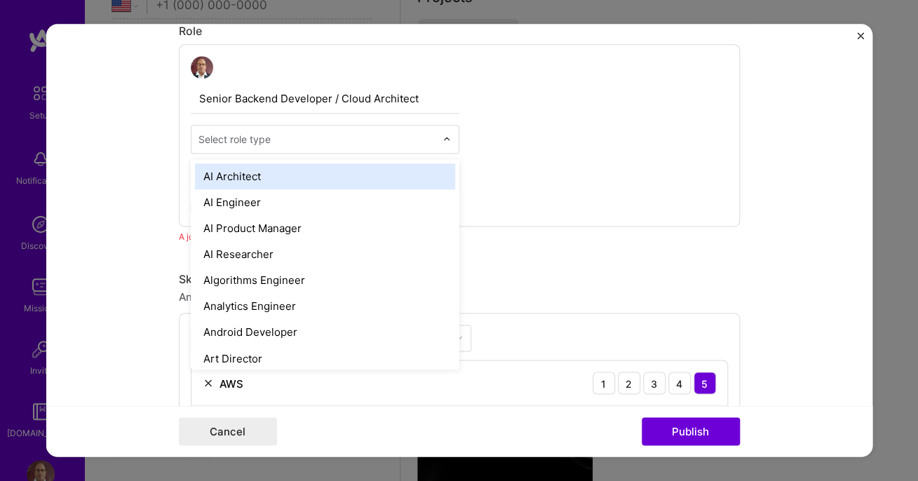
click at [437, 138] on div "Select role type" at bounding box center [316, 138] width 251 height 27
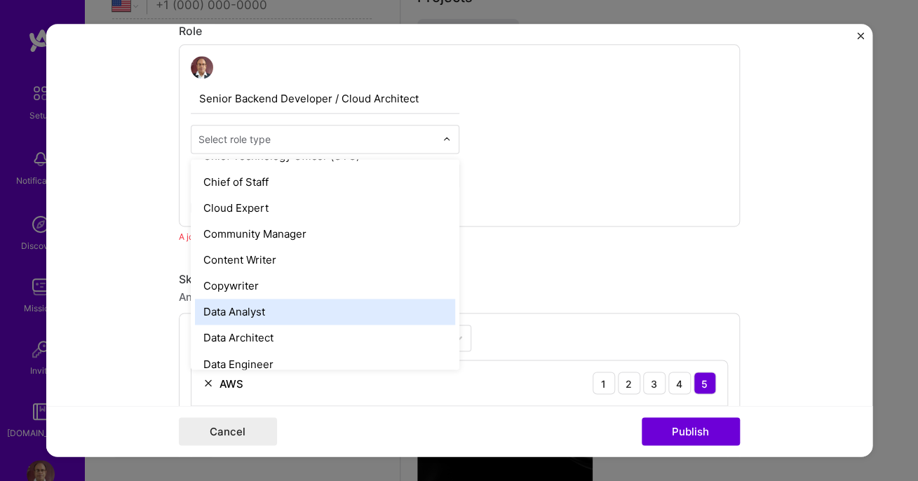
scroll to position [370, 0]
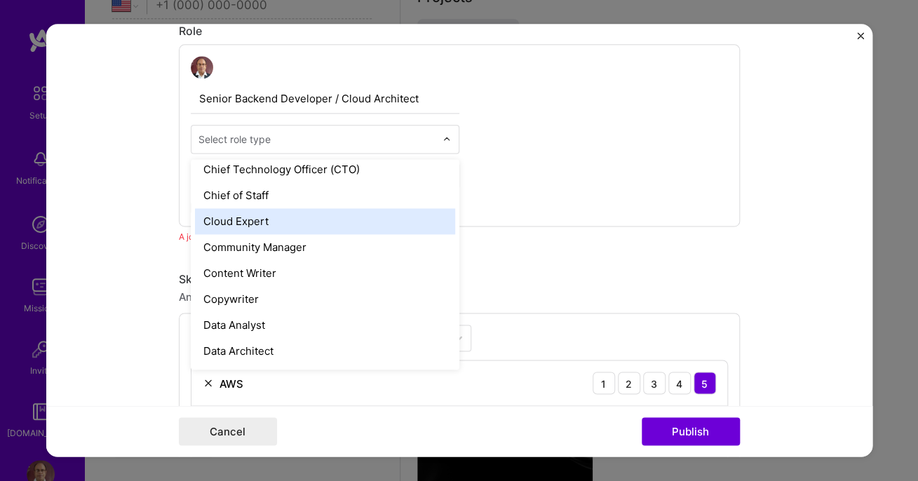
click at [337, 222] on div "Cloud Expert" at bounding box center [325, 221] width 260 height 26
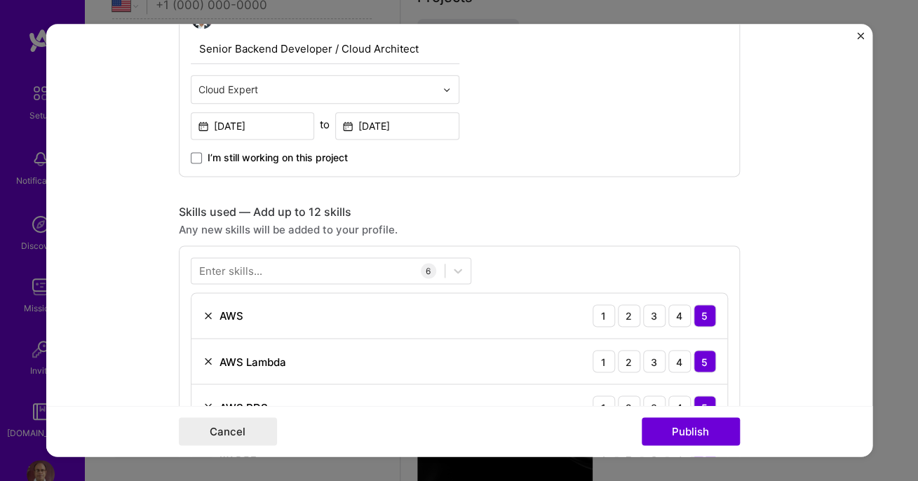
scroll to position [527, 0]
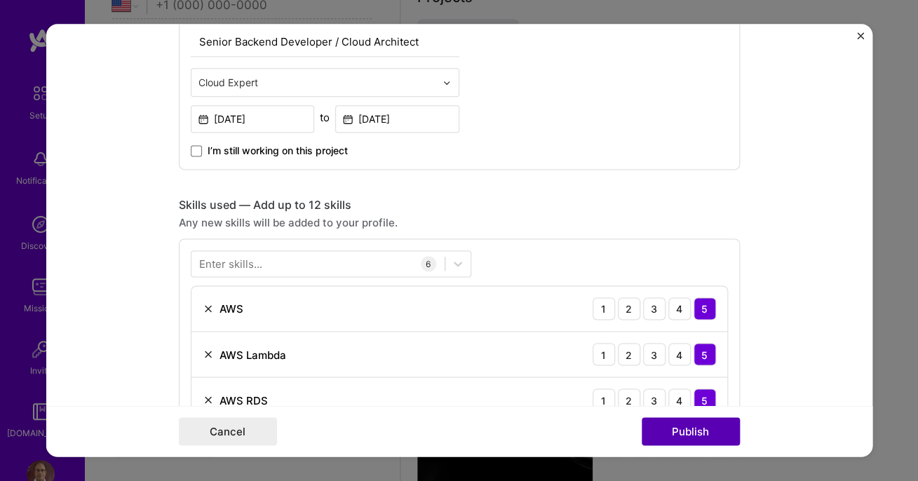
click at [683, 434] on button "Publish" at bounding box center [690, 432] width 98 height 28
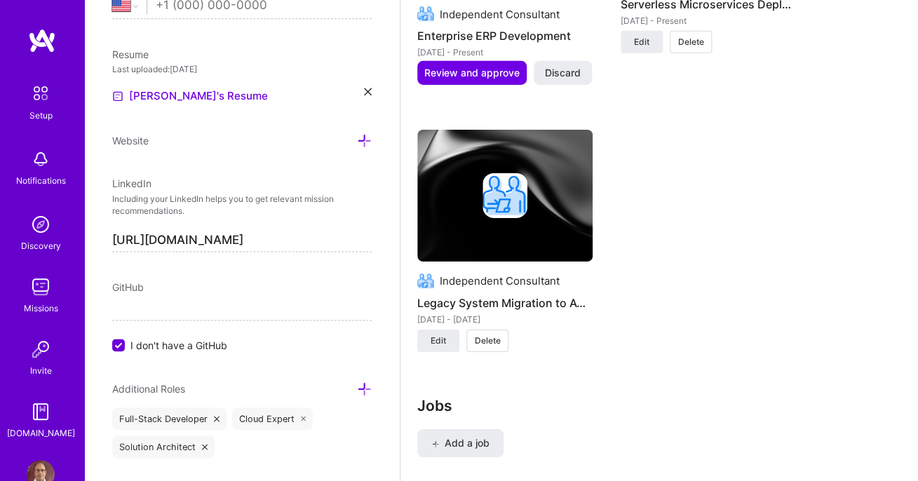
scroll to position [1553, 0]
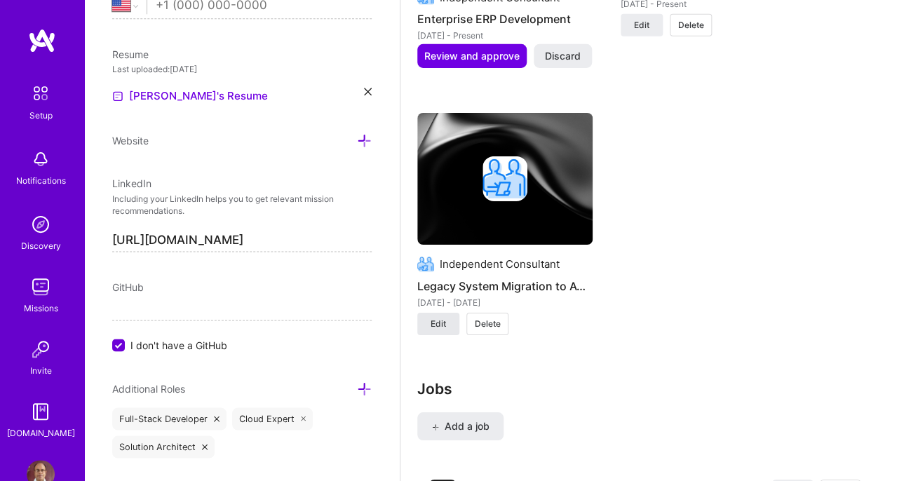
click at [449, 335] on button "Edit" at bounding box center [438, 324] width 42 height 22
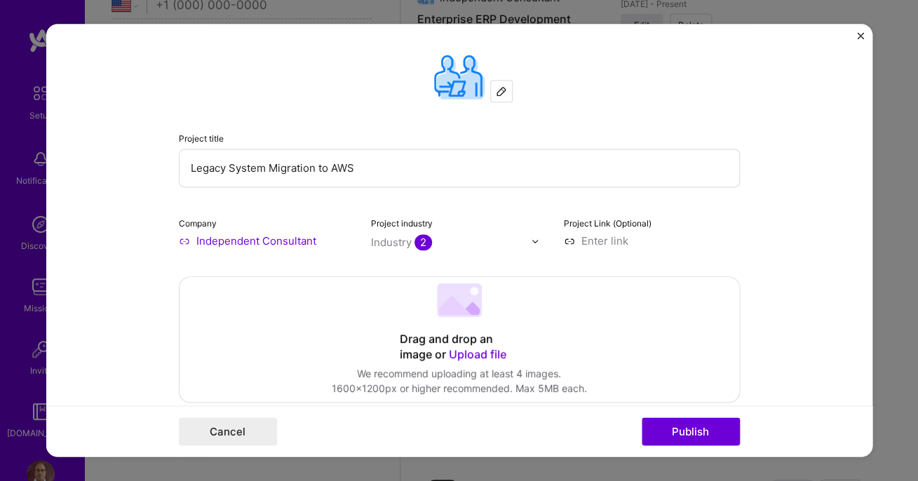
scroll to position [58, 0]
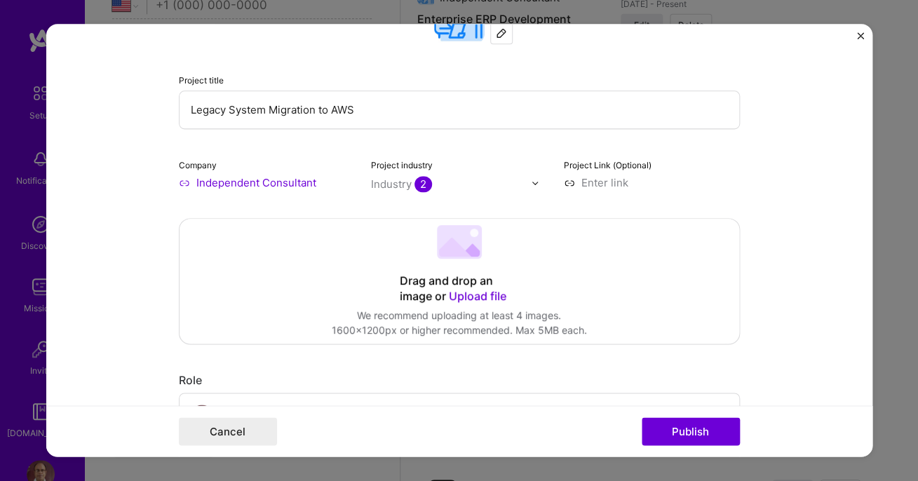
click at [231, 187] on input "Independent Consultant" at bounding box center [267, 182] width 176 height 15
click at [184, 186] on input "Independent Consultant" at bounding box center [267, 182] width 176 height 15
click at [229, 181] on input "Independent Consultant" at bounding box center [267, 182] width 176 height 15
click at [207, 184] on input "Independent Consultant" at bounding box center [267, 182] width 176 height 15
drag, startPoint x: 318, startPoint y: 183, endPoint x: 189, endPoint y: 186, distance: 129.0
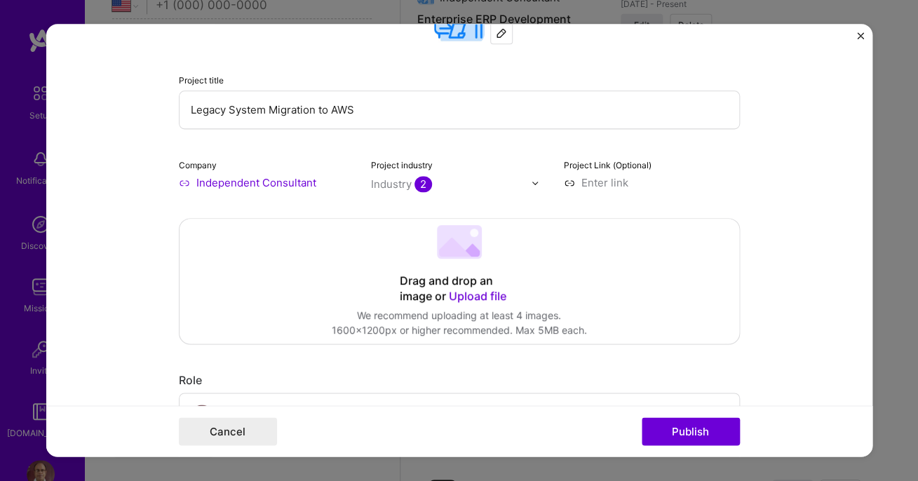
click at [189, 186] on input "Independent Consultant" at bounding box center [267, 182] width 176 height 15
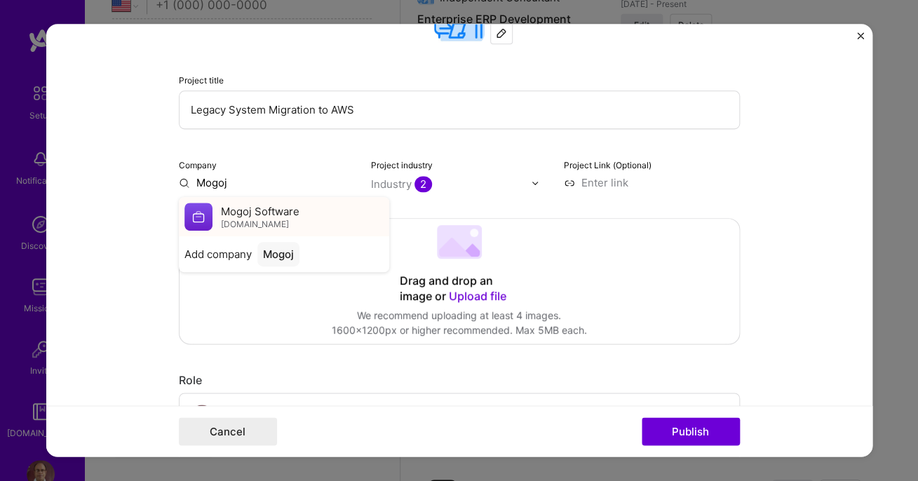
click at [278, 202] on div "Mogoj Software mogoj.com" at bounding box center [284, 216] width 210 height 39
type input "Mogoj Software"
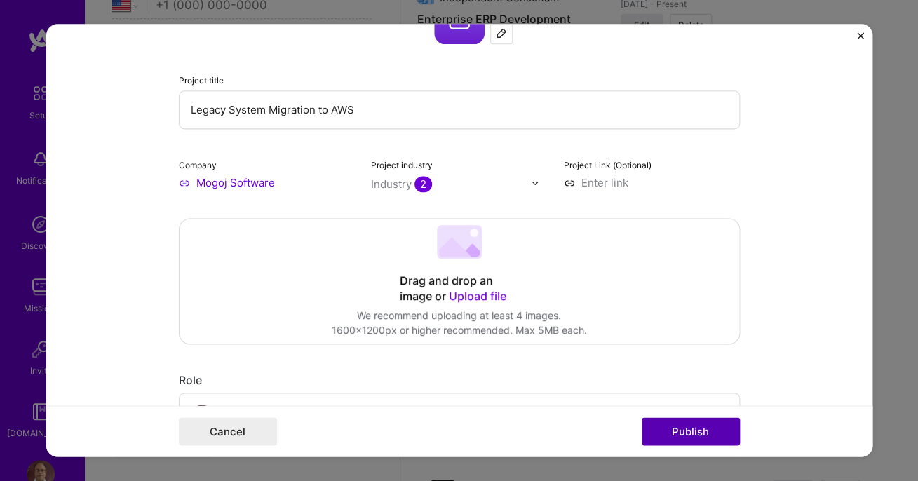
click at [681, 434] on button "Publish" at bounding box center [690, 432] width 98 height 28
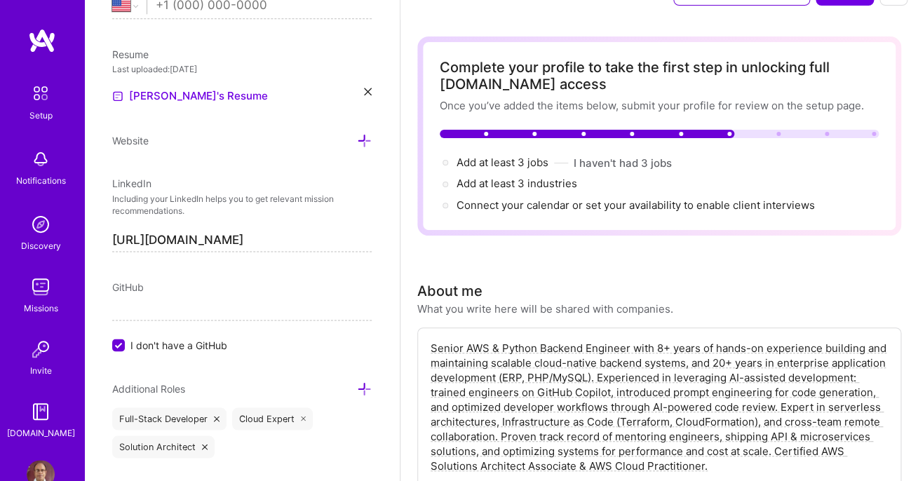
scroll to position [36, 0]
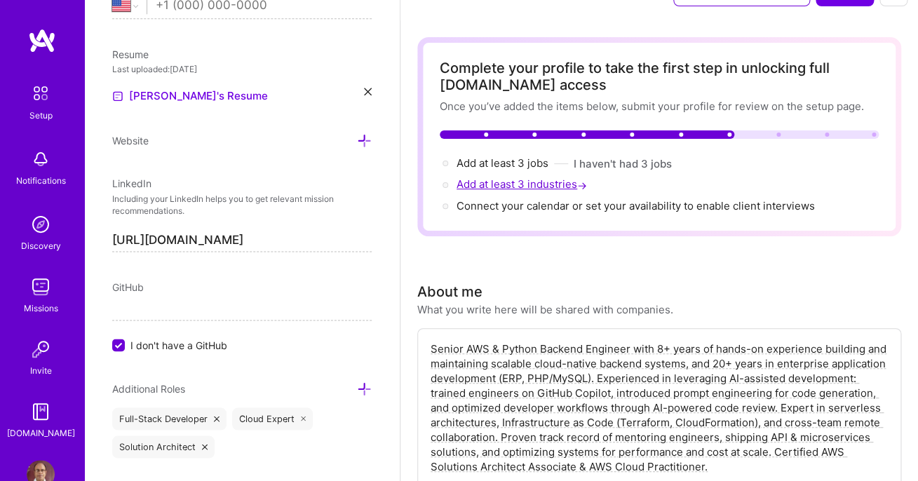
click at [540, 189] on span "Add at least 3 industries →" at bounding box center [522, 183] width 133 height 13
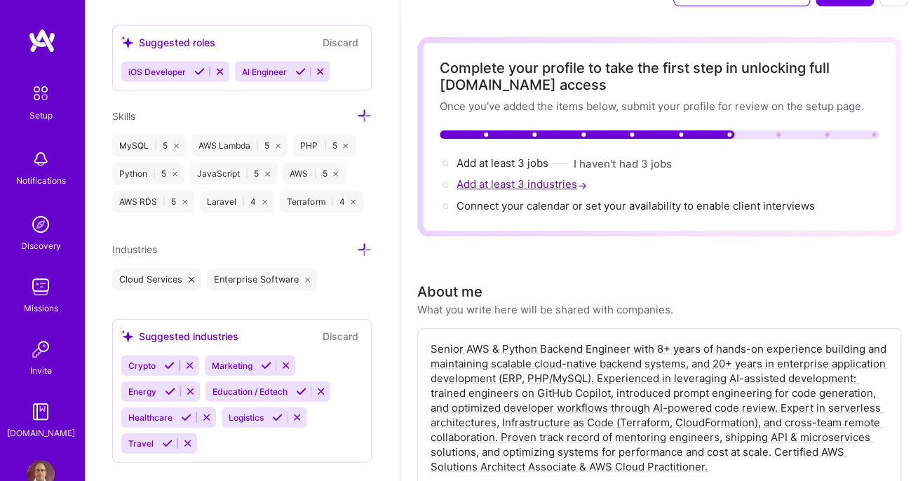
scroll to position [1042, 0]
click at [364, 247] on icon at bounding box center [364, 249] width 15 height 15
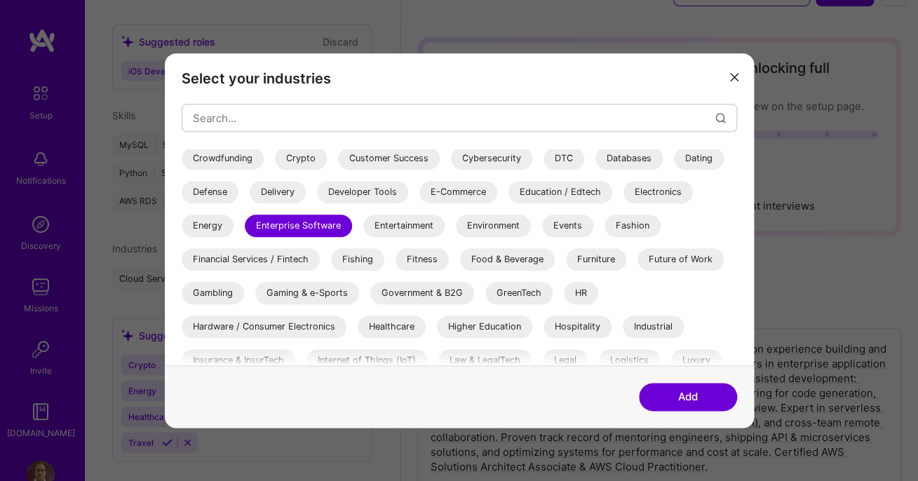
scroll to position [252, 0]
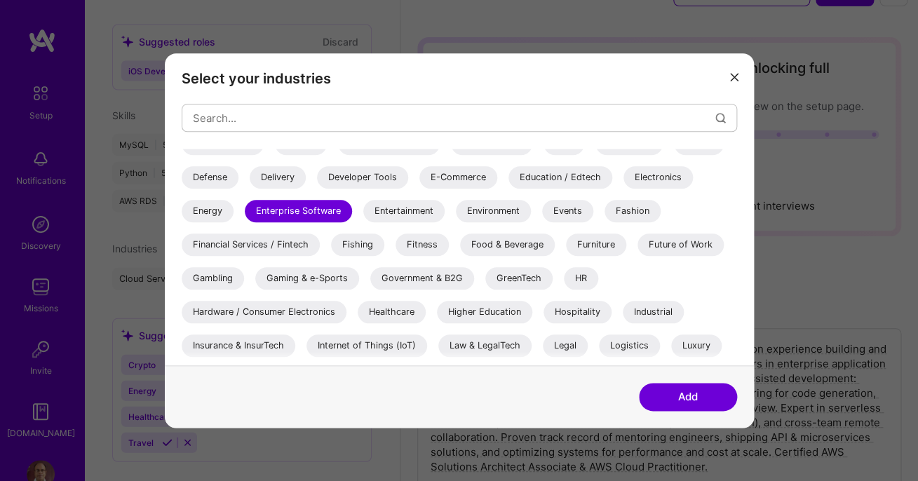
click at [320, 241] on div "Financial Services / Fintech" at bounding box center [251, 244] width 138 height 22
click at [686, 401] on button "Add" at bounding box center [688, 397] width 98 height 28
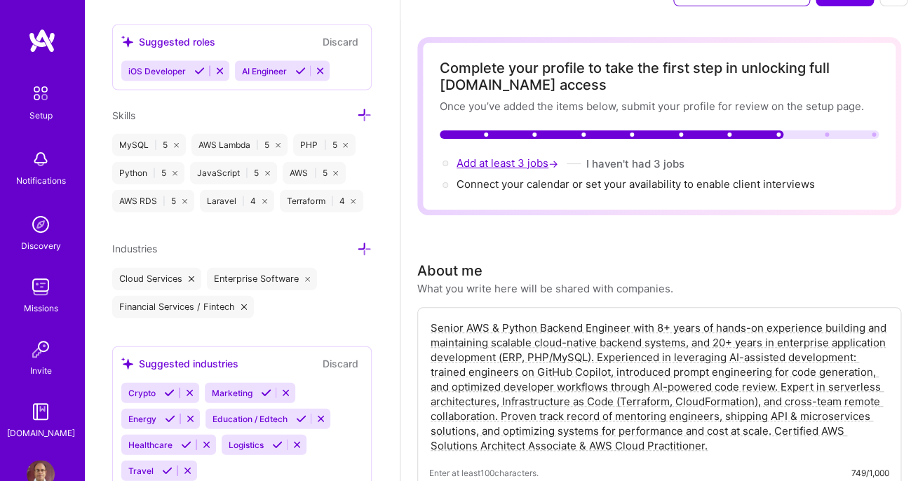
click at [515, 168] on span "Add at least 3 jobs →" at bounding box center [508, 162] width 104 height 13
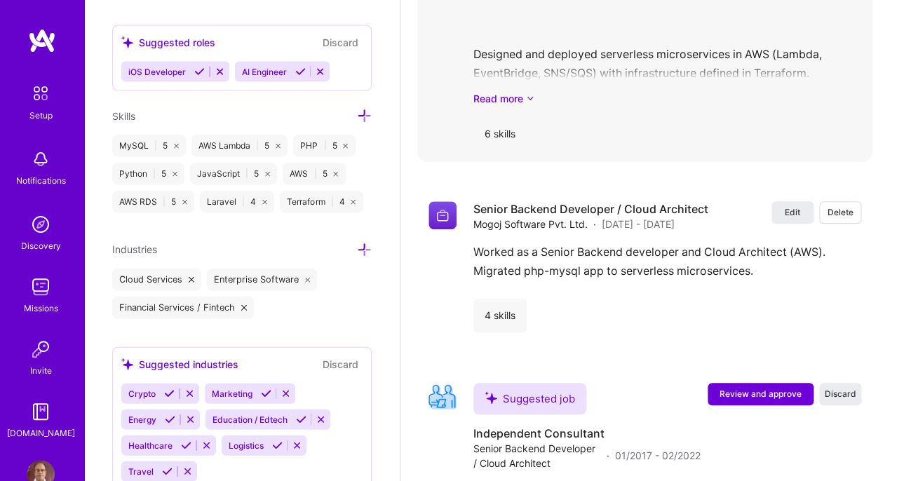
scroll to position [2118, 0]
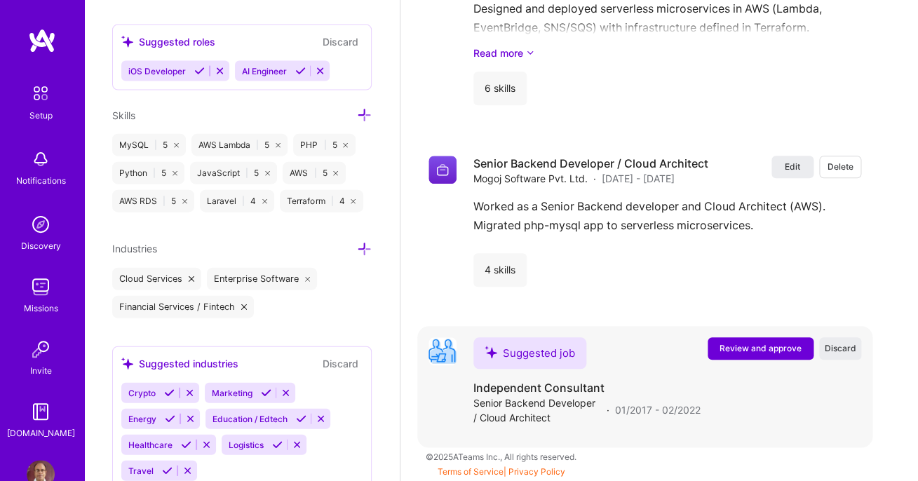
click at [765, 346] on span "Review and approve" at bounding box center [760, 348] width 82 height 12
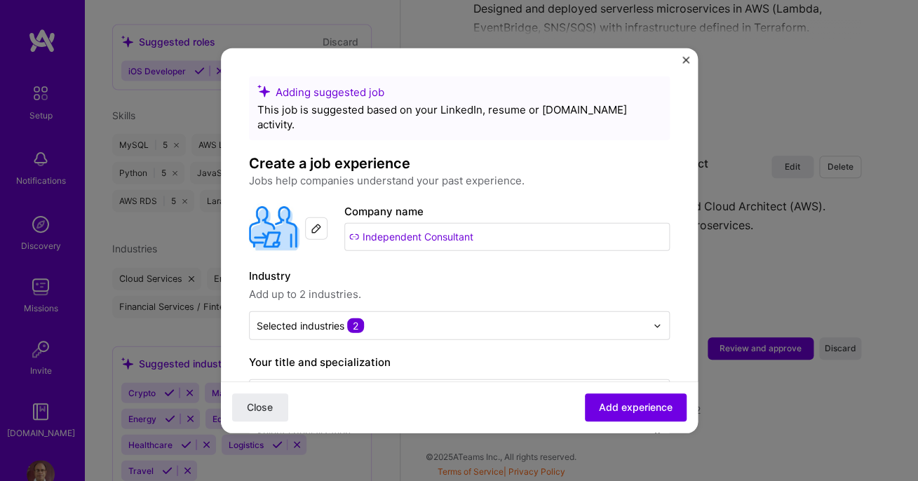
drag, startPoint x: 488, startPoint y: 228, endPoint x: 364, endPoint y: 213, distance: 124.2
click at [364, 223] on input "Independent Consultant" at bounding box center [506, 237] width 325 height 28
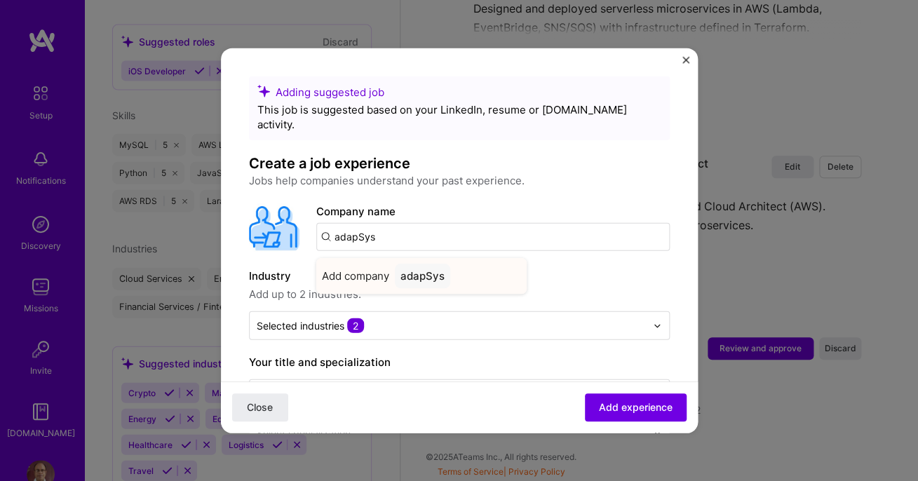
type input "adapSys"
click at [372, 268] on span "Add company" at bounding box center [355, 275] width 67 height 15
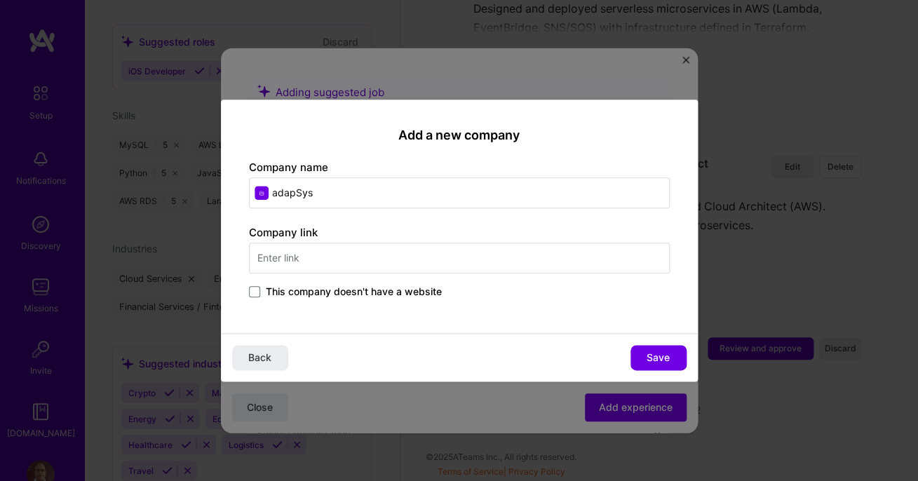
click at [351, 262] on input "text" at bounding box center [459, 258] width 421 height 31
type input "adapsys.in"
click at [654, 351] on span "Save" at bounding box center [657, 357] width 23 height 14
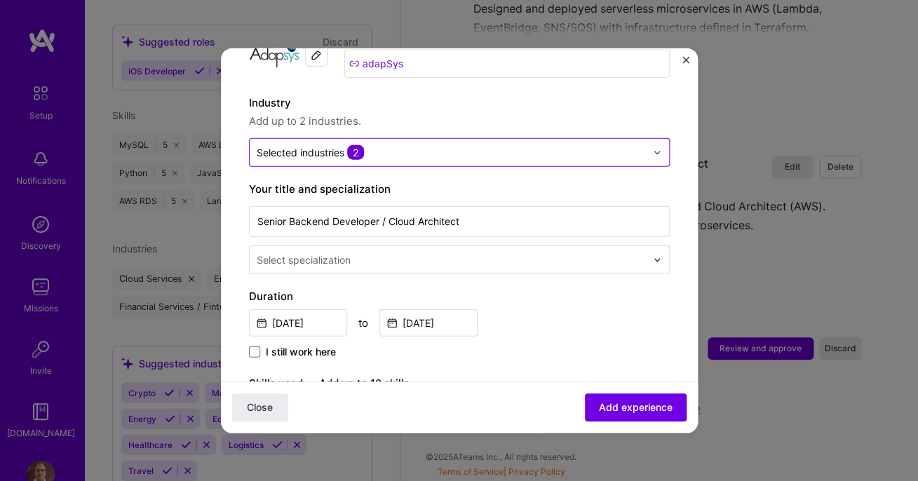
scroll to position [181, 0]
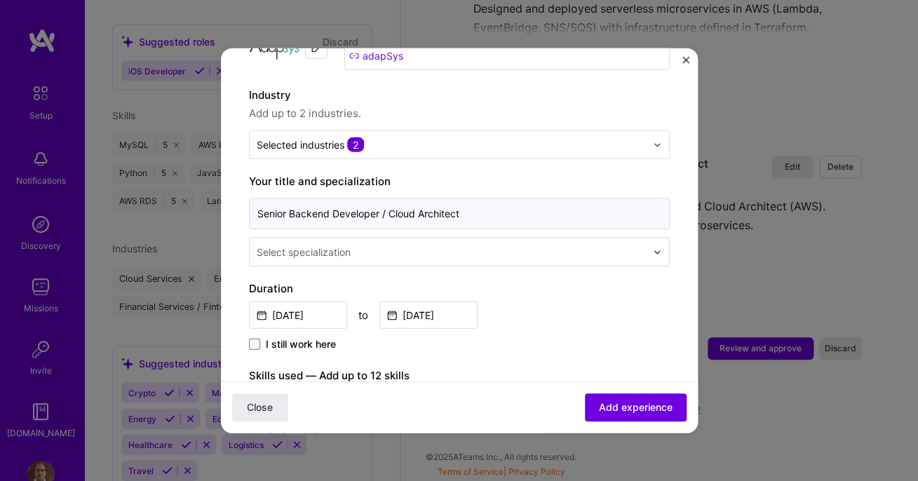
drag, startPoint x: 472, startPoint y: 202, endPoint x: 246, endPoint y: 191, distance: 226.7
click at [249, 198] on input "Senior Backend Developer / Cloud Architect" at bounding box center [459, 213] width 421 height 31
paste input "Independent Consultan"
type input "Independent Consultant"
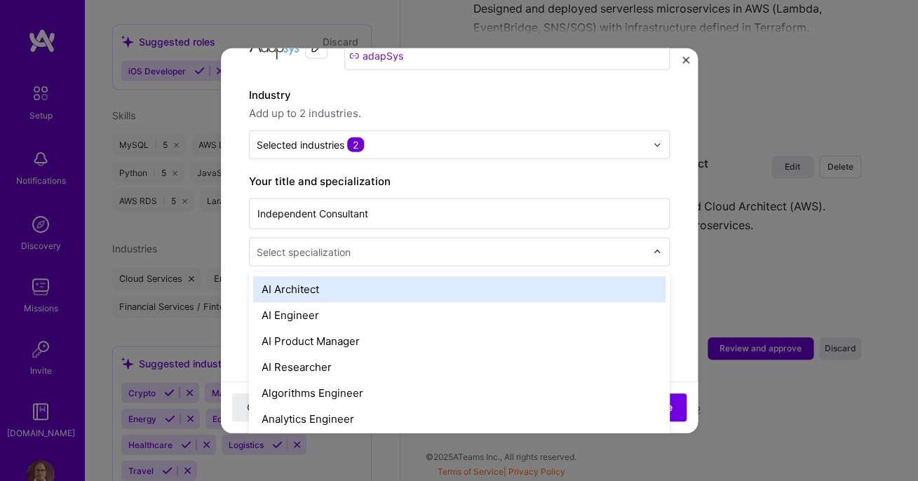
click at [325, 245] on div "Select specialization" at bounding box center [304, 252] width 94 height 15
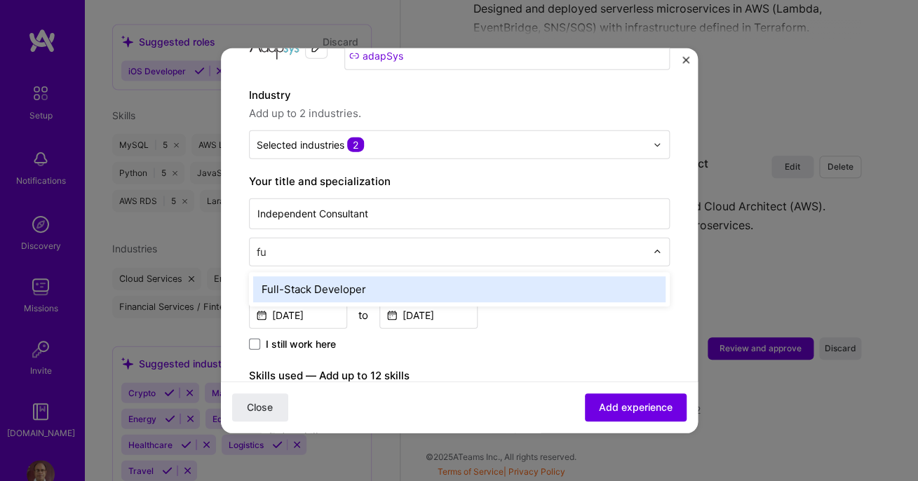
type input "ful"
click at [361, 278] on div "Full-Stack Developer" at bounding box center [459, 289] width 412 height 26
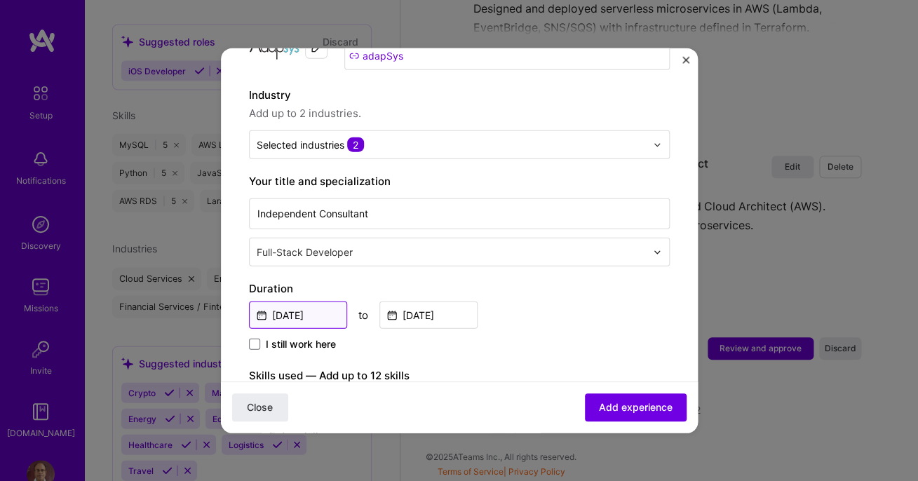
click at [328, 301] on input "[DATE]" at bounding box center [298, 314] width 98 height 27
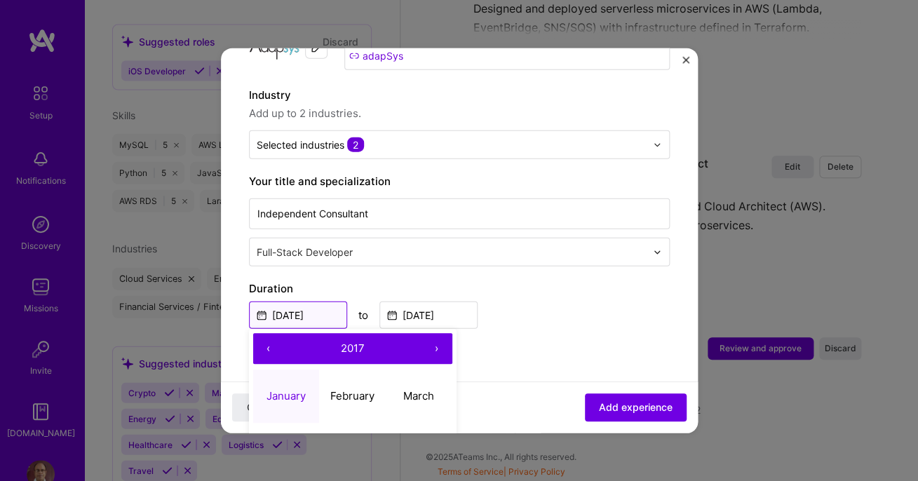
scroll to position [216, 0]
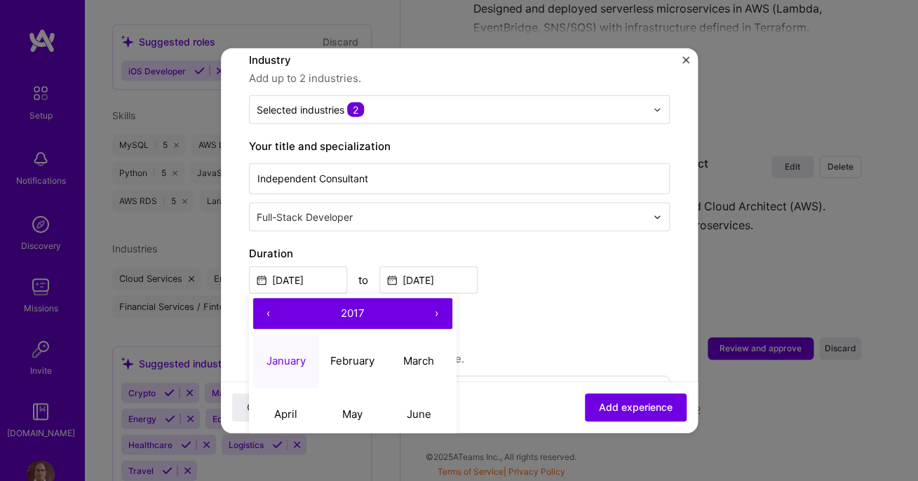
click at [348, 306] on span "2017" at bounding box center [353, 312] width 24 height 13
click at [268, 301] on button "‹" at bounding box center [268, 313] width 31 height 31
click at [427, 343] on button "2003" at bounding box center [419, 360] width 67 height 53
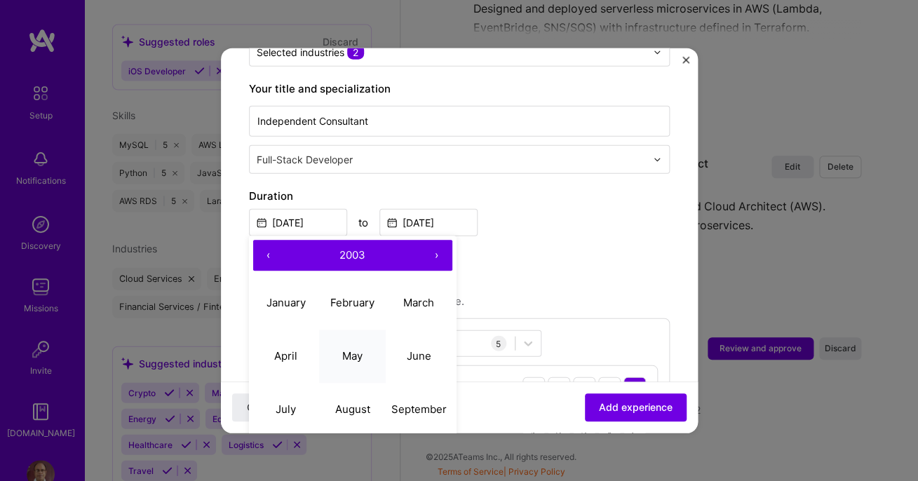
scroll to position [285, 0]
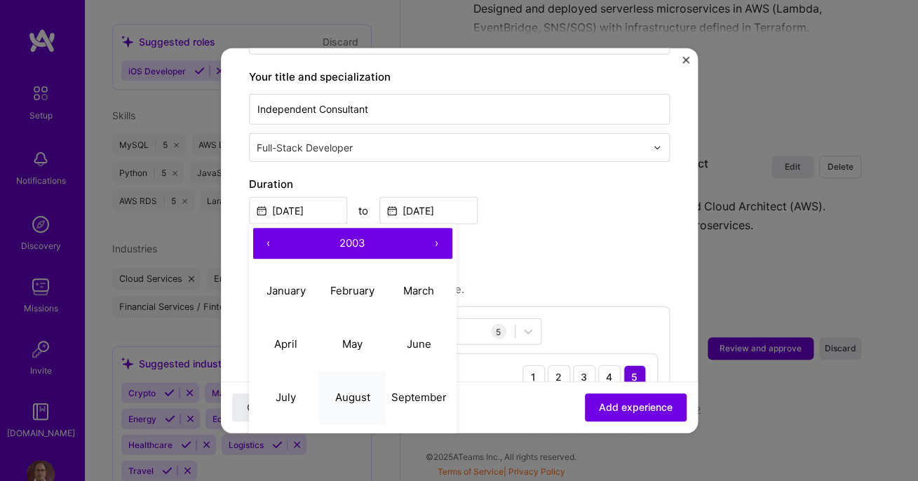
click at [350, 390] on abbr "August" at bounding box center [351, 396] width 35 height 13
type input "Aug, 2003"
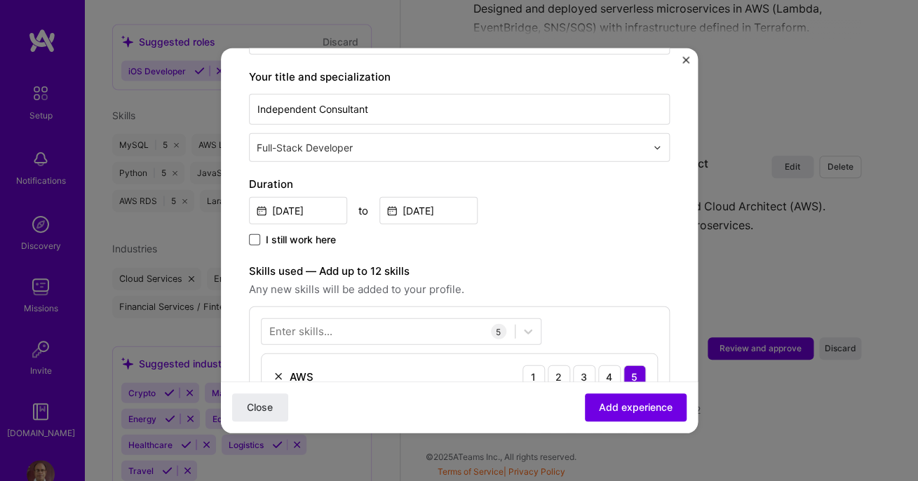
click at [252, 234] on span at bounding box center [254, 239] width 11 height 11
click at [0, 0] on input "I still work here" at bounding box center [0, 0] width 0 height 0
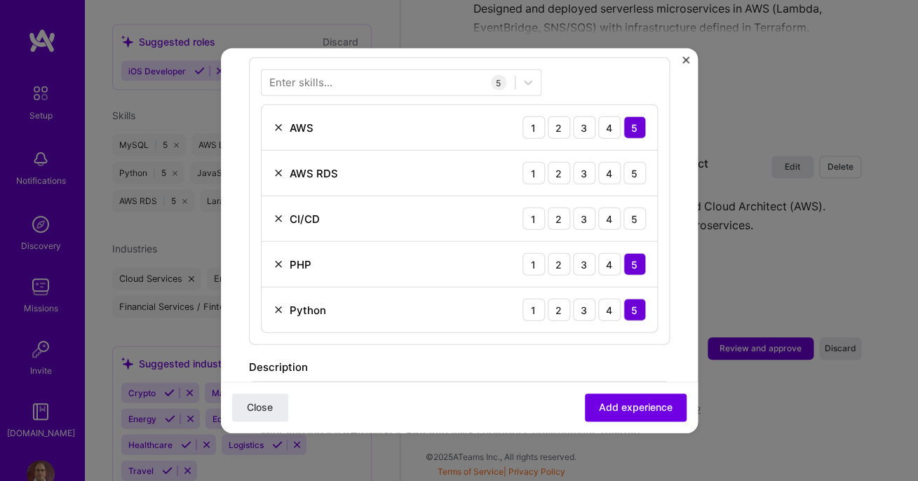
scroll to position [526, 0]
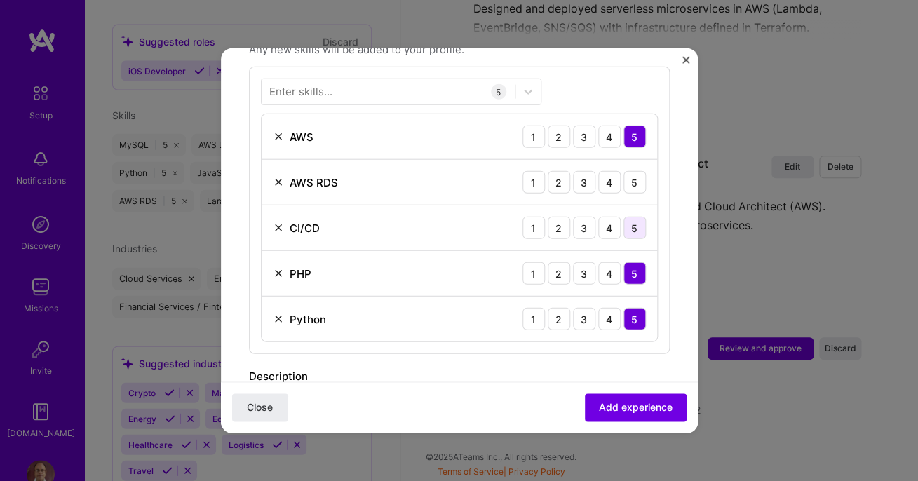
click at [631, 217] on div "5" at bounding box center [634, 228] width 22 height 22
click at [636, 171] on div "5" at bounding box center [634, 182] width 22 height 22
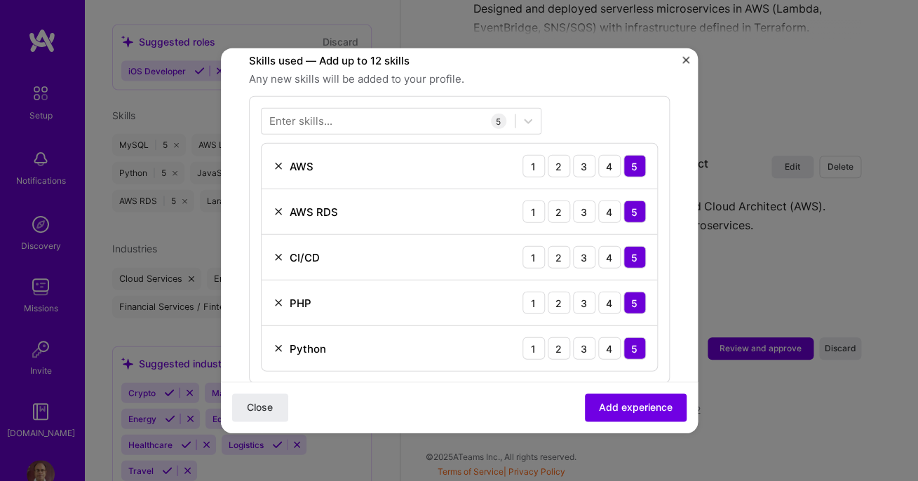
scroll to position [497, 0]
click at [334, 116] on div at bounding box center [387, 120] width 253 height 23
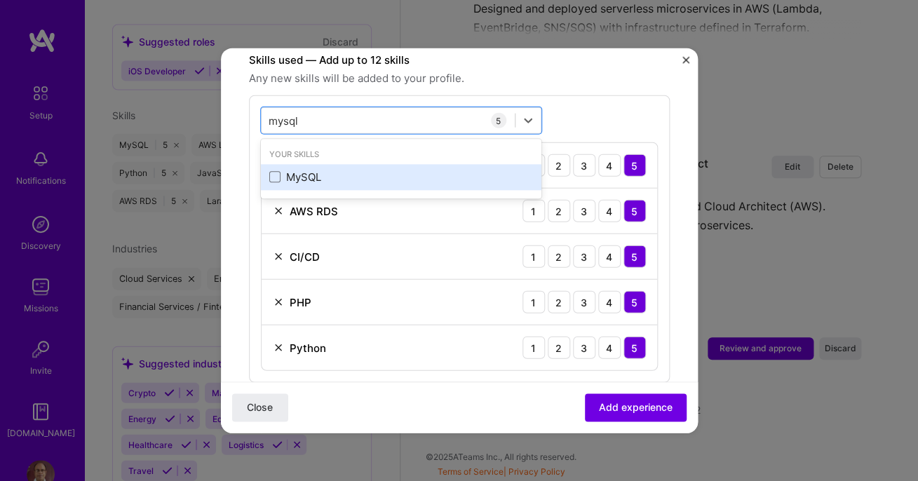
click at [278, 170] on div "MySQL" at bounding box center [401, 177] width 264 height 15
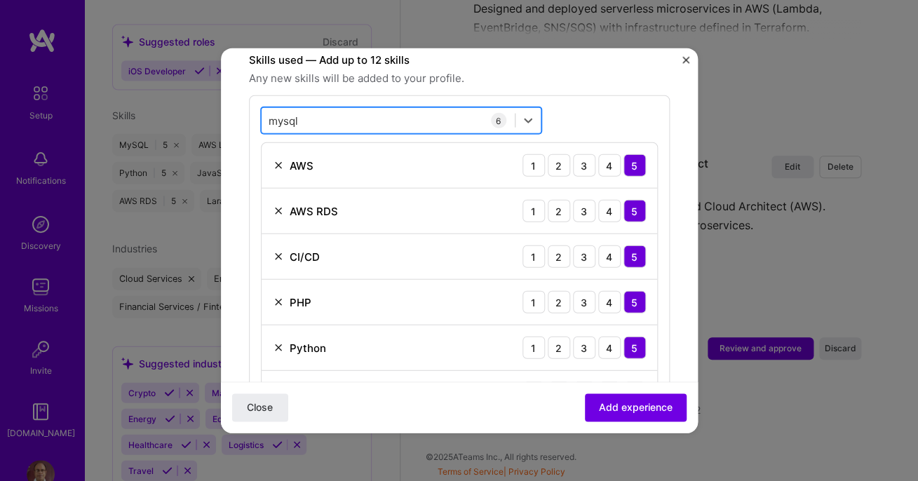
click at [353, 109] on div "mysql mysql" at bounding box center [387, 120] width 253 height 23
type input "m"
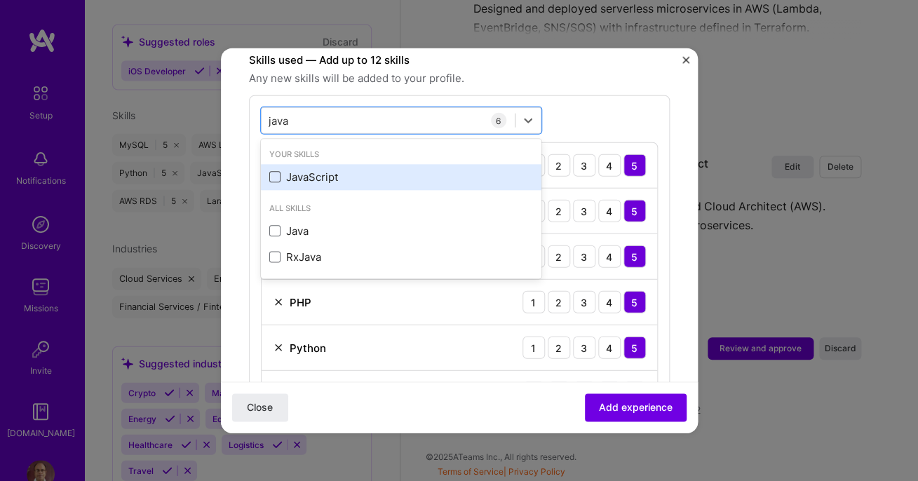
click at [276, 172] on span at bounding box center [274, 177] width 11 height 11
click at [0, 0] on input "checkbox" at bounding box center [0, 0] width 0 height 0
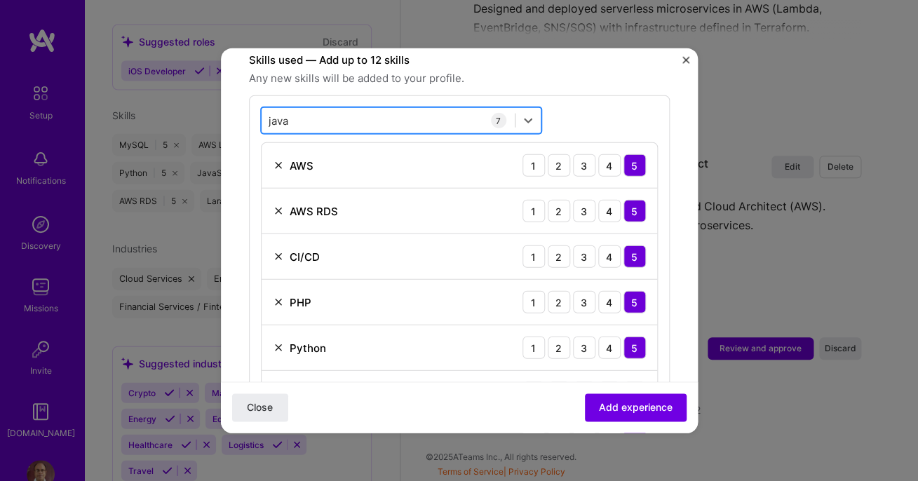
drag, startPoint x: 310, startPoint y: 107, endPoint x: 275, endPoint y: 107, distance: 35.0
click at [275, 109] on div "java java" at bounding box center [387, 120] width 253 height 23
type input "j"
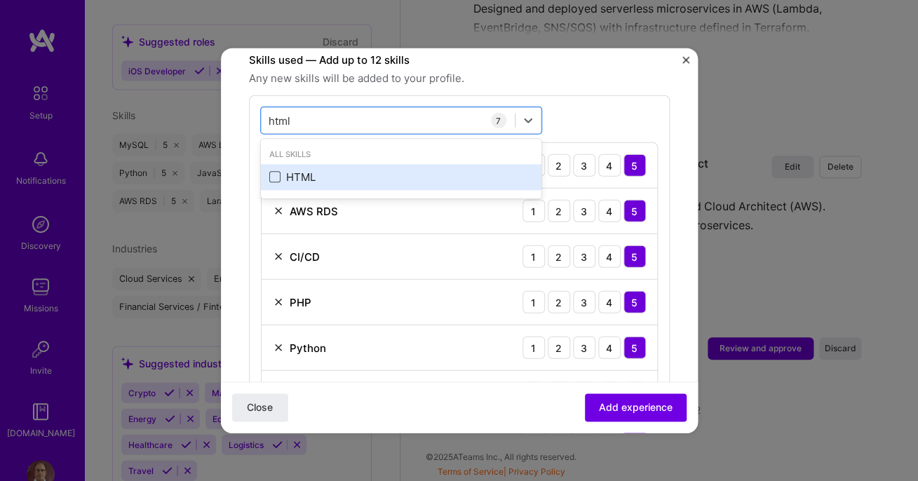
click at [278, 172] on span at bounding box center [274, 177] width 11 height 11
click at [0, 0] on input "checkbox" at bounding box center [0, 0] width 0 height 0
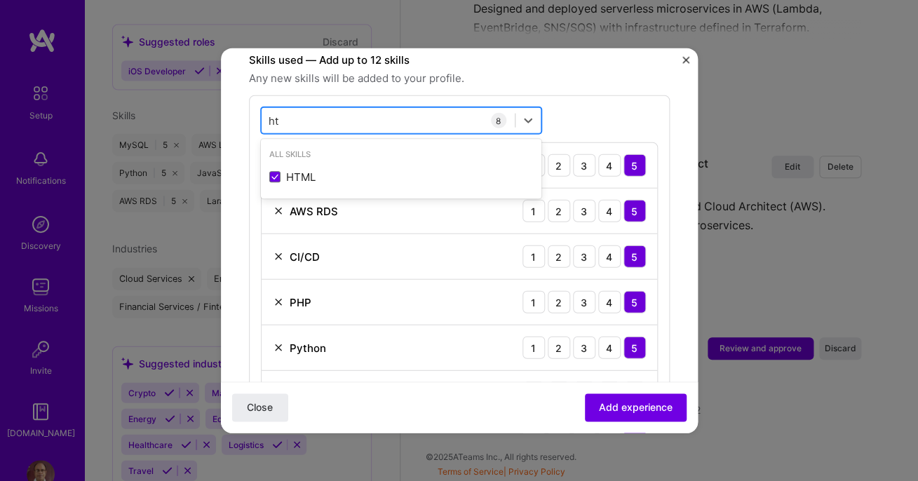
type input "h"
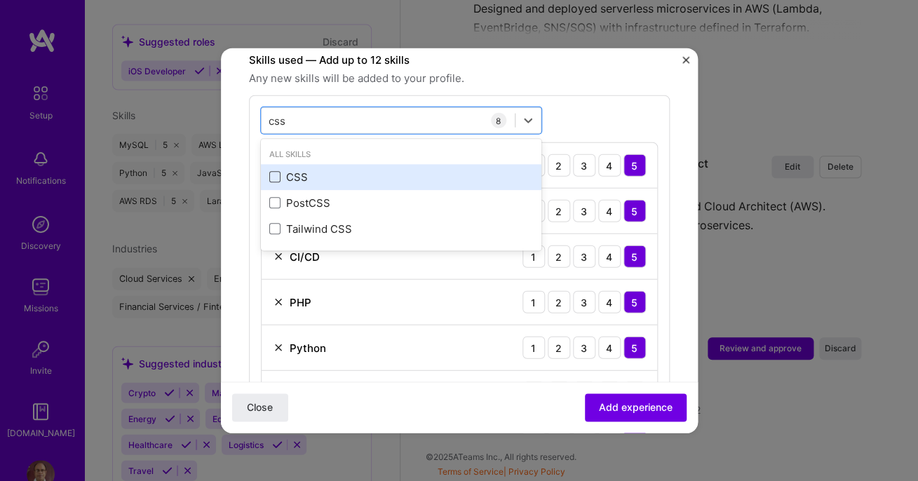
click at [271, 172] on span at bounding box center [274, 177] width 11 height 11
click at [0, 0] on input "checkbox" at bounding box center [0, 0] width 0 height 0
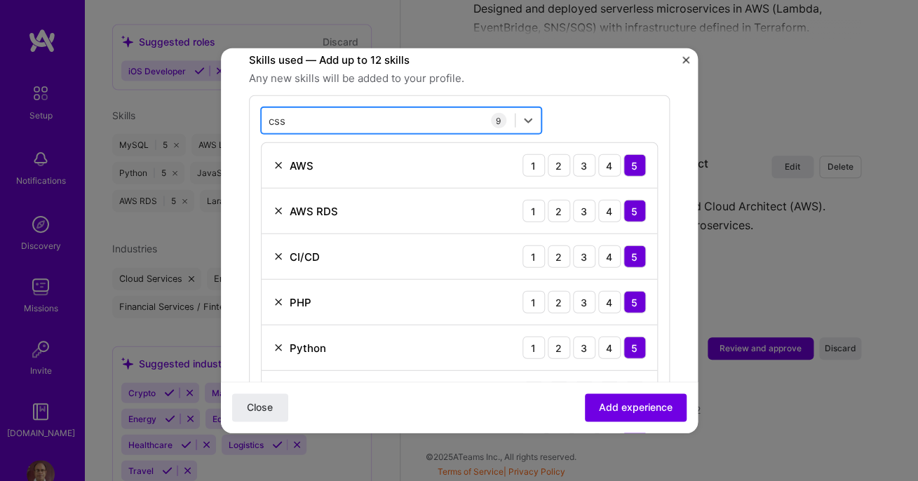
click at [315, 109] on div "css css" at bounding box center [387, 120] width 253 height 23
type input "c"
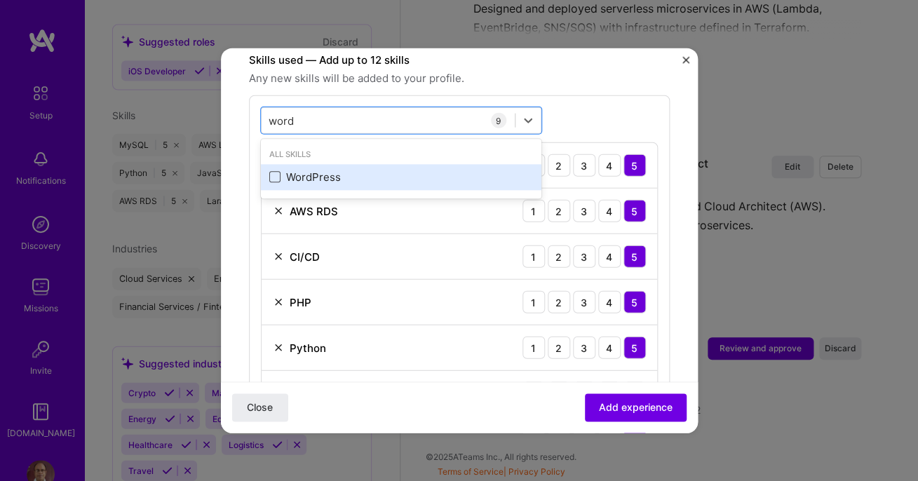
click at [279, 172] on span at bounding box center [274, 177] width 11 height 11
click at [0, 0] on input "checkbox" at bounding box center [0, 0] width 0 height 0
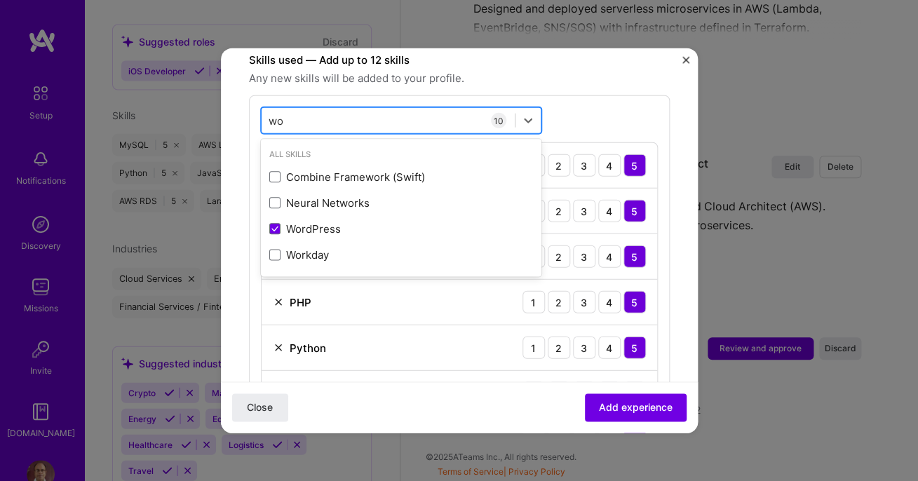
type input "w"
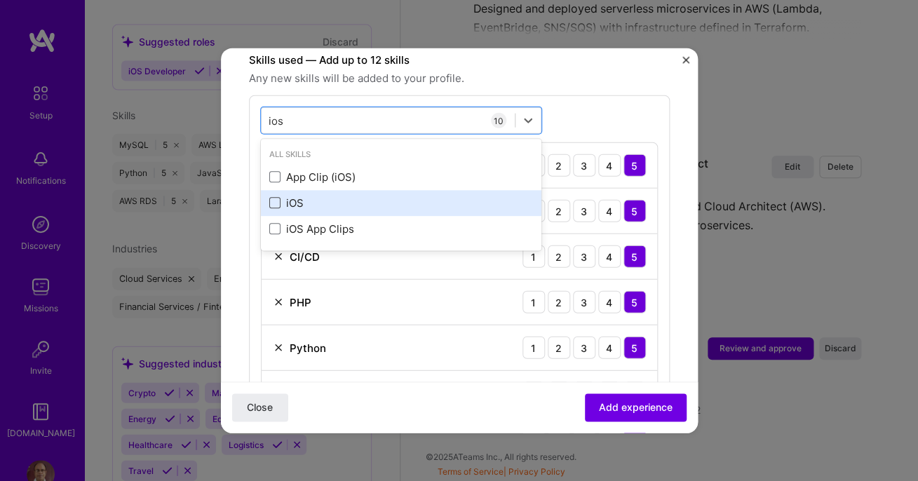
click at [278, 198] on span at bounding box center [274, 203] width 11 height 11
click at [0, 0] on input "checkbox" at bounding box center [0, 0] width 0 height 0
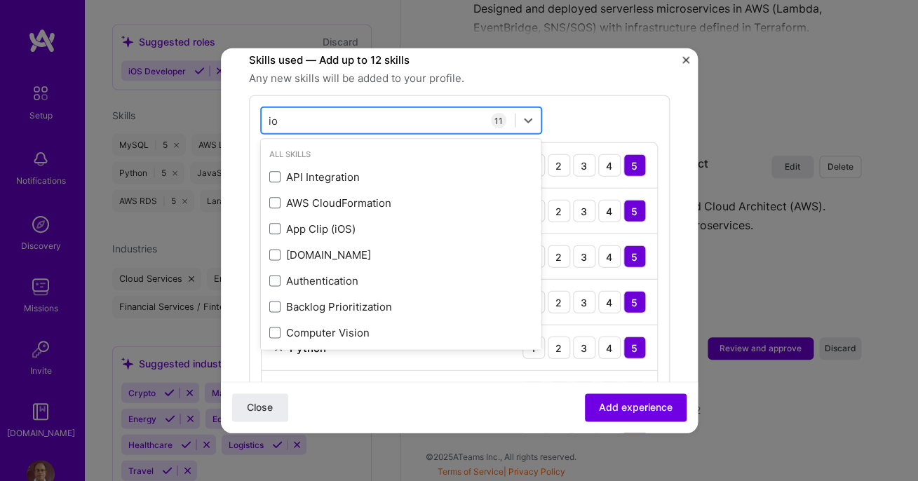
type input "i"
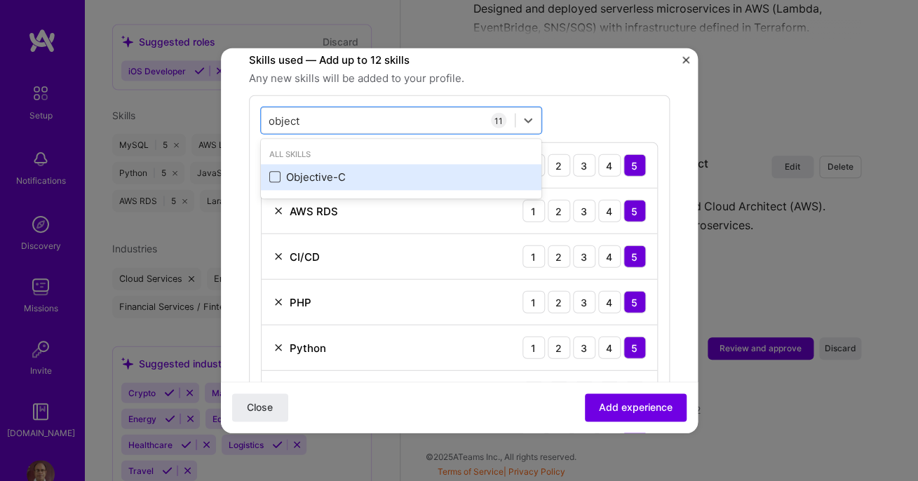
click at [275, 172] on span at bounding box center [274, 177] width 11 height 11
click at [0, 0] on input "checkbox" at bounding box center [0, 0] width 0 height 0
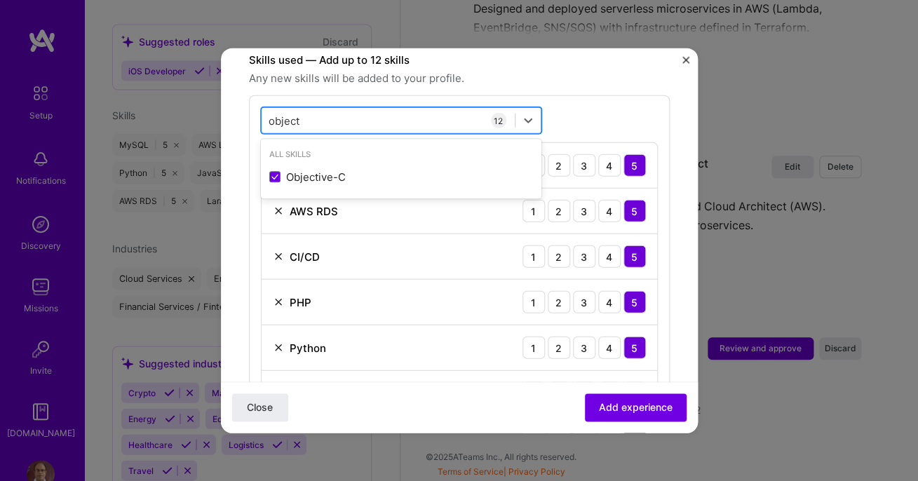
click at [323, 109] on div "object object" at bounding box center [387, 120] width 253 height 23
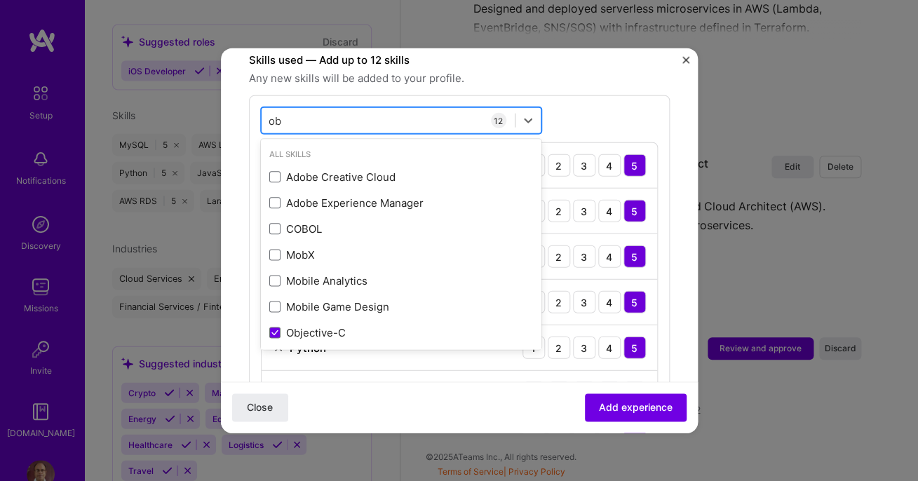
type input "o"
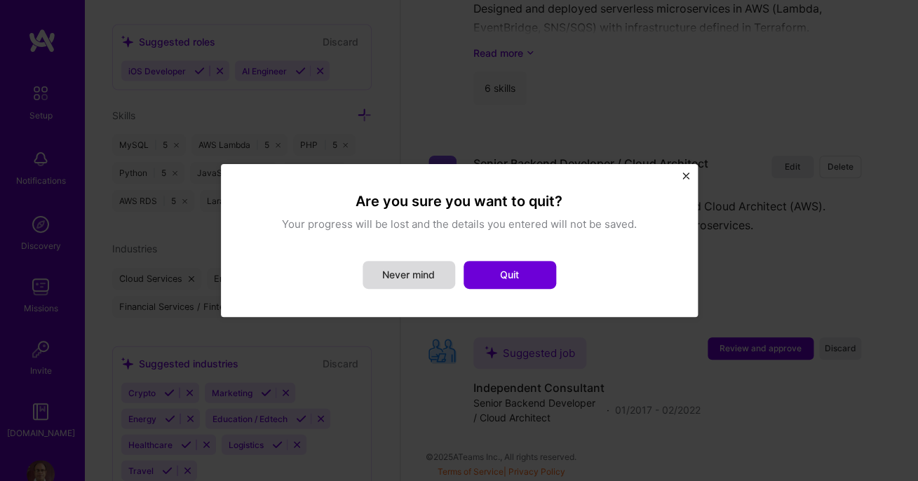
click at [435, 277] on button "Never mind" at bounding box center [408, 275] width 93 height 28
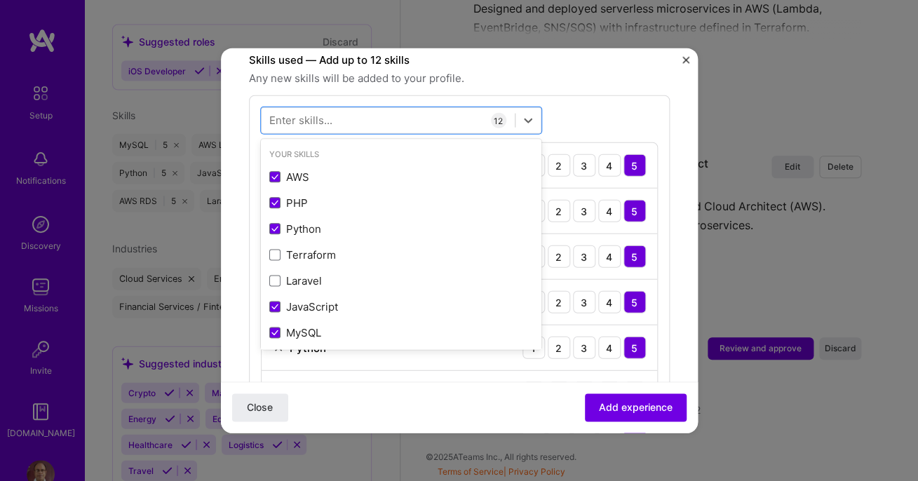
click at [590, 95] on div "option Objective-C, selected. option AWS focused, 0 of 2. 378 results available…" at bounding box center [459, 398] width 421 height 606
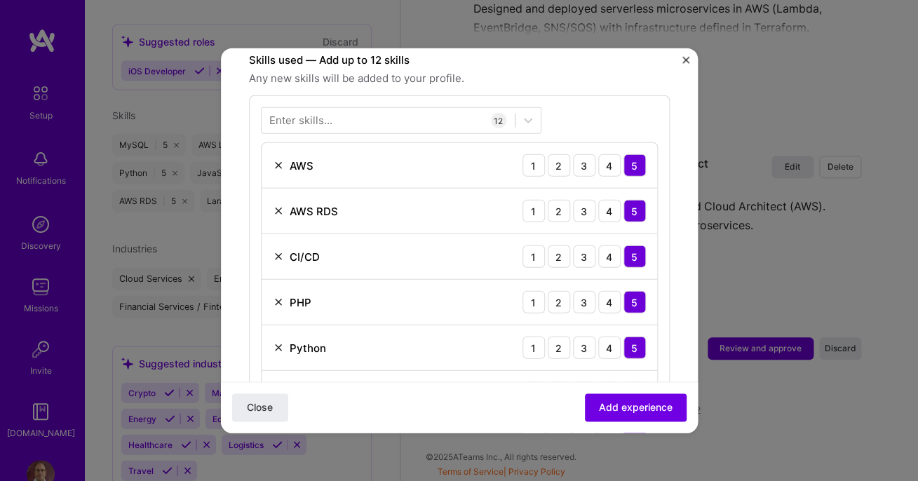
click at [278, 160] on img at bounding box center [278, 165] width 11 height 11
click at [279, 160] on img at bounding box center [278, 165] width 11 height 11
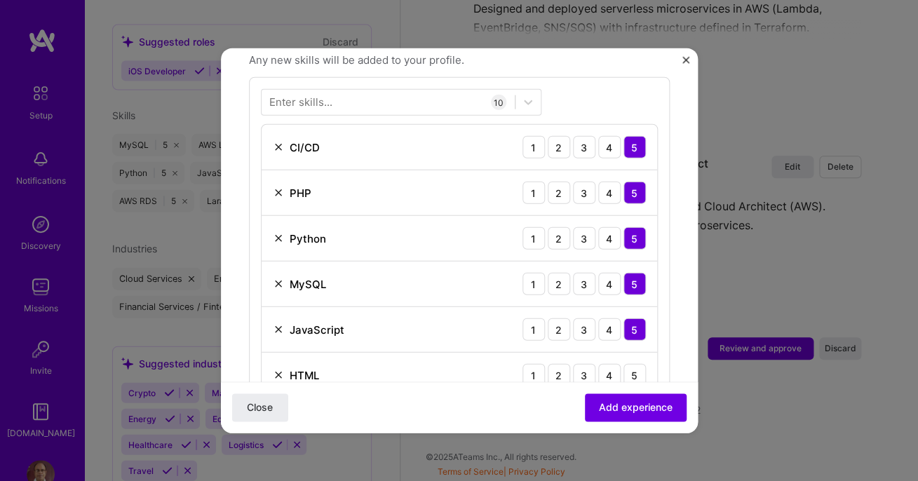
click at [277, 233] on img at bounding box center [278, 238] width 11 height 11
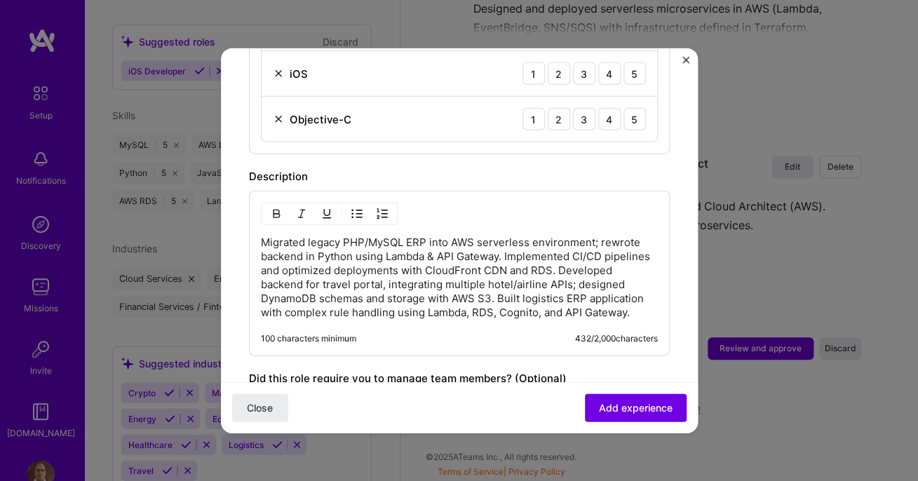
scroll to position [927, 0]
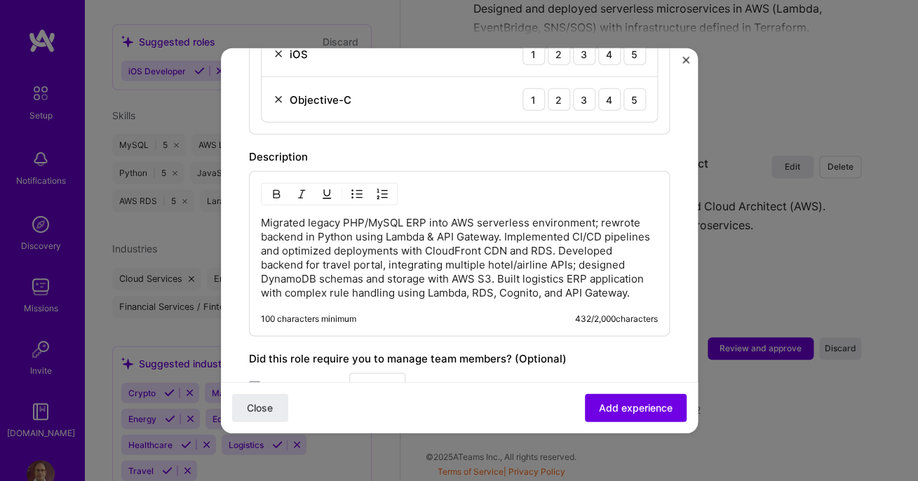
click at [387, 286] on div "Migrated legacy PHP/MySQL ERP into AWS serverless environment; rewrote backend …" at bounding box center [459, 253] width 421 height 165
click at [397, 269] on p "Migrated legacy PHP/MySQL ERP into AWS serverless environment; rewrote backend …" at bounding box center [459, 258] width 397 height 84
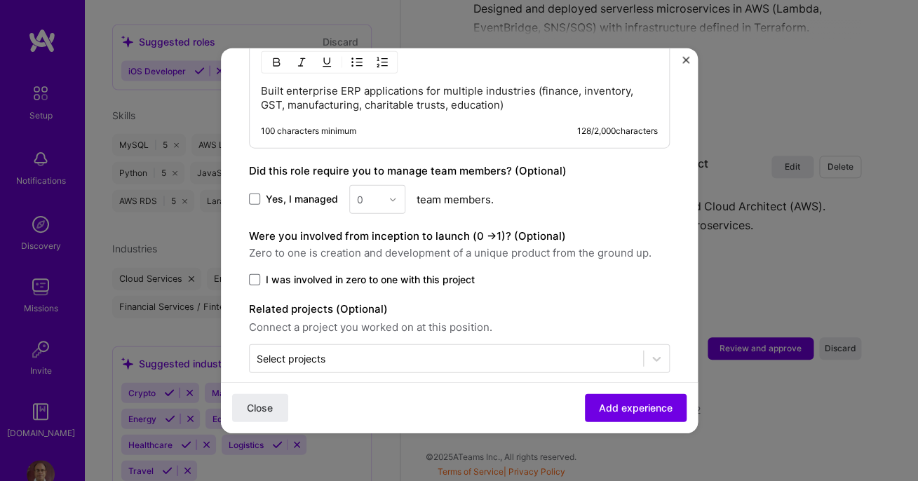
scroll to position [1064, 0]
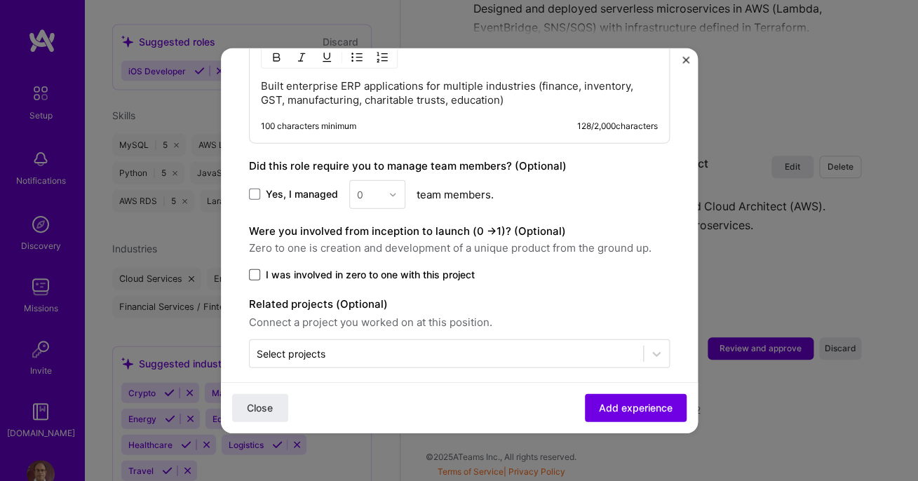
click at [257, 269] on span at bounding box center [254, 274] width 11 height 11
click at [0, 0] on input "I was involved in zero to one with this project" at bounding box center [0, 0] width 0 height 0
click at [649, 407] on span "Add experience" at bounding box center [636, 407] width 74 height 14
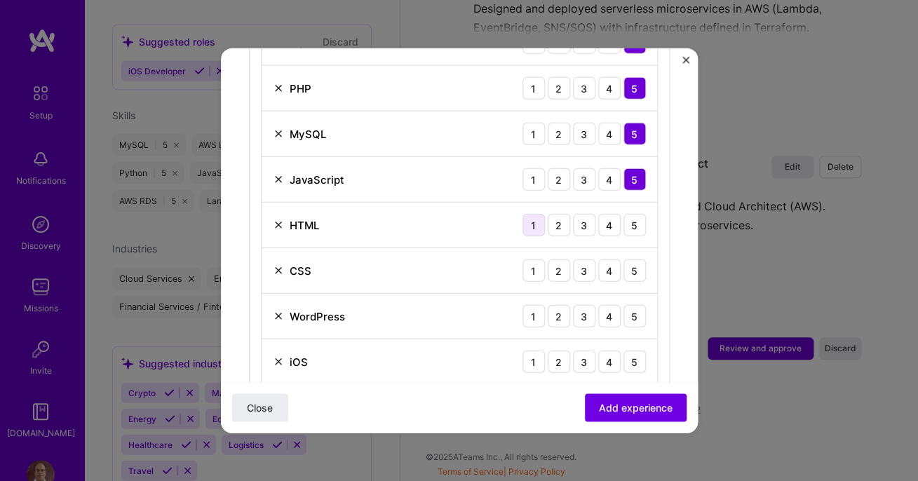
scroll to position [657, 0]
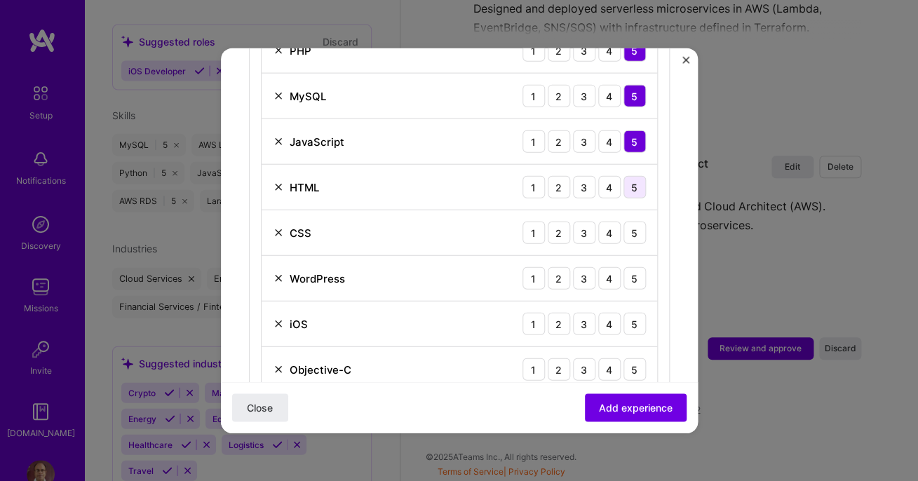
click at [632, 176] on div "5" at bounding box center [634, 187] width 22 height 22
click at [634, 221] on div "5" at bounding box center [634, 232] width 22 height 22
click at [609, 267] on div "4" at bounding box center [609, 278] width 22 height 22
click at [608, 315] on div "4" at bounding box center [609, 324] width 22 height 22
click at [615, 358] on div "4" at bounding box center [609, 369] width 22 height 22
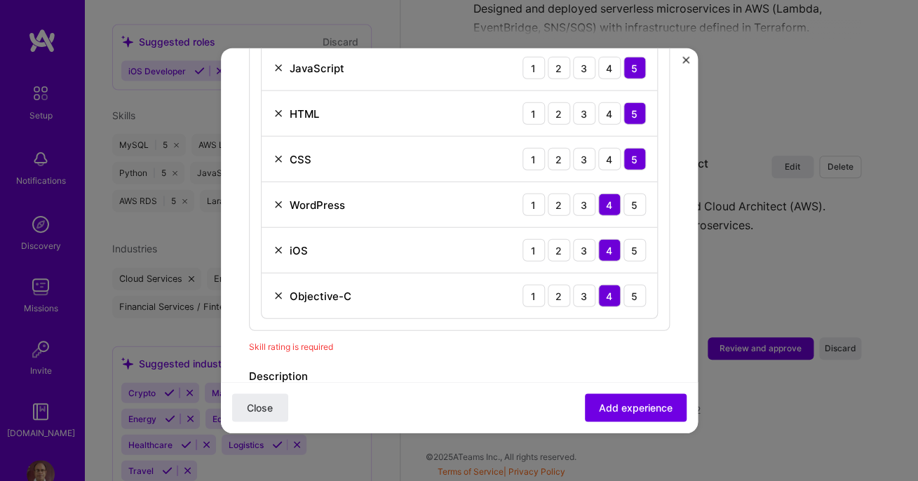
scroll to position [768, 0]
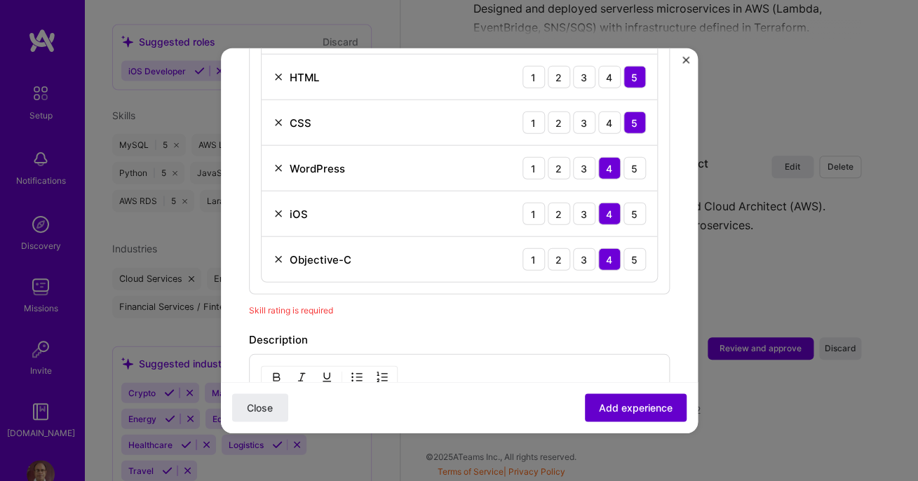
click at [629, 397] on button "Add experience" at bounding box center [636, 407] width 102 height 28
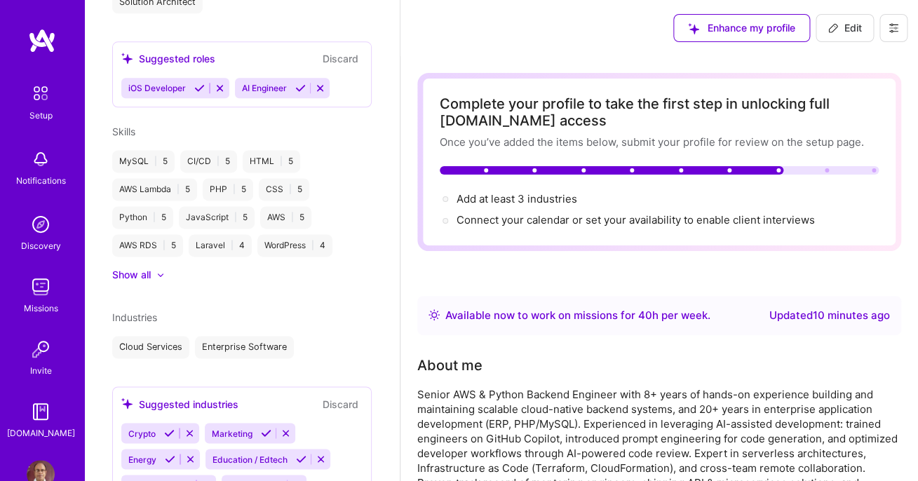
scroll to position [10, 0]
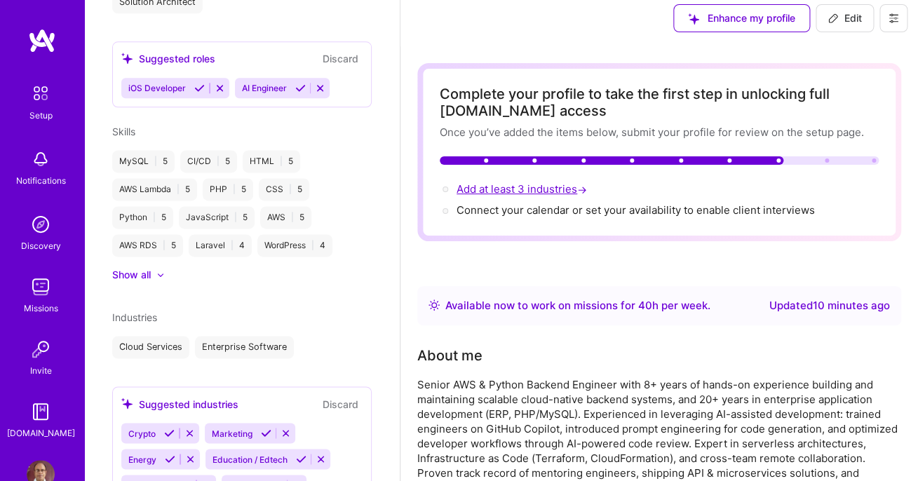
click at [533, 189] on span "Add at least 3 industries →" at bounding box center [522, 188] width 133 height 13
select select "US"
select select "Right Now"
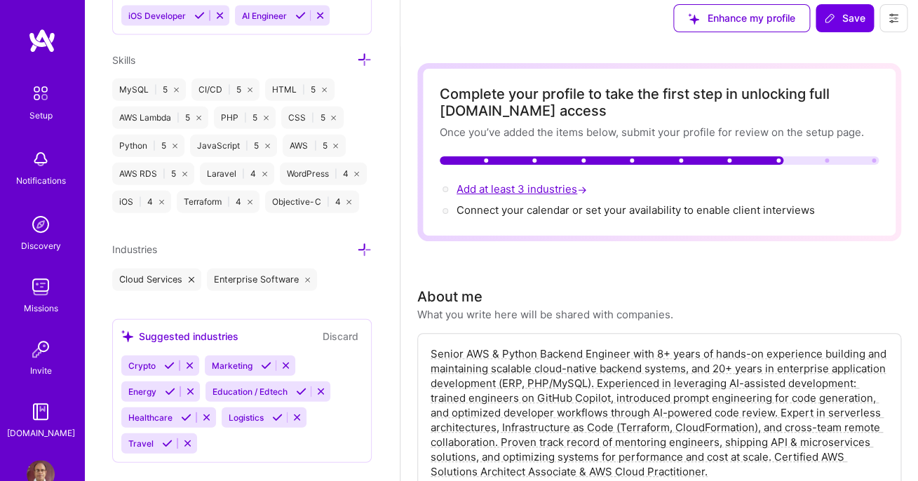
scroll to position [1098, 0]
click at [366, 248] on icon at bounding box center [364, 249] width 15 height 15
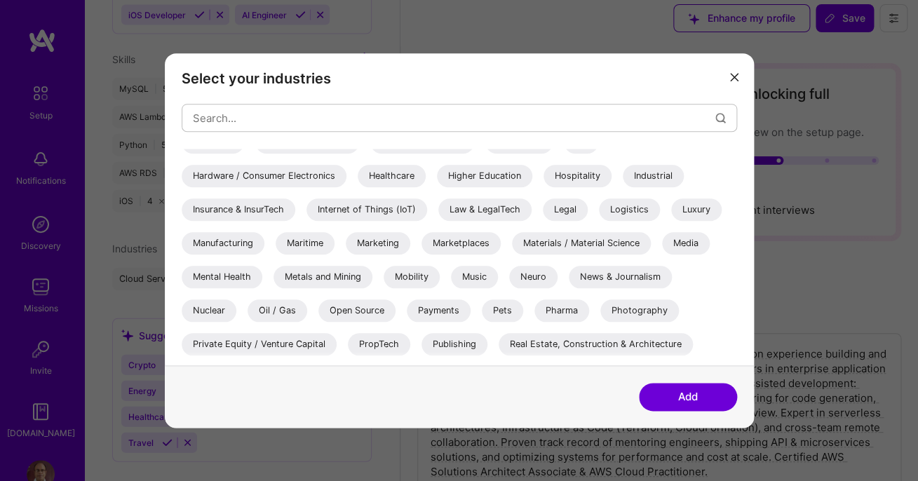
scroll to position [329, 0]
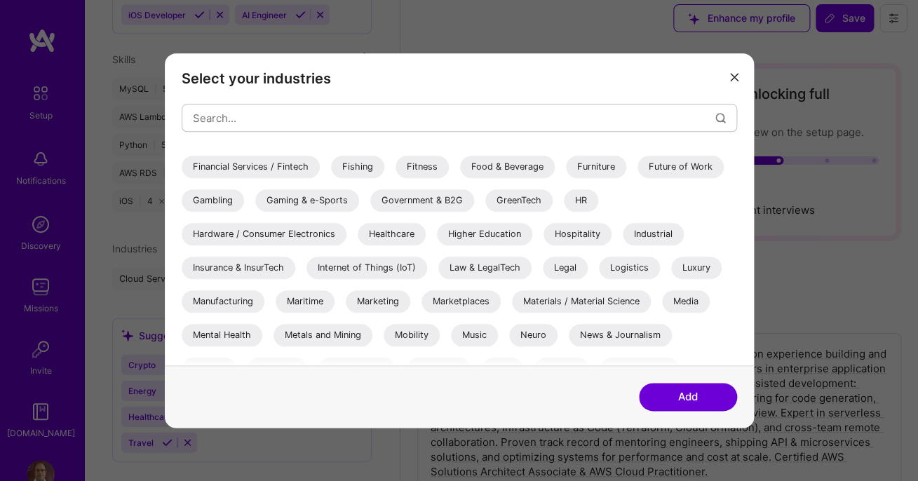
click at [320, 175] on div "Financial Services / Fintech" at bounding box center [251, 167] width 138 height 22
click at [683, 402] on button "Add" at bounding box center [688, 397] width 98 height 28
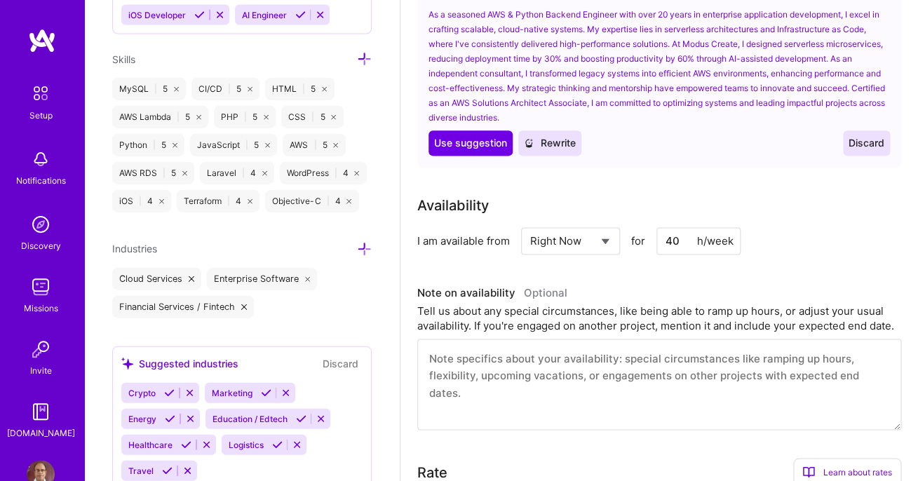
scroll to position [0, 0]
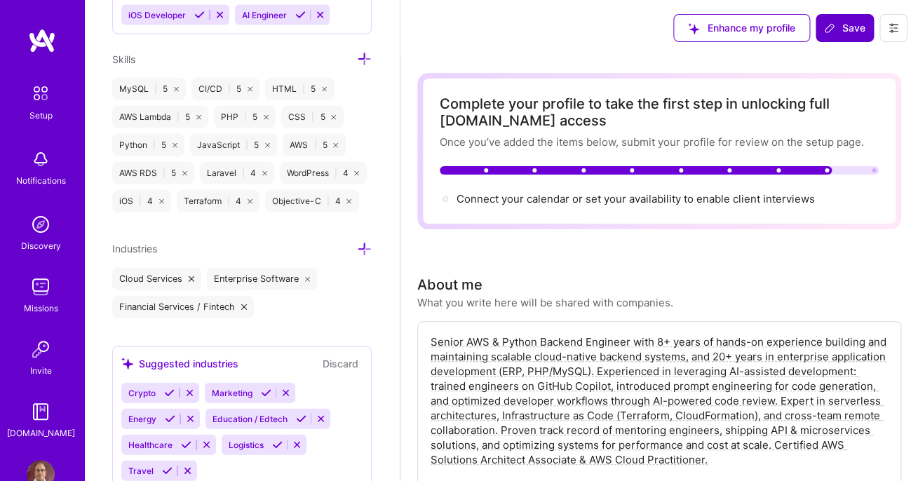
click at [845, 25] on span "Save" at bounding box center [844, 28] width 41 height 14
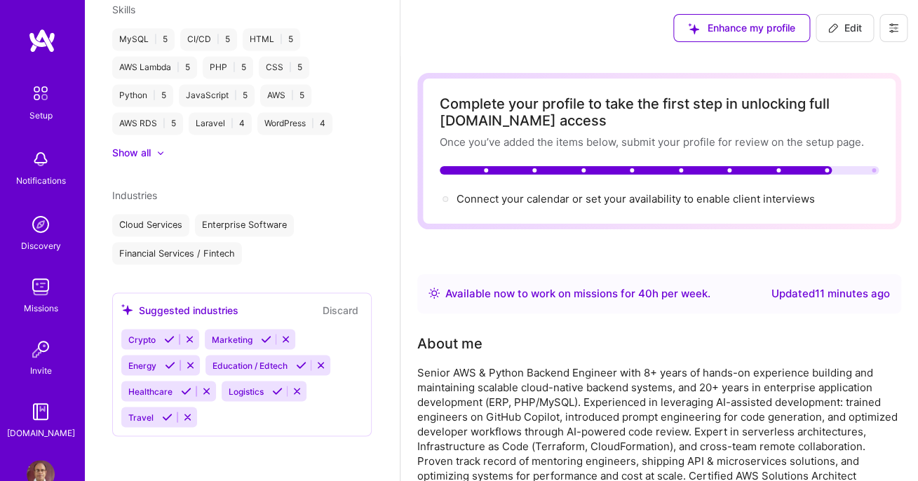
scroll to position [606, 0]
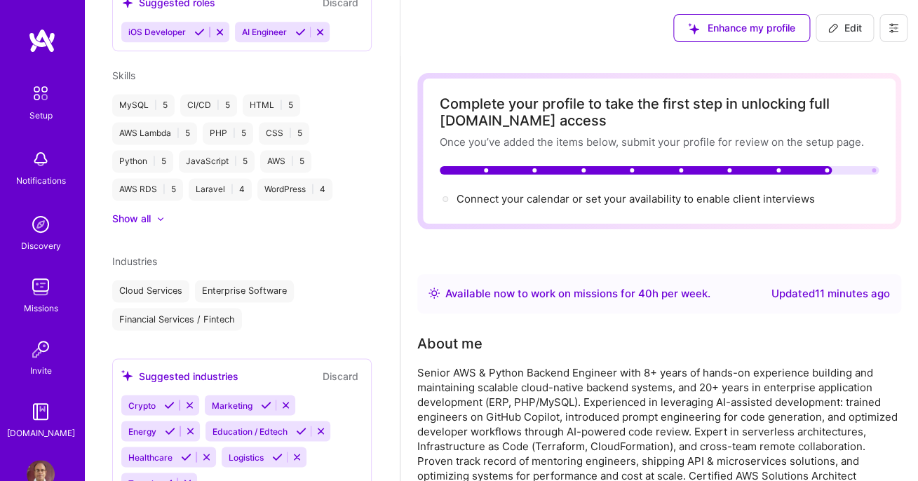
click at [37, 295] on img at bounding box center [41, 287] width 28 height 28
